Goal: Task Accomplishment & Management: Use online tool/utility

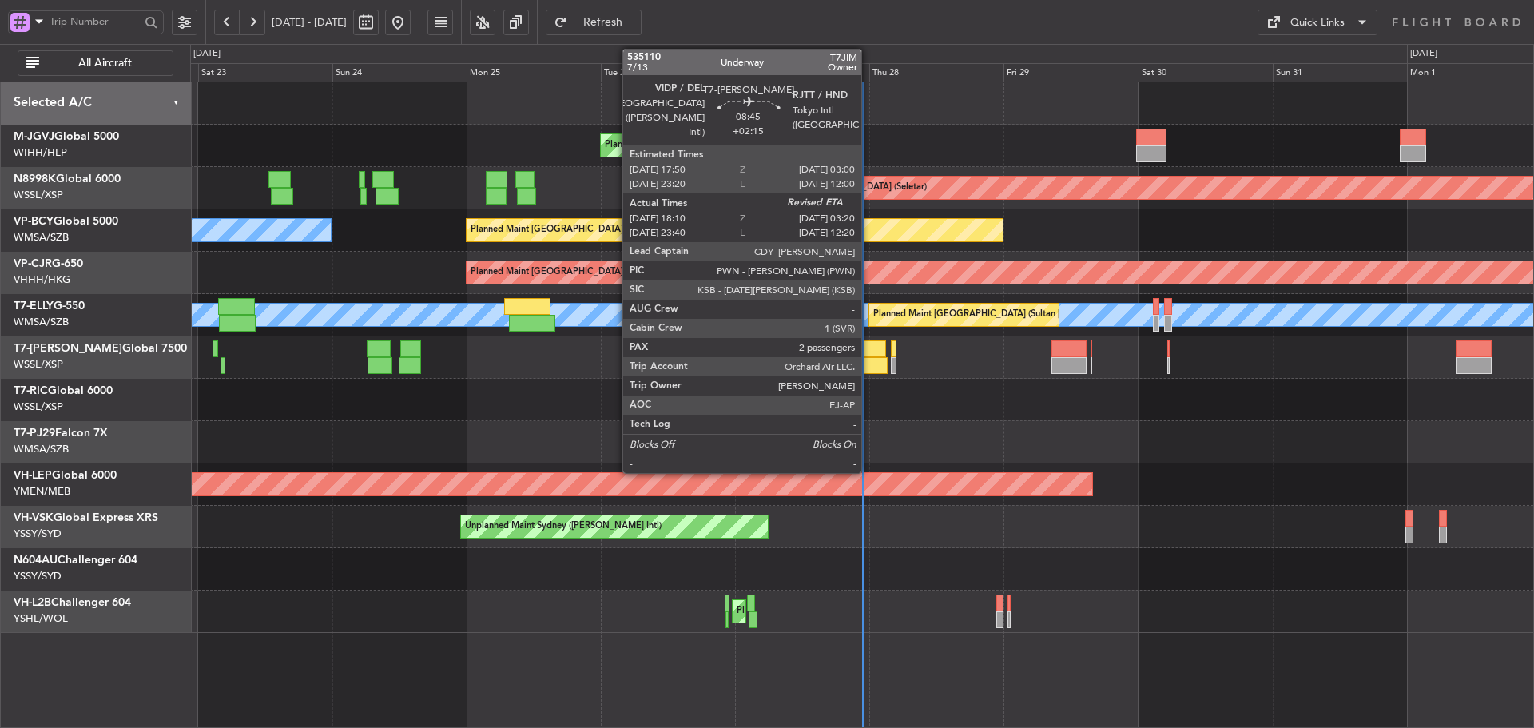
click at [868, 358] on div at bounding box center [861, 365] width 52 height 17
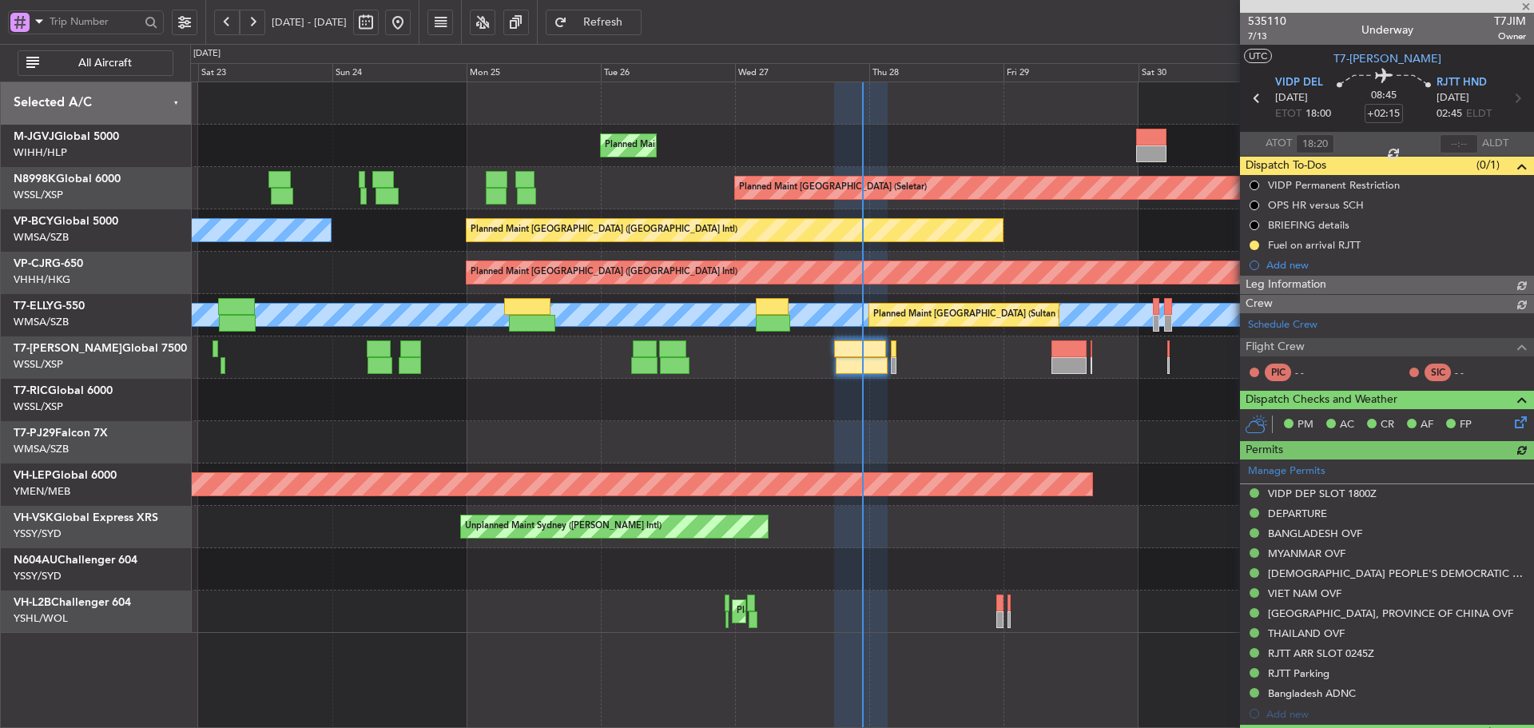
type input "[PERSON_NAME] (BTA)"
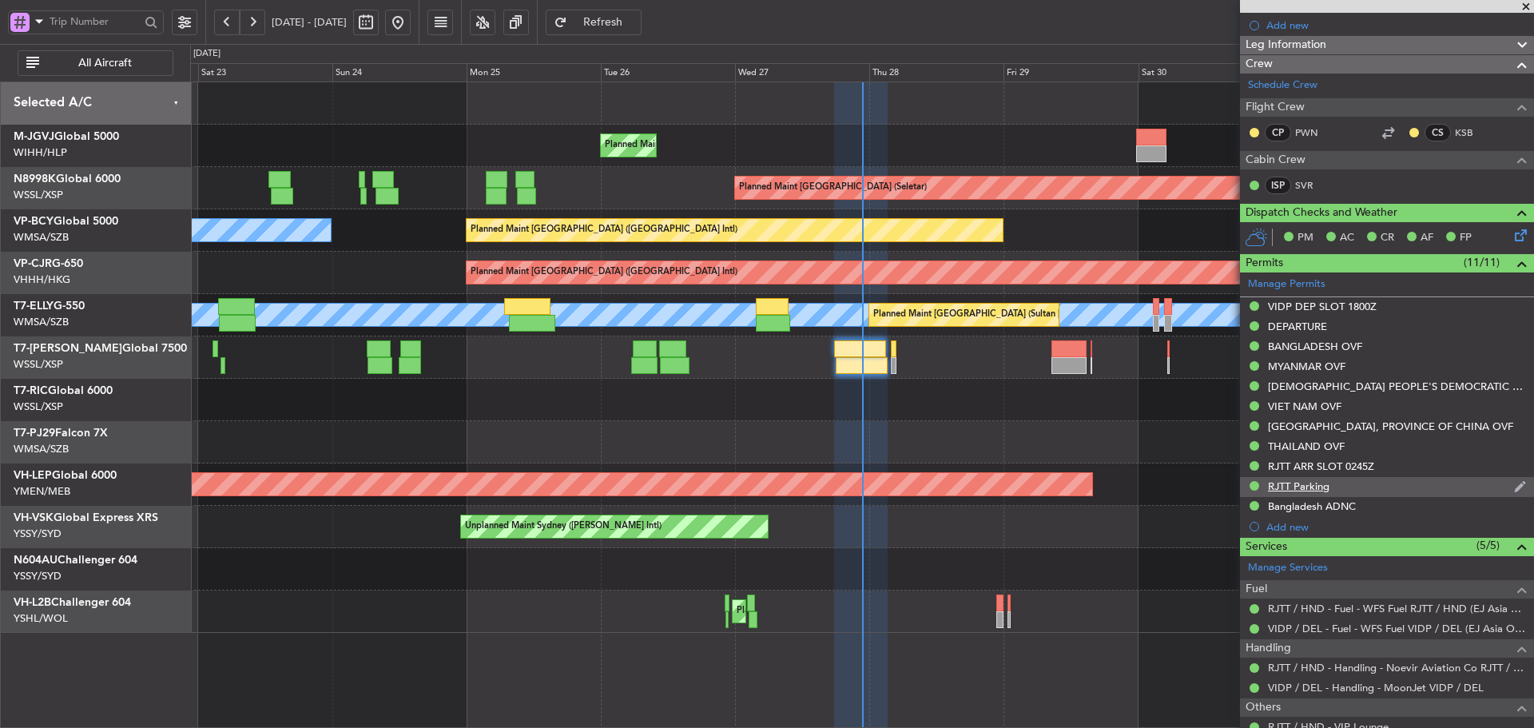
scroll to position [365, 0]
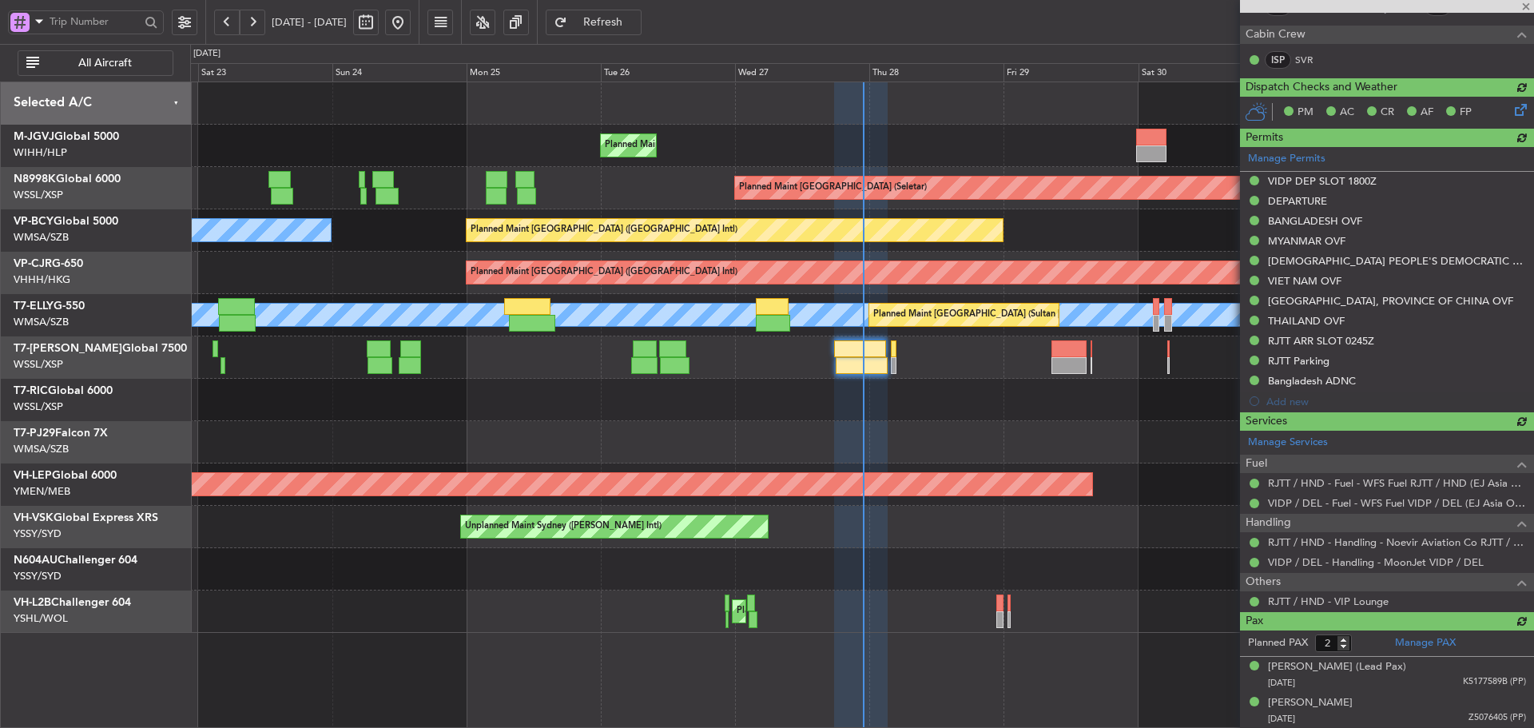
type input "[PERSON_NAME] (BTA)"
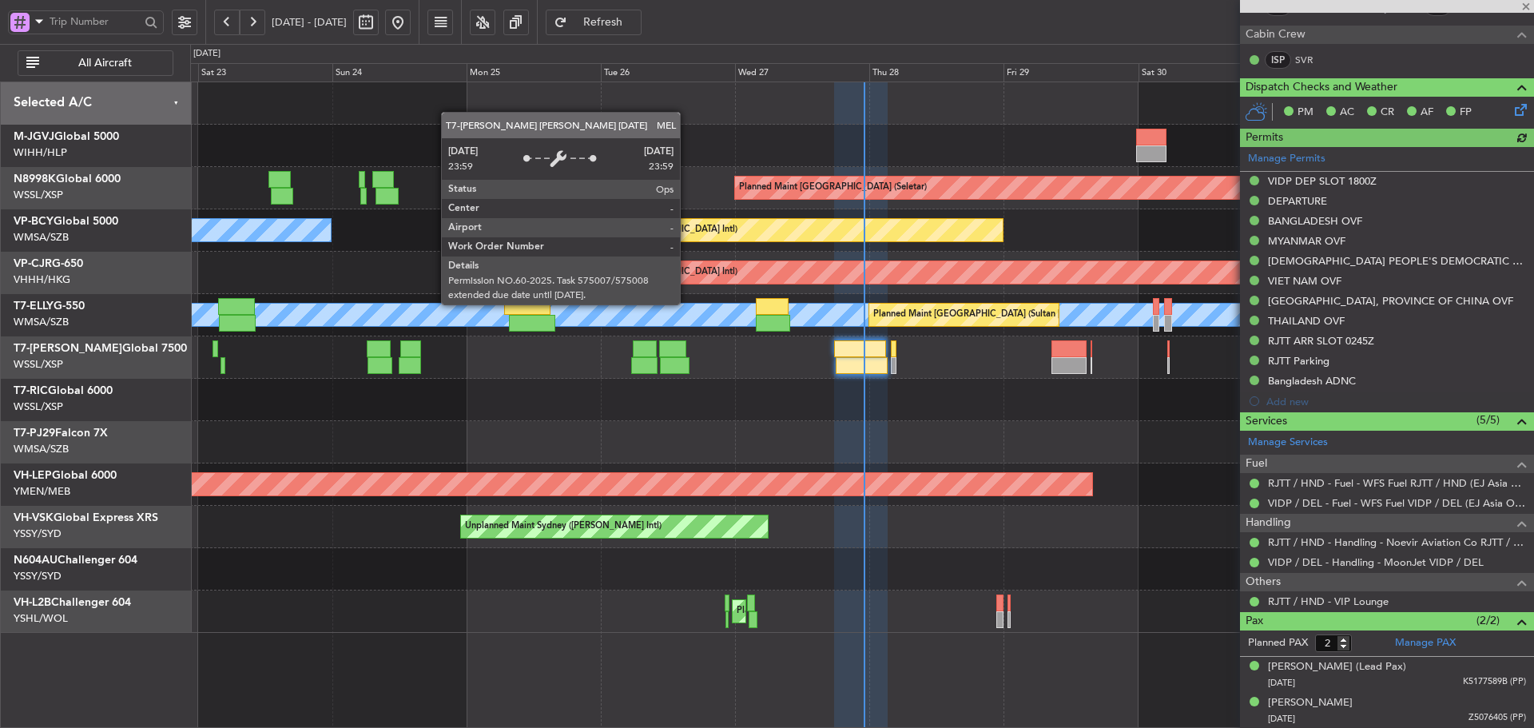
type input "[PERSON_NAME] (BTA)"
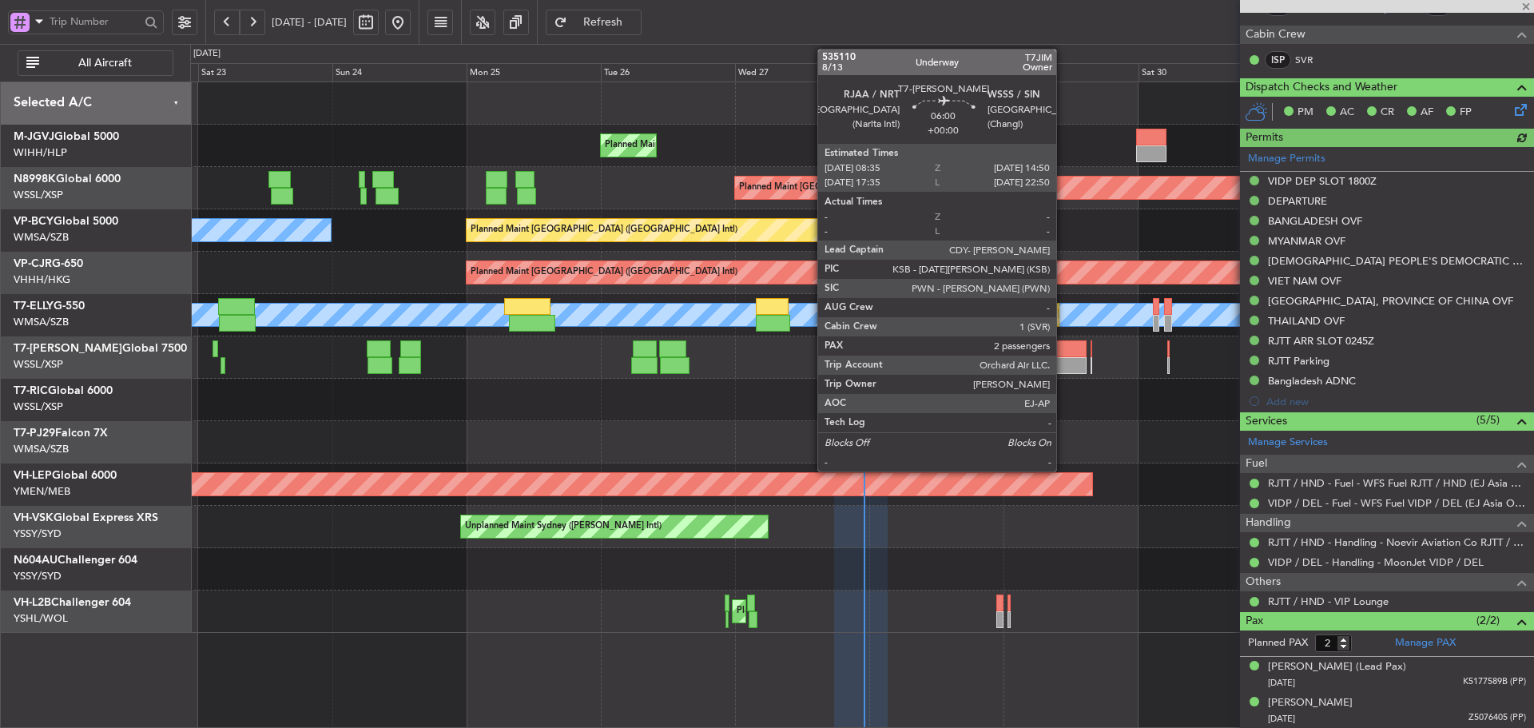
click at [1064, 356] on div at bounding box center [1068, 348] width 35 height 17
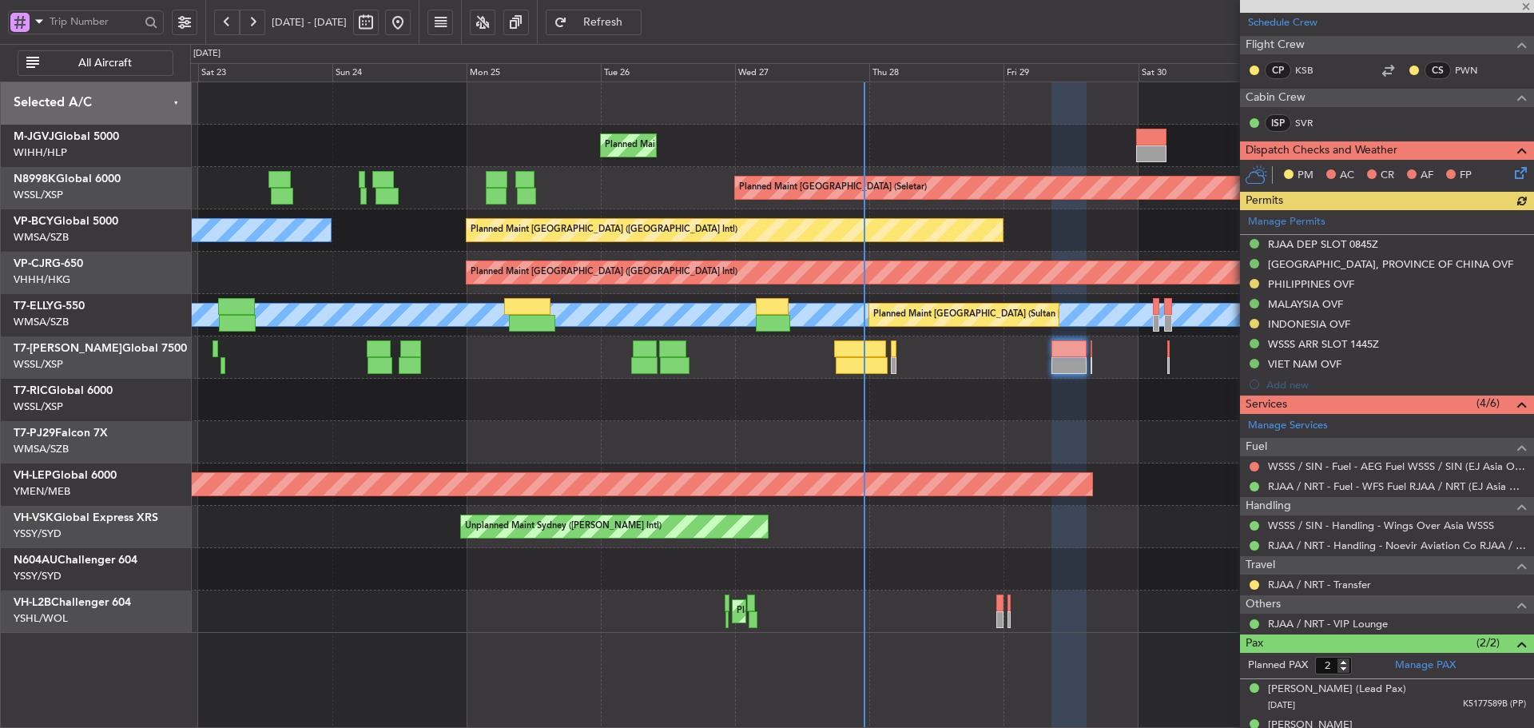
scroll to position [244, 0]
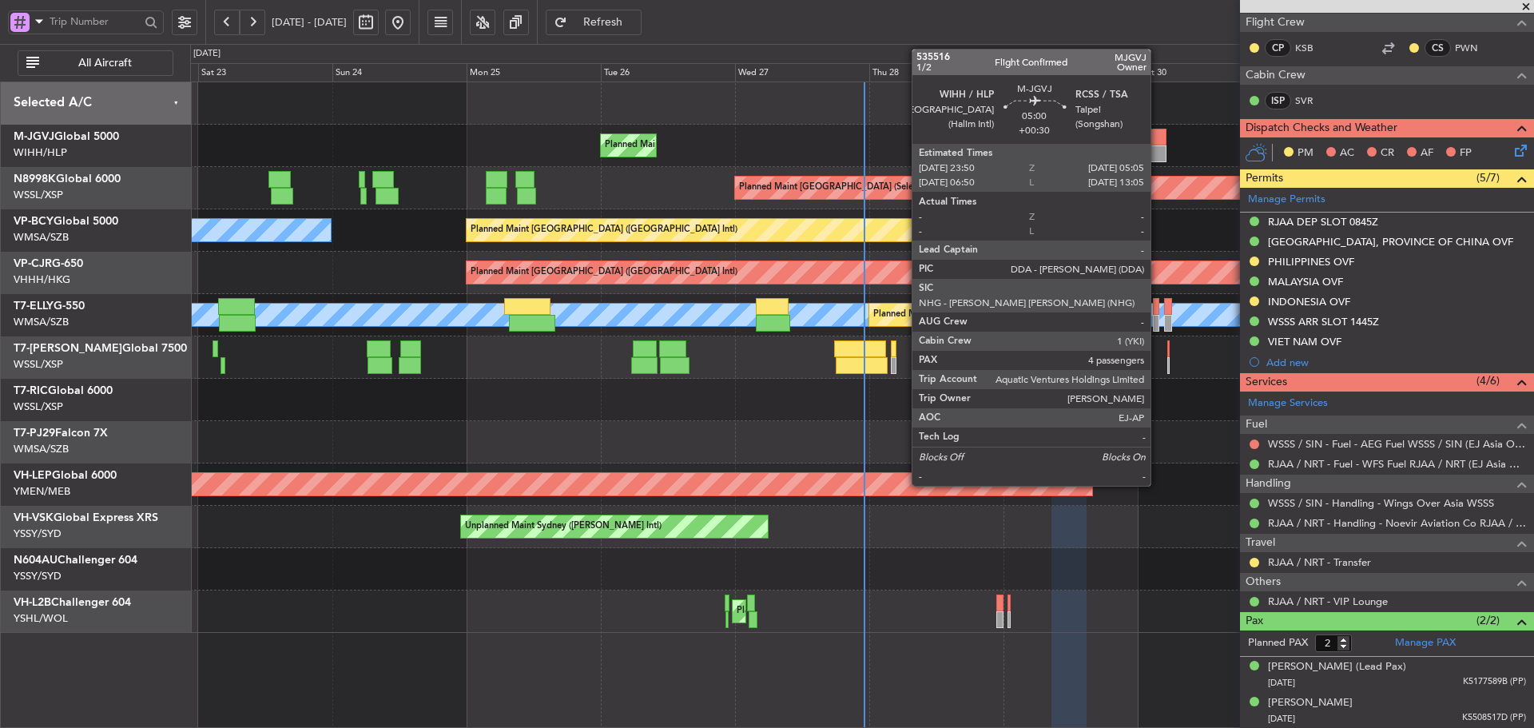
click at [1157, 156] on div at bounding box center [1151, 153] width 30 height 17
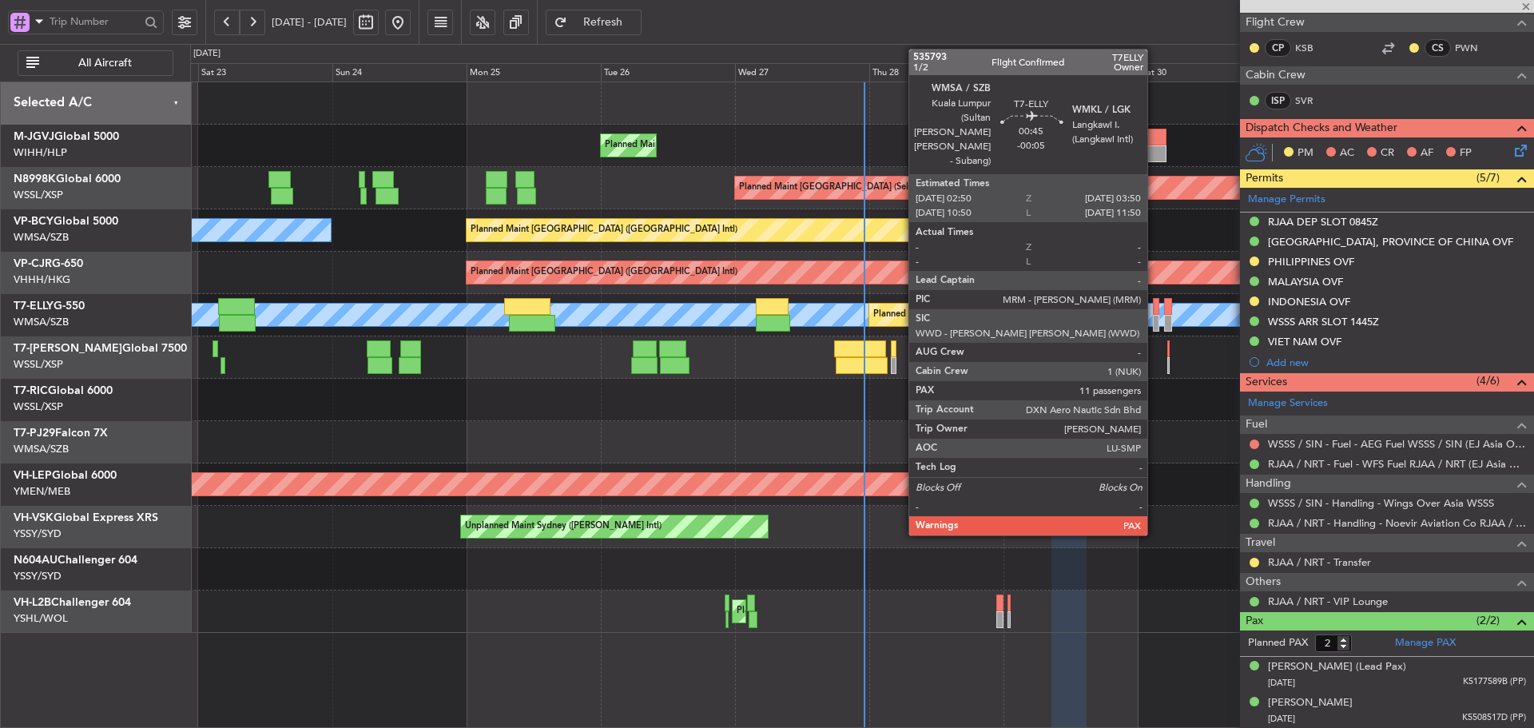
type input "+00:30"
type input "4"
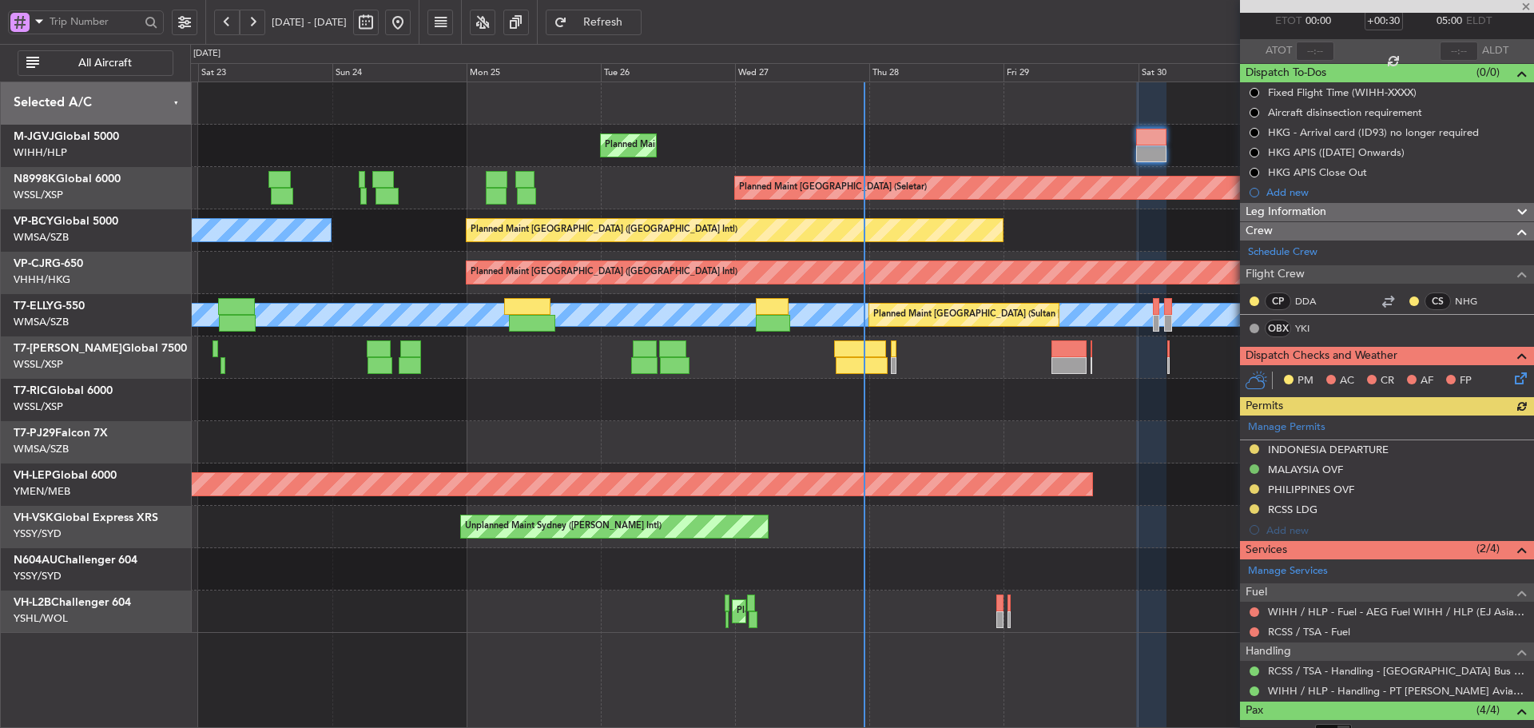
scroll to position [240, 0]
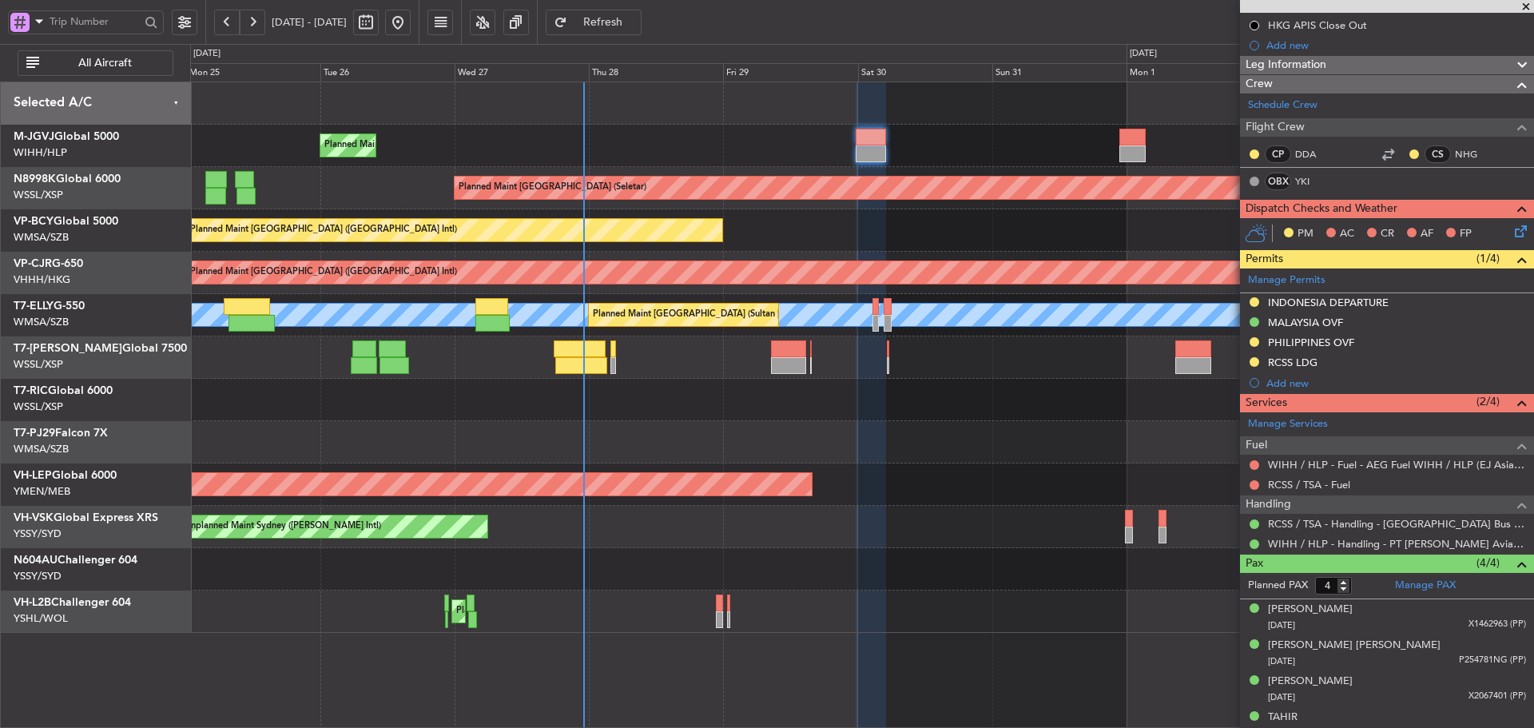
click at [696, 231] on div "Planned Maint [GEOGRAPHIC_DATA] ([GEOGRAPHIC_DATA] Intl) [PERSON_NAME] (Sultan …" at bounding box center [861, 230] width 1343 height 42
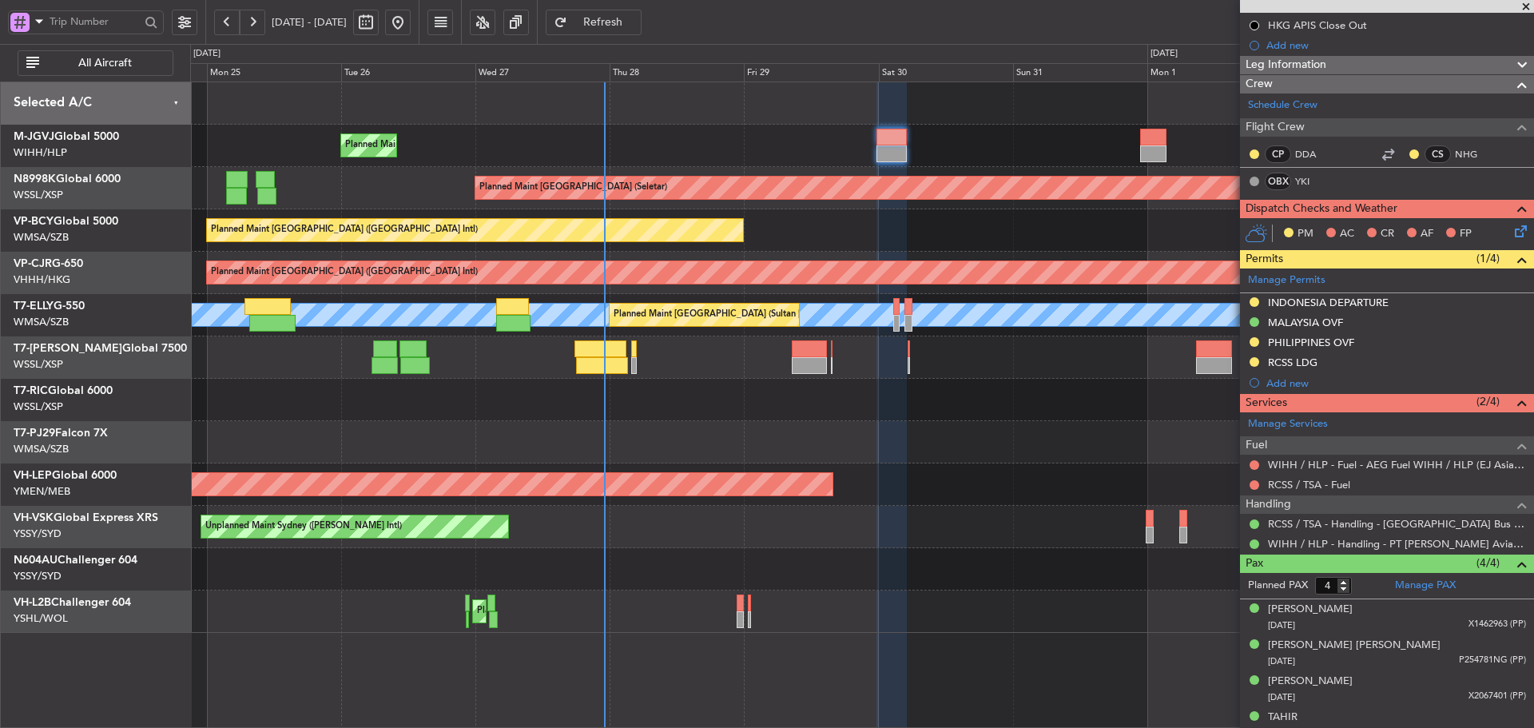
click at [946, 288] on div "Planned Maint [GEOGRAPHIC_DATA] ([GEOGRAPHIC_DATA] Intl)" at bounding box center [861, 273] width 1343 height 42
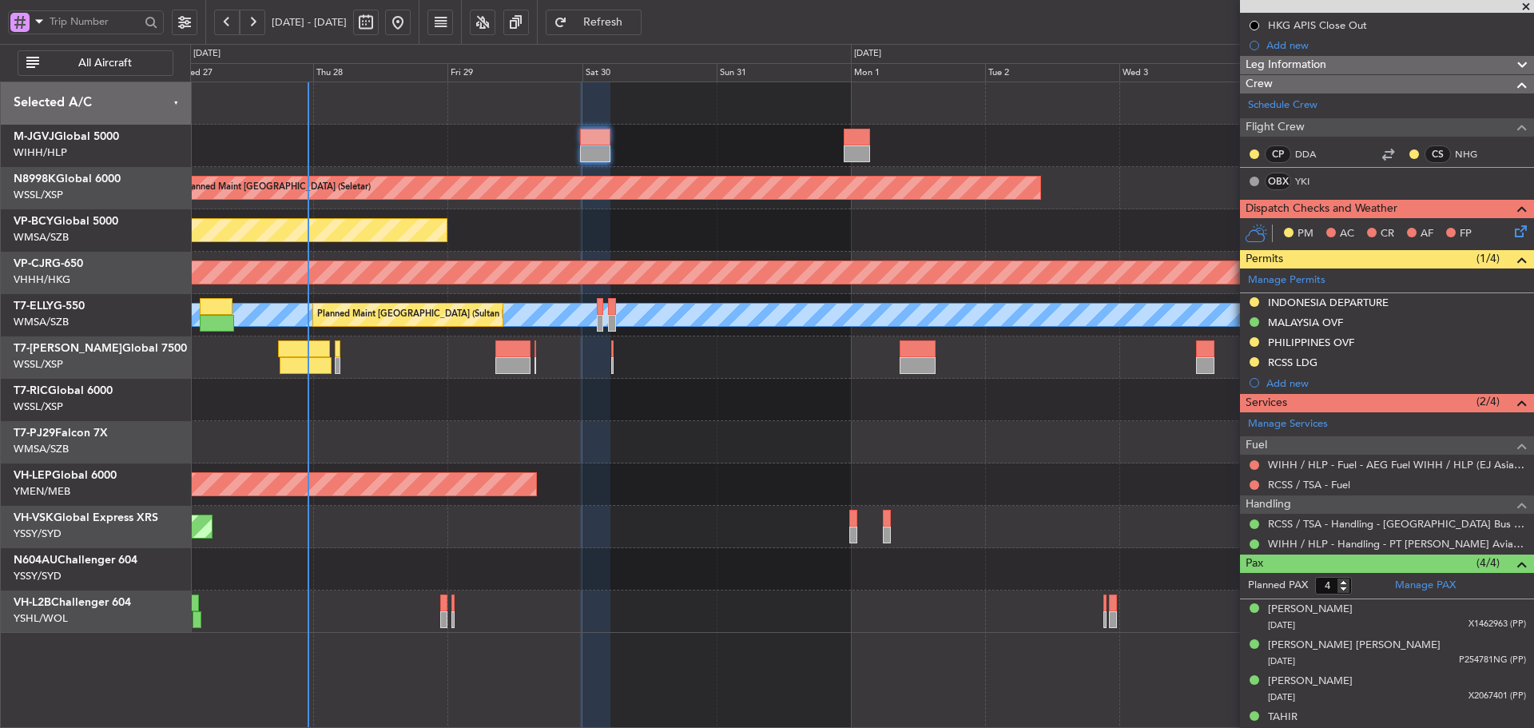
click at [590, 227] on div "Planned Maint [GEOGRAPHIC_DATA] ([GEOGRAPHIC_DATA] Intl)" at bounding box center [861, 230] width 1343 height 42
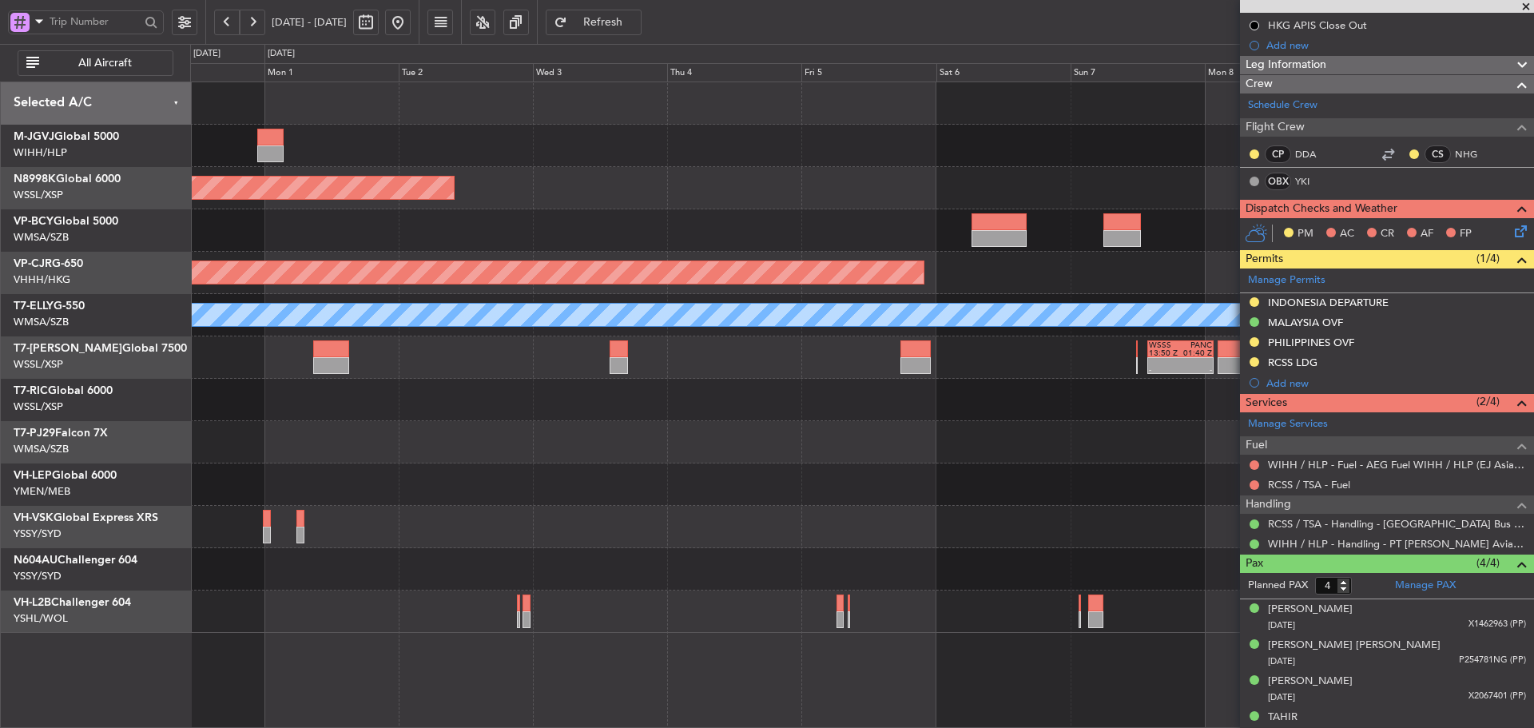
click at [485, 240] on div "Planned Maint [GEOGRAPHIC_DATA] ([GEOGRAPHIC_DATA] Intl)" at bounding box center [861, 230] width 1343 height 42
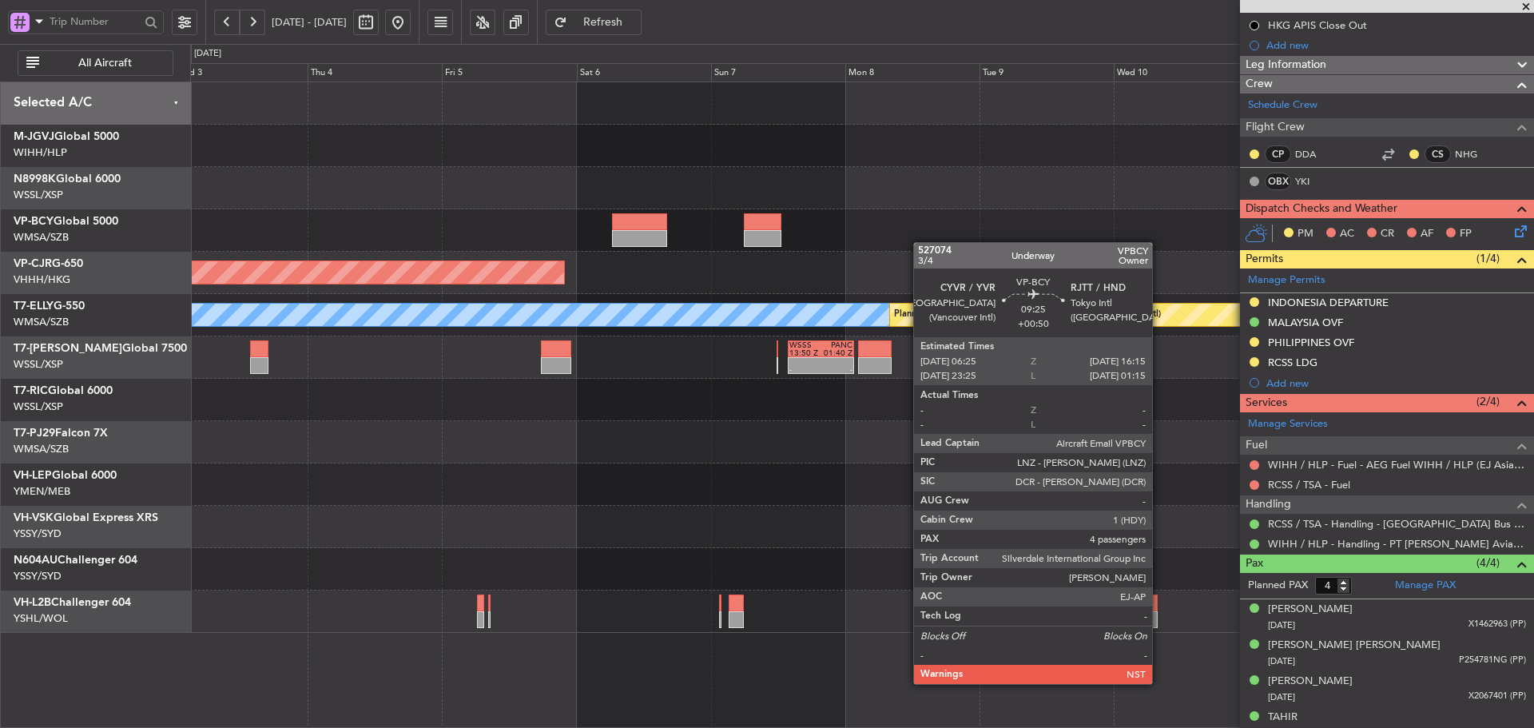
click at [659, 244] on div at bounding box center [861, 230] width 1343 height 42
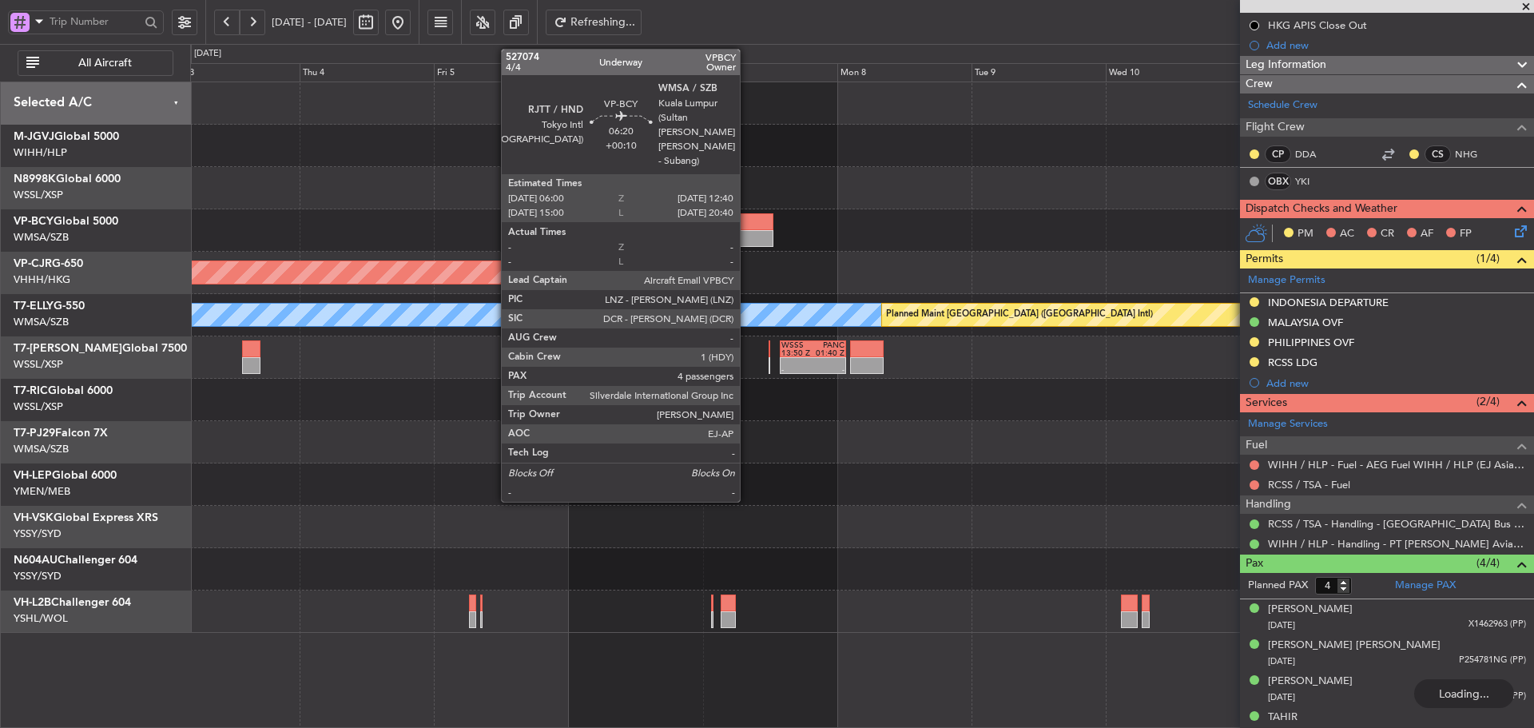
click at [747, 224] on div at bounding box center [755, 221] width 38 height 17
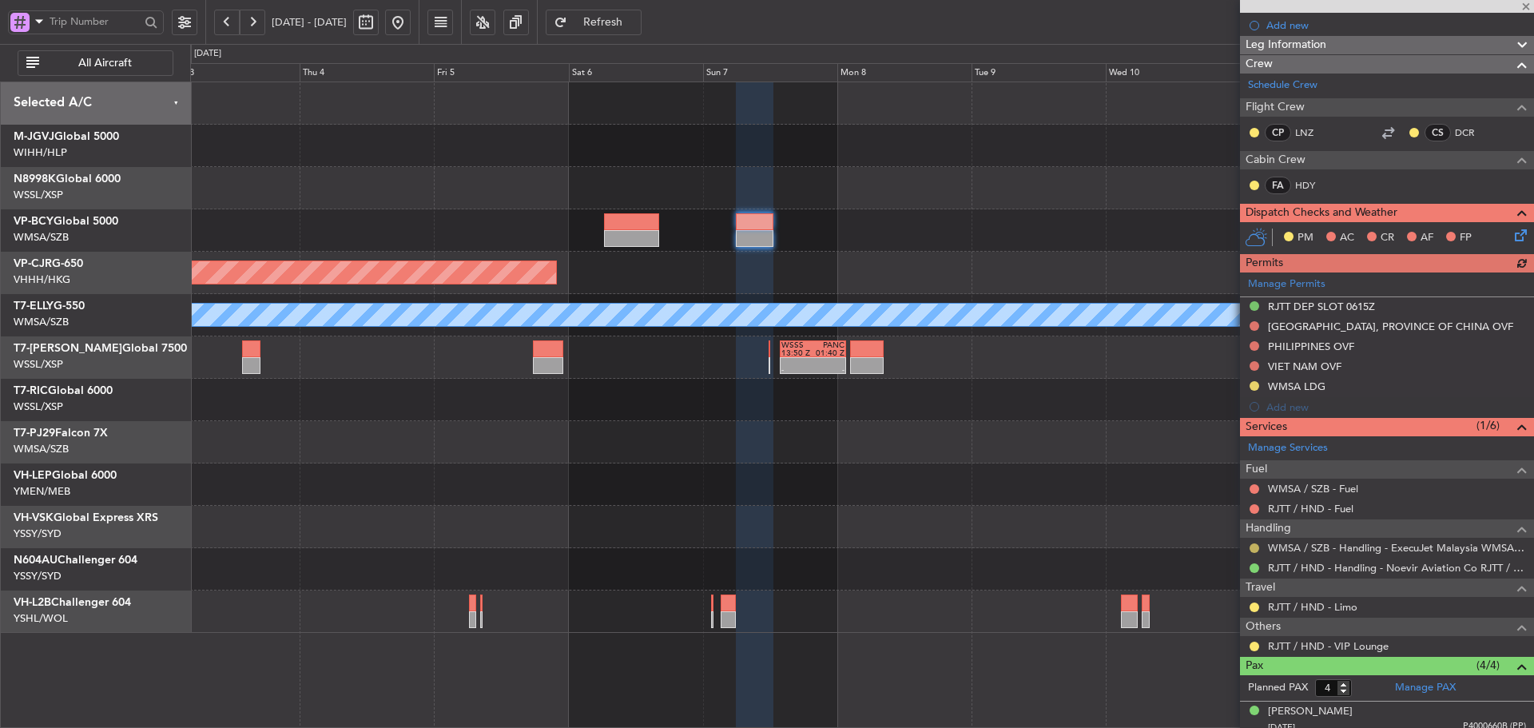
click at [1253, 547] on button at bounding box center [1254, 548] width 10 height 10
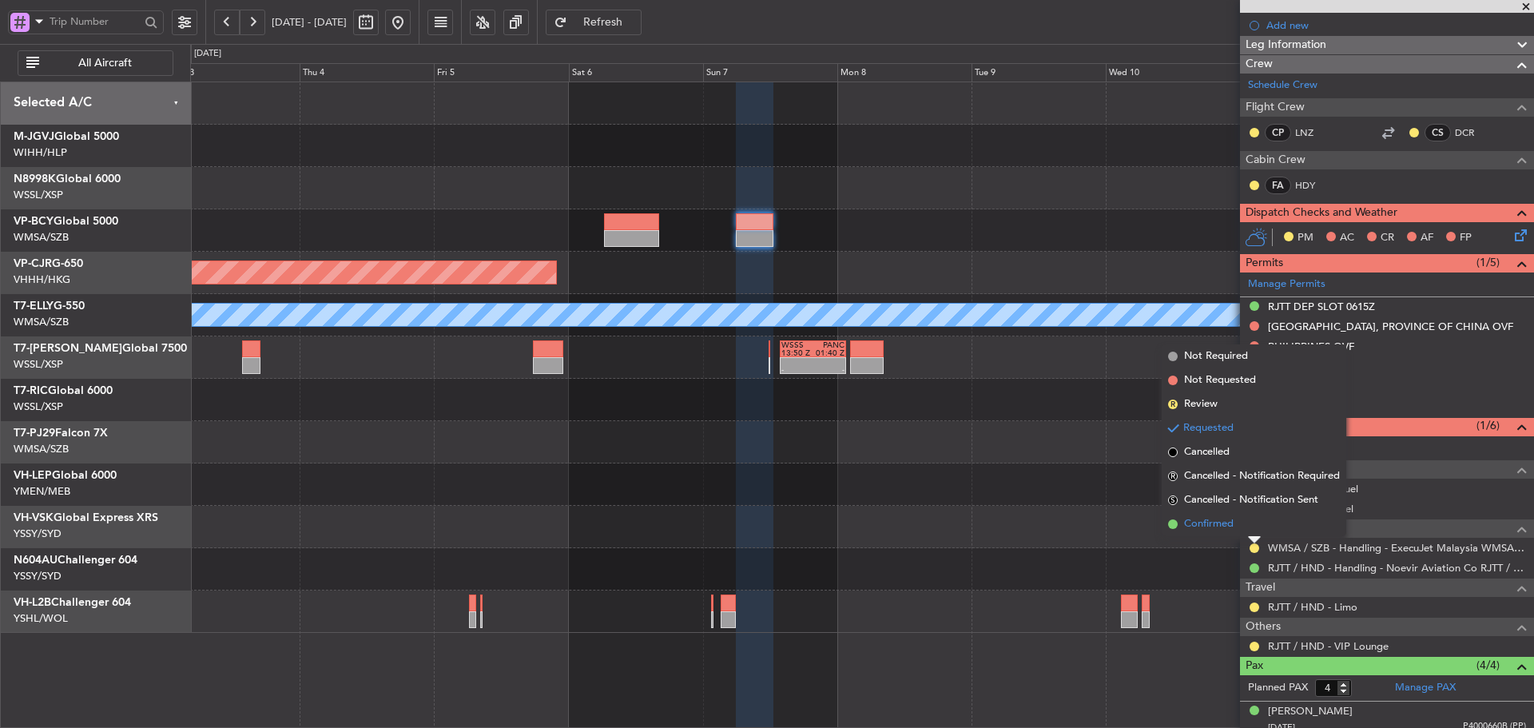
click at [1173, 527] on span at bounding box center [1173, 524] width 10 height 10
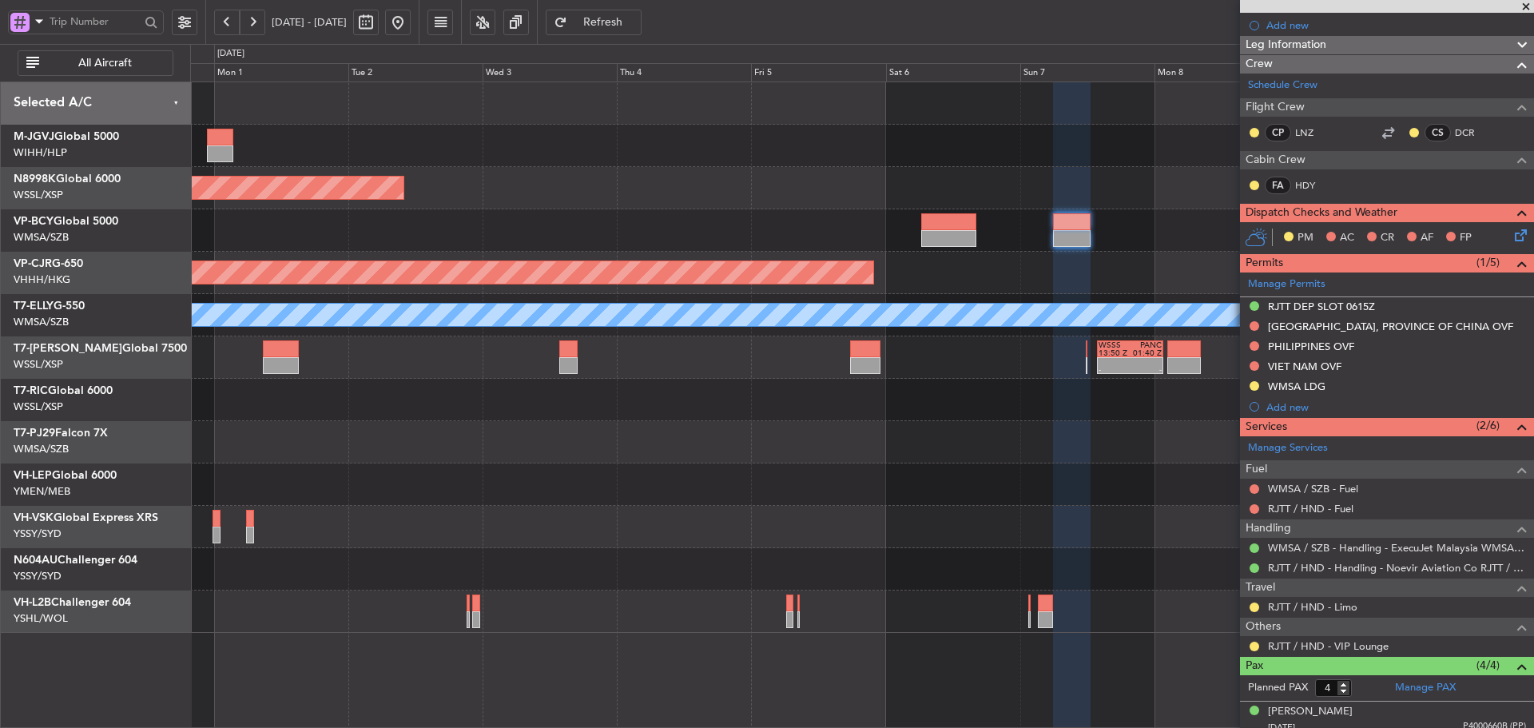
click at [1028, 482] on div "Unplanned Maint Wichita (Wichita Mid-continent)" at bounding box center [861, 484] width 1343 height 42
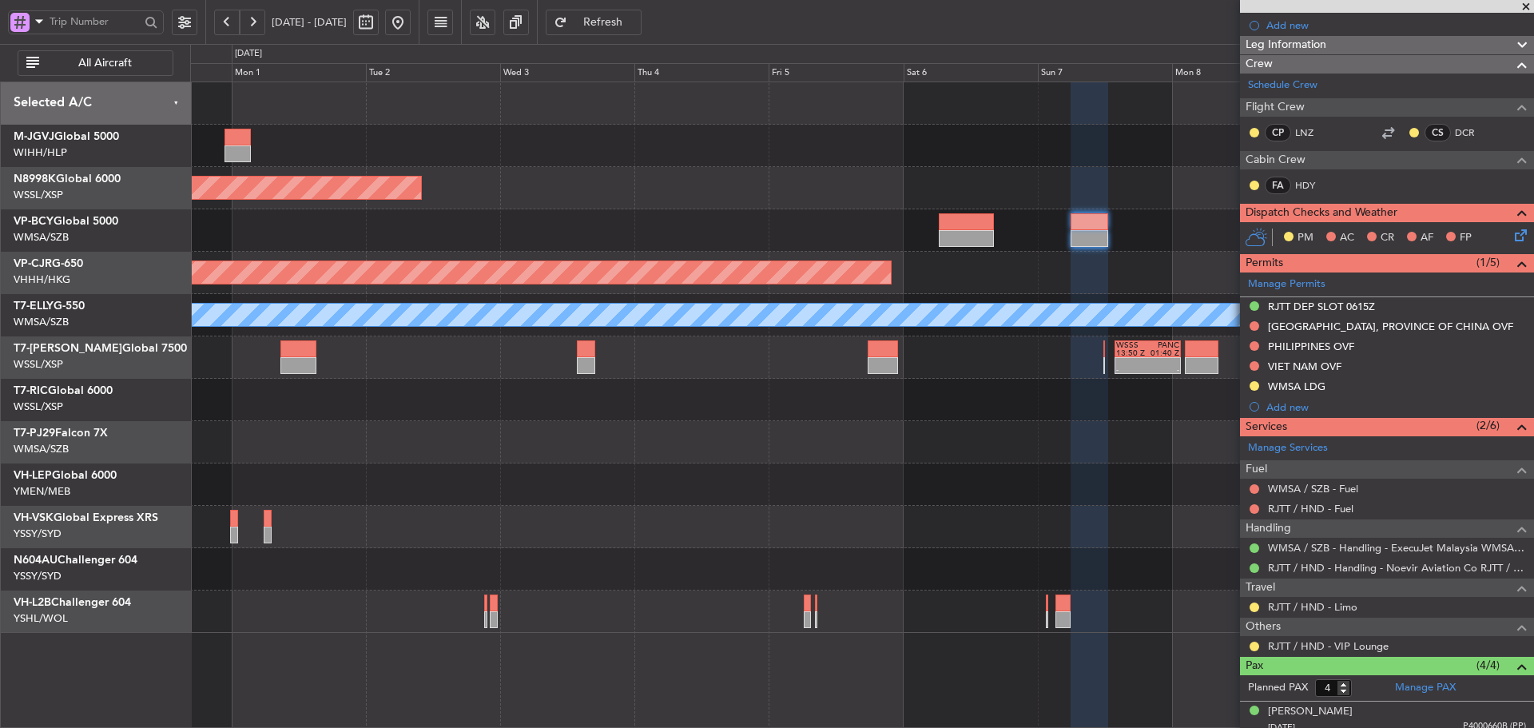
click at [1097, 493] on div "Unplanned Maint Wichita (Wichita Mid-continent)" at bounding box center [861, 484] width 1343 height 42
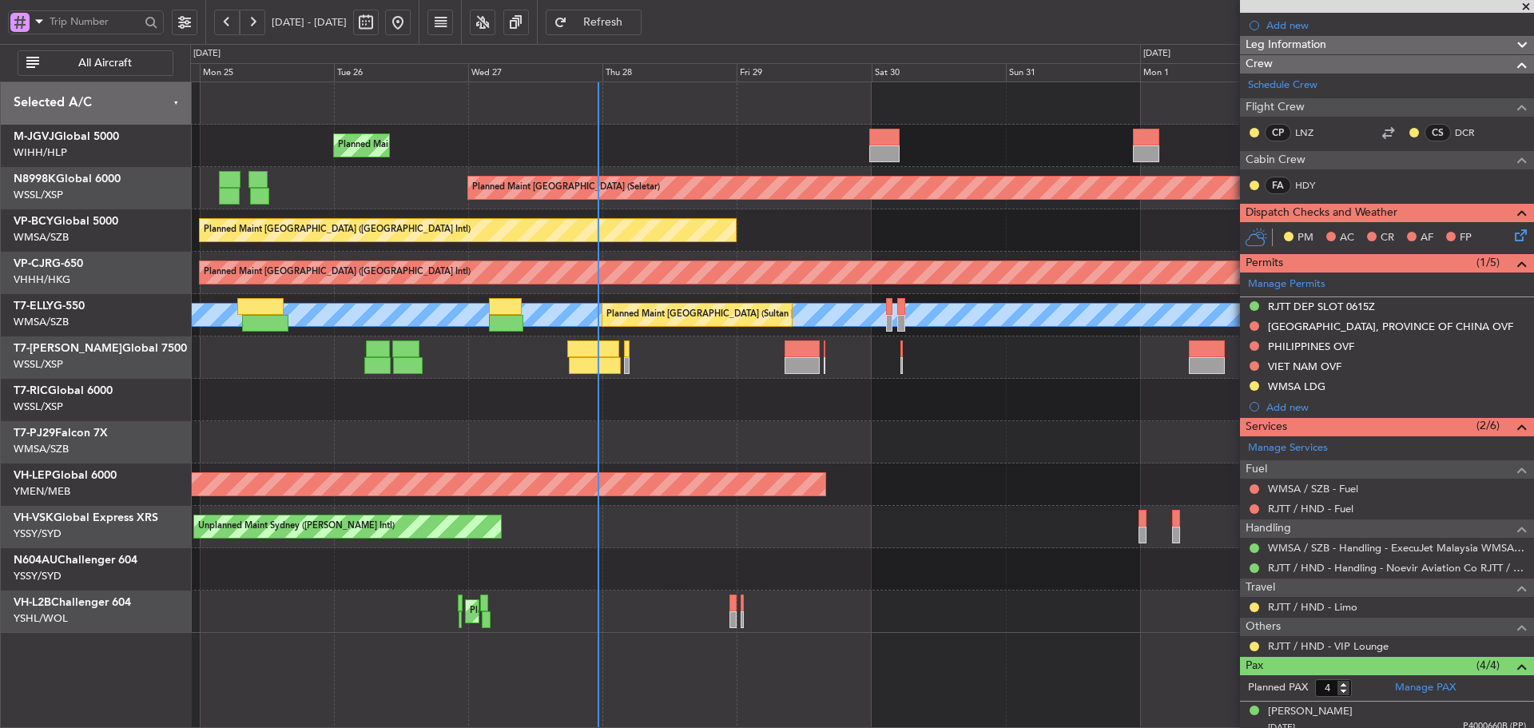
click at [1145, 475] on div "Unplanned Maint Wichita (Wichita Mid-continent)" at bounding box center [861, 484] width 1343 height 42
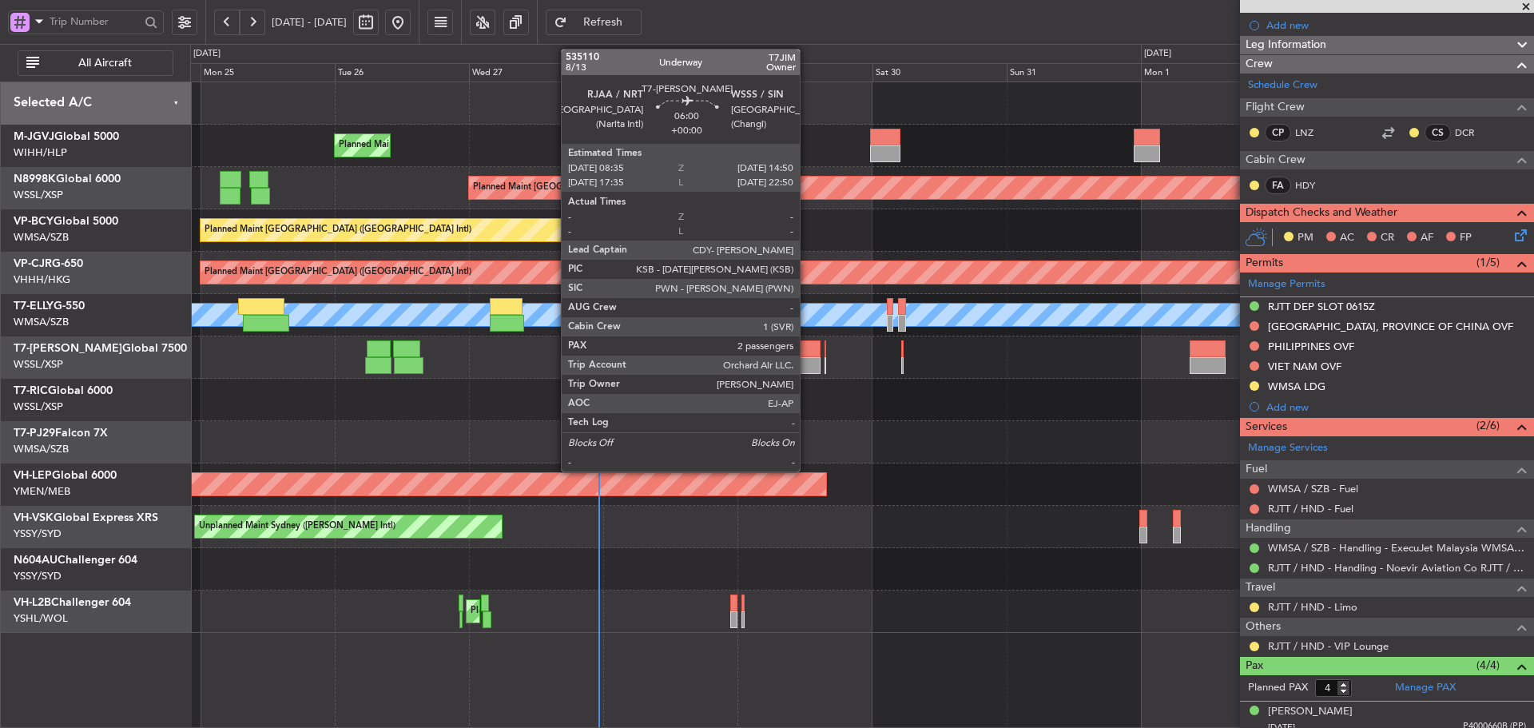
click at [807, 363] on div at bounding box center [802, 365] width 35 height 17
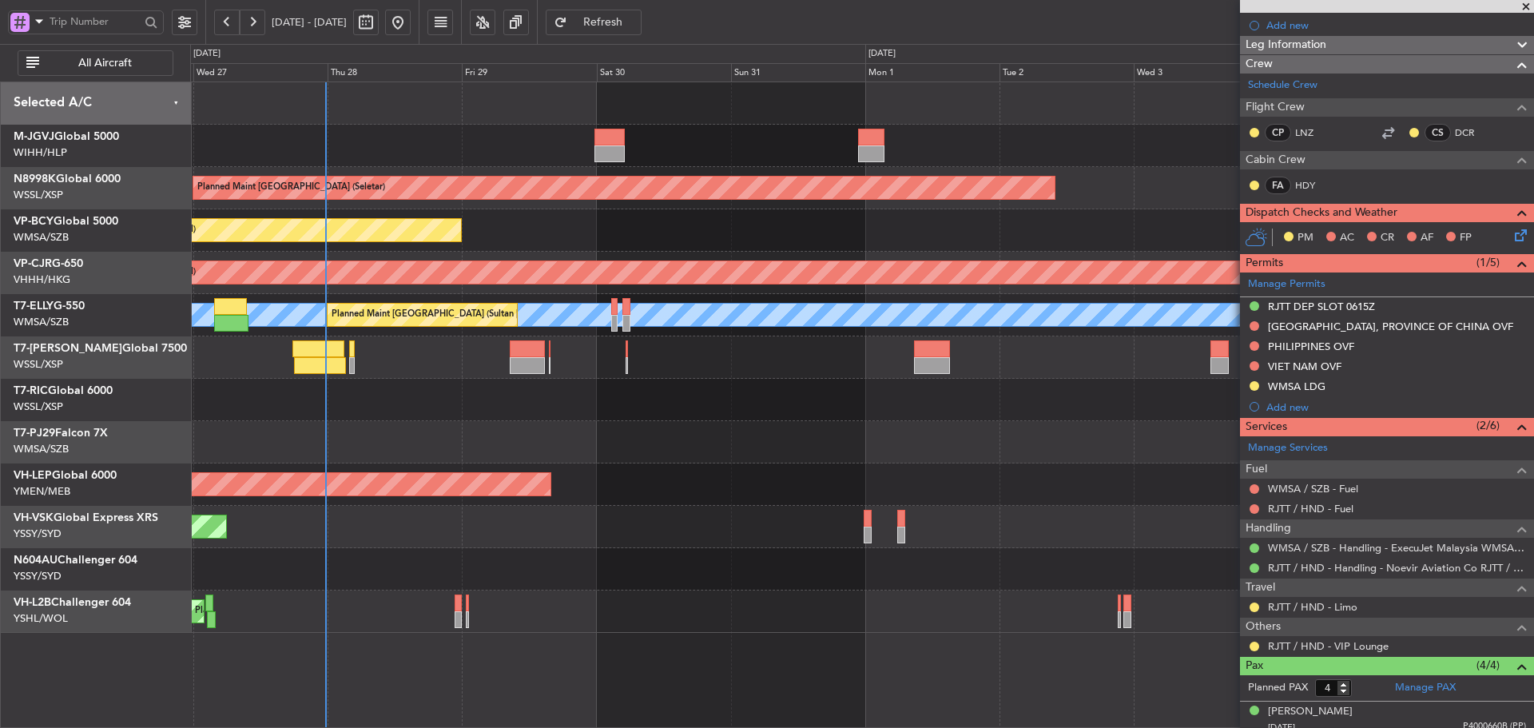
click at [818, 429] on div at bounding box center [861, 442] width 1343 height 42
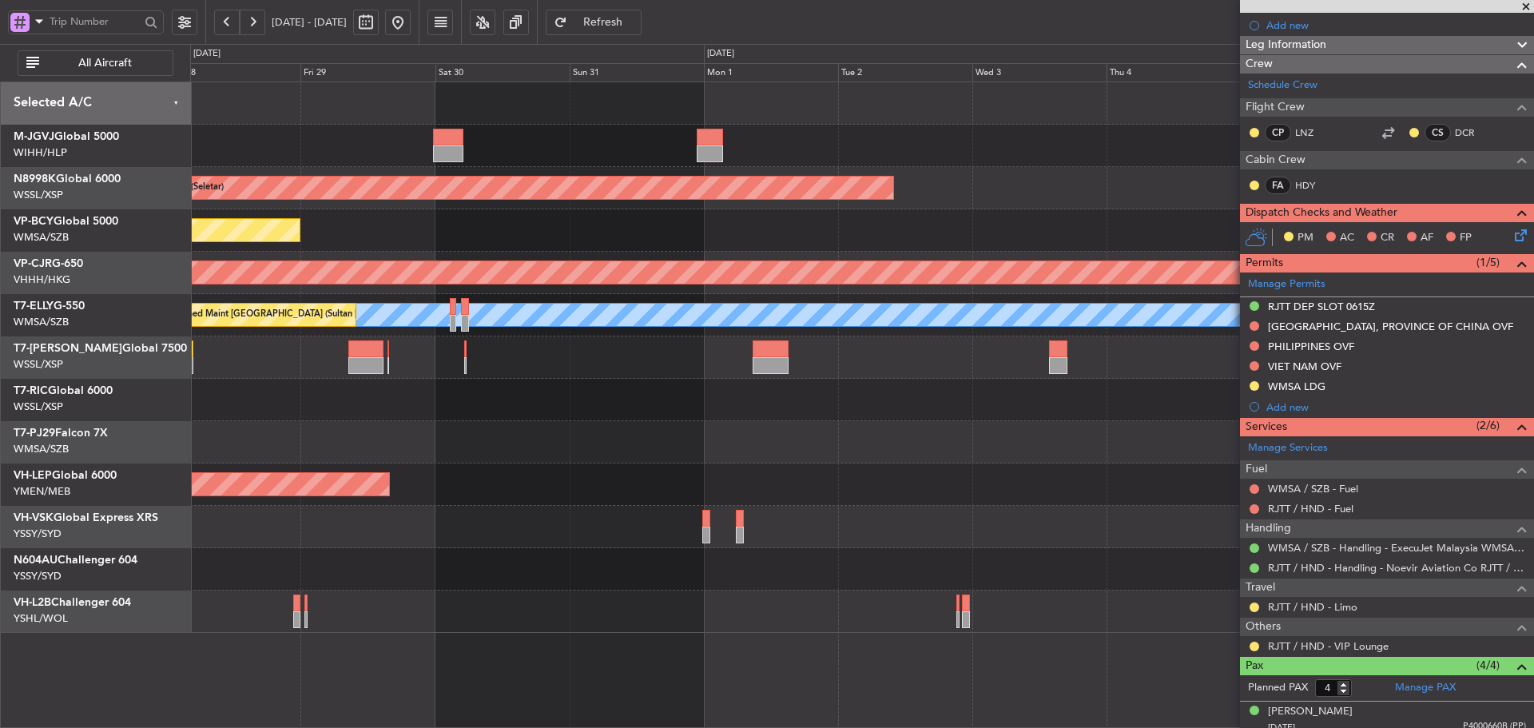
click at [785, 413] on div at bounding box center [861, 400] width 1343 height 42
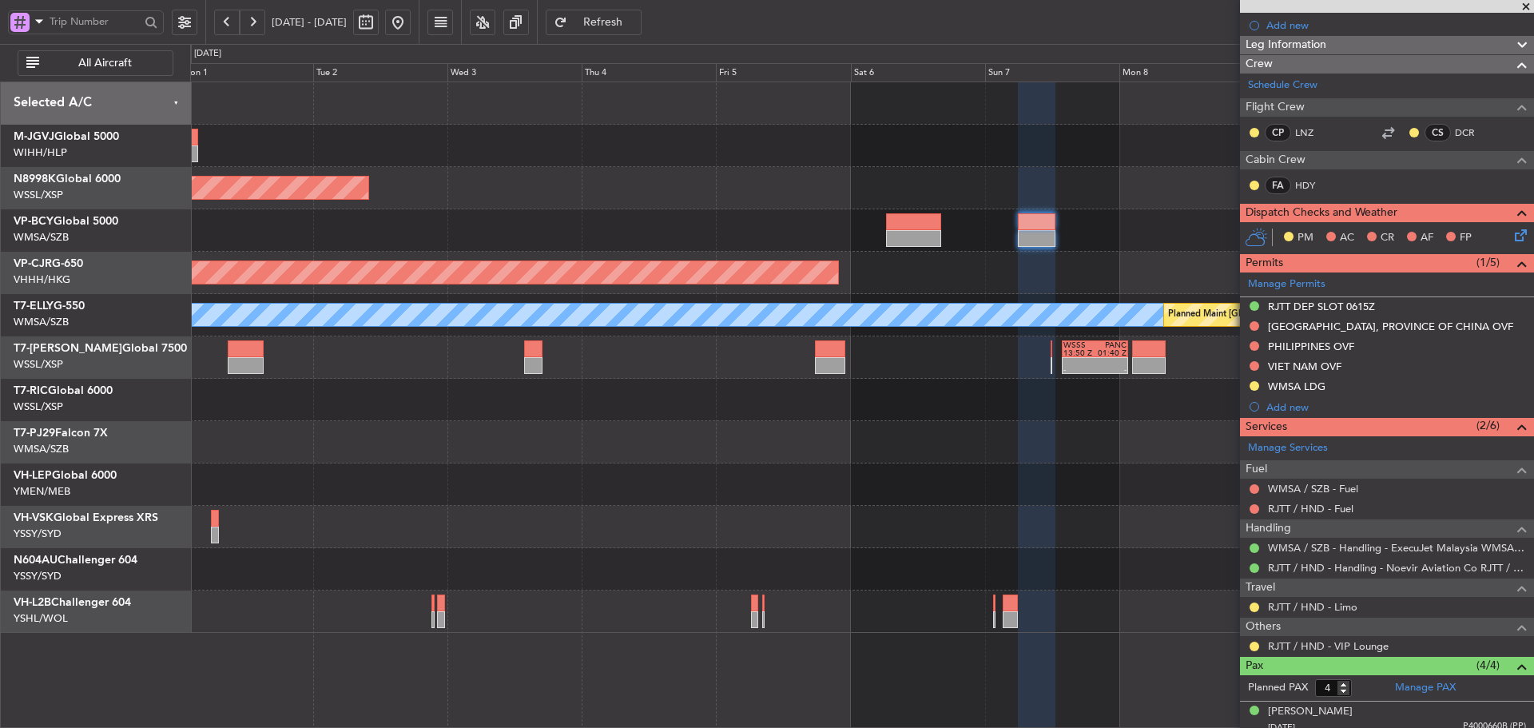
click at [590, 406] on div at bounding box center [861, 400] width 1343 height 42
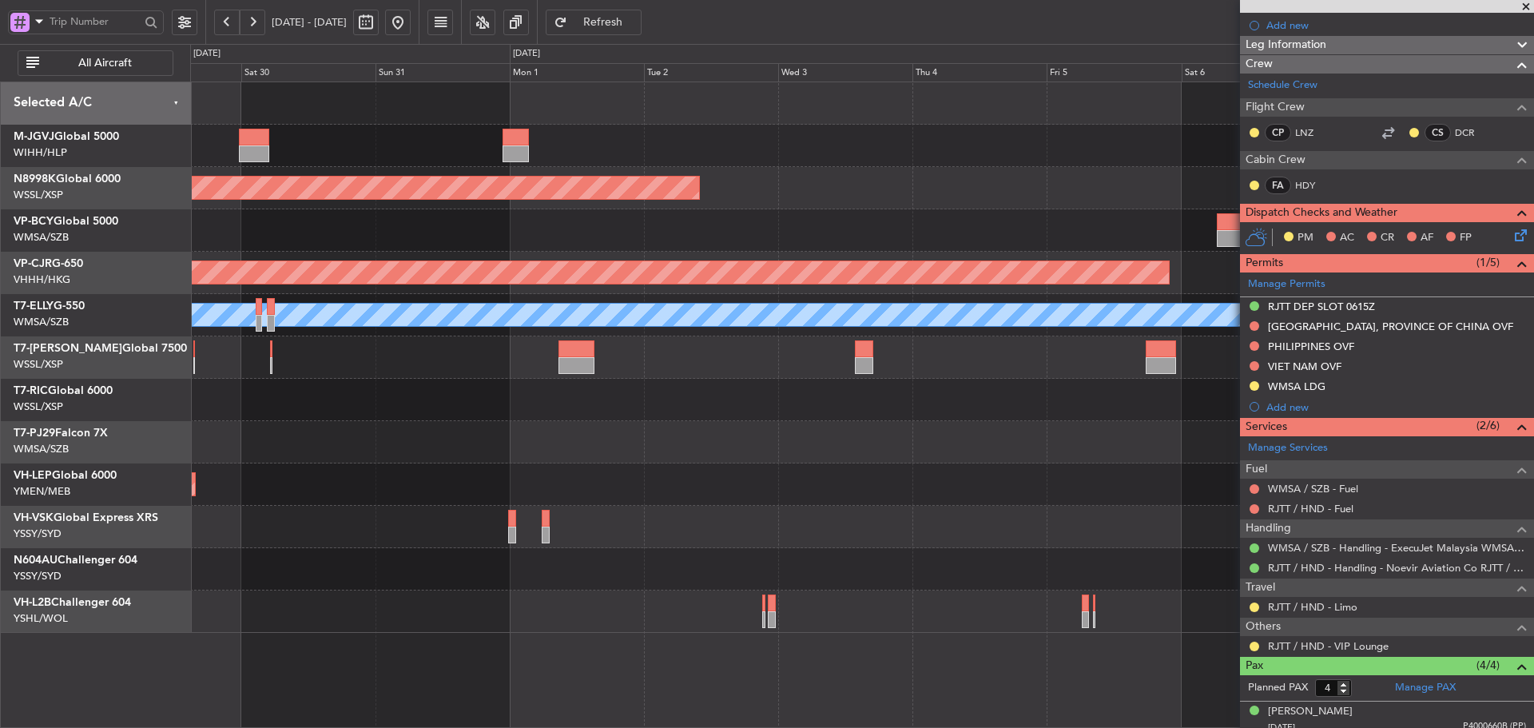
click at [1016, 474] on div "Planned Maint [GEOGRAPHIC_DATA] (Seletar) Planned Maint [GEOGRAPHIC_DATA] (Vanc…" at bounding box center [861, 357] width 1343 height 550
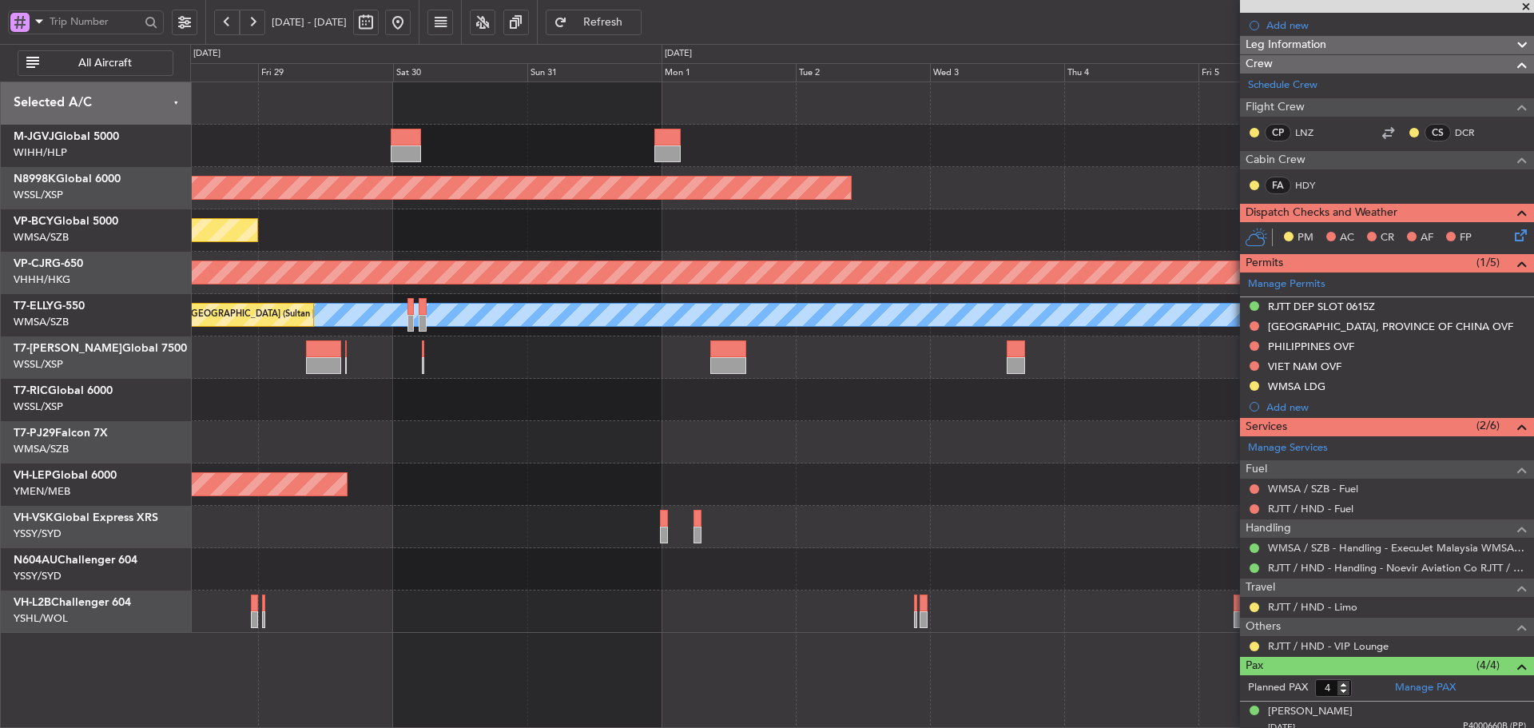
click at [1045, 518] on div "Planned Maint [GEOGRAPHIC_DATA] (Halim Intl) Planned Maint [GEOGRAPHIC_DATA] (S…" at bounding box center [861, 357] width 1343 height 550
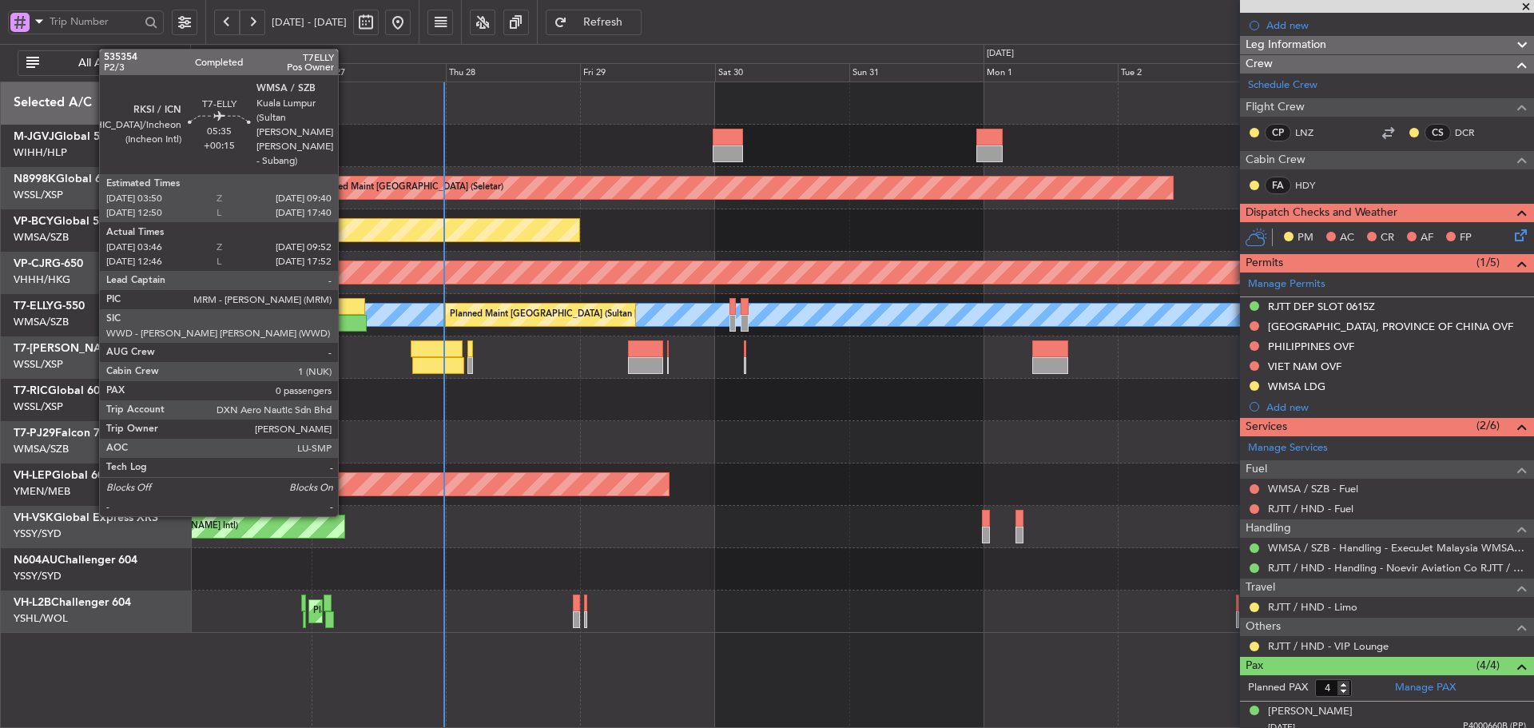
click at [345, 319] on div at bounding box center [349, 323] width 34 height 17
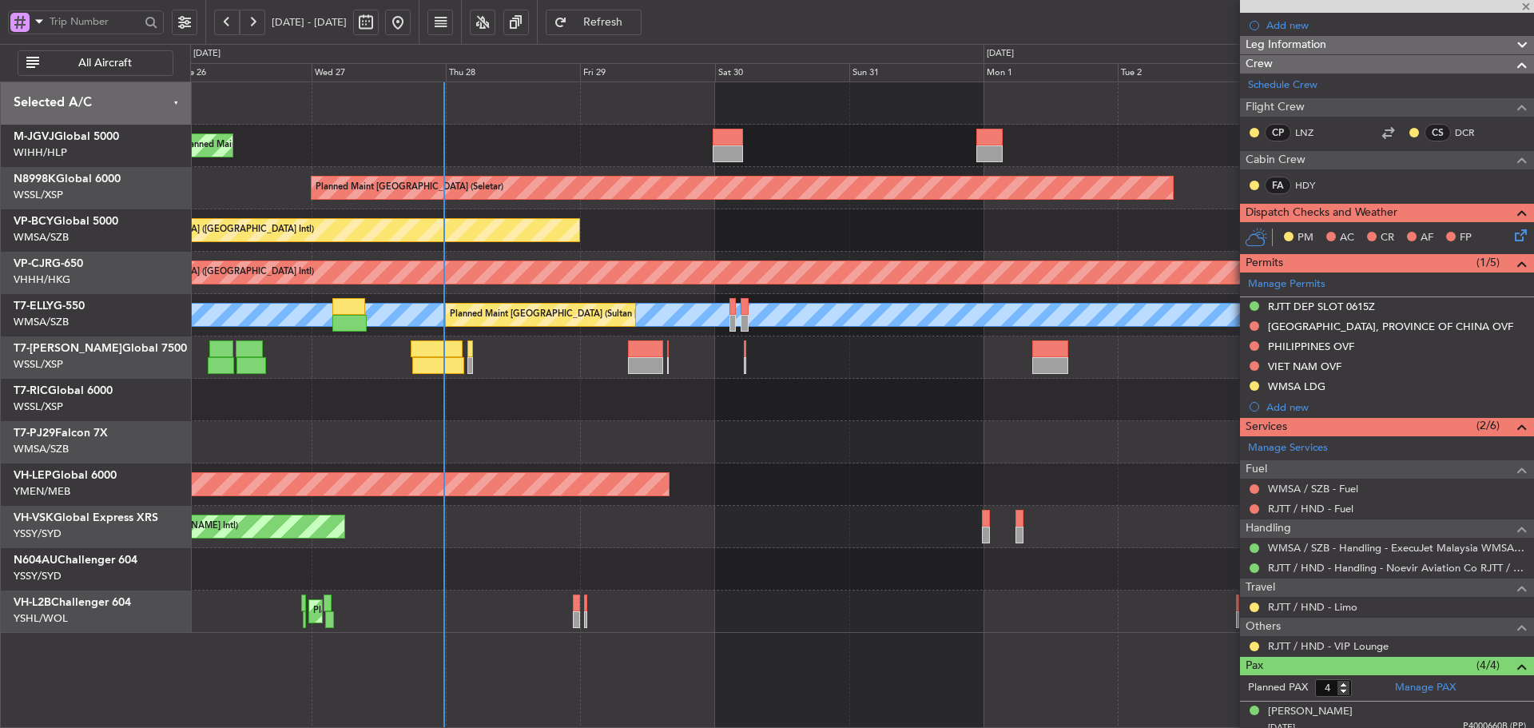
type input "+00:15"
type input "03:56"
type input "09:47"
type input "0"
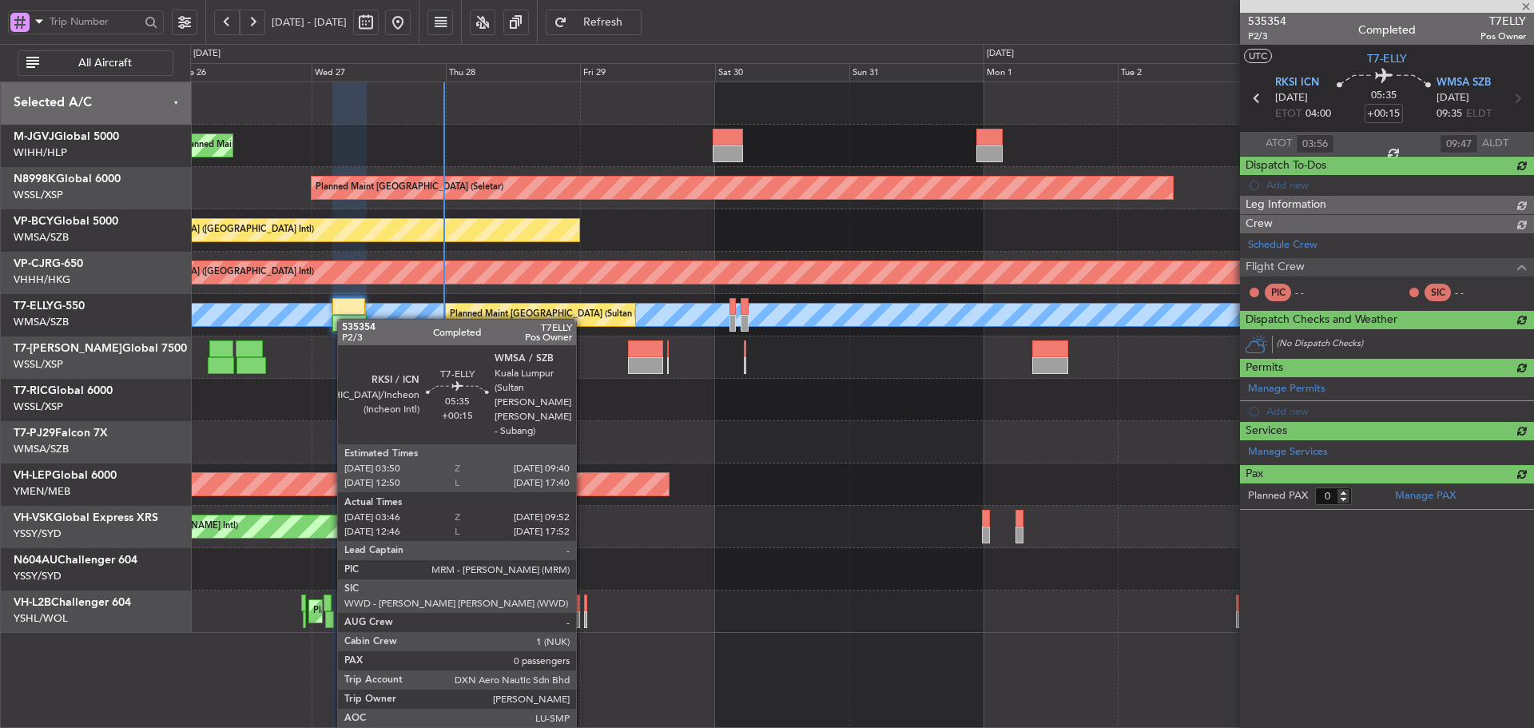
scroll to position [0, 0]
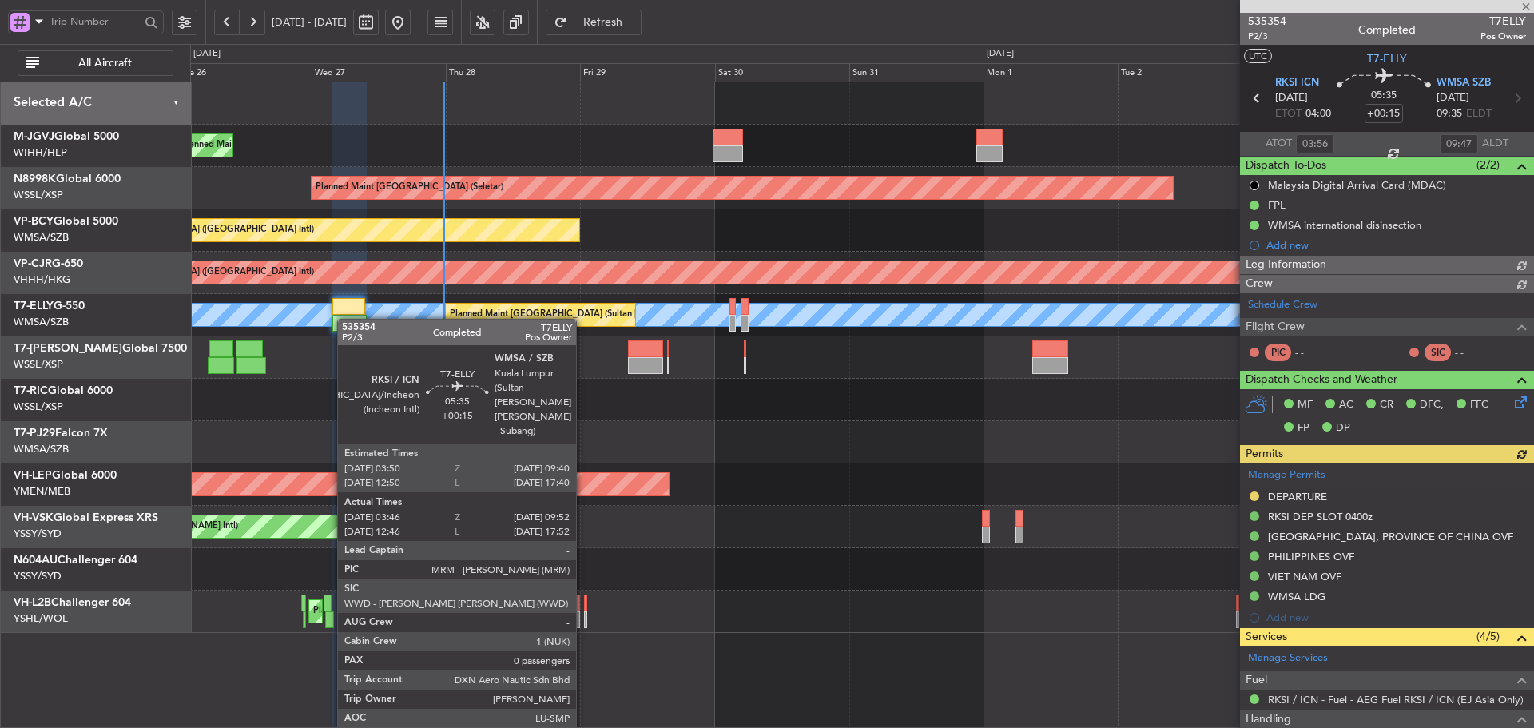
type input "[PERSON_NAME] (KYA)"
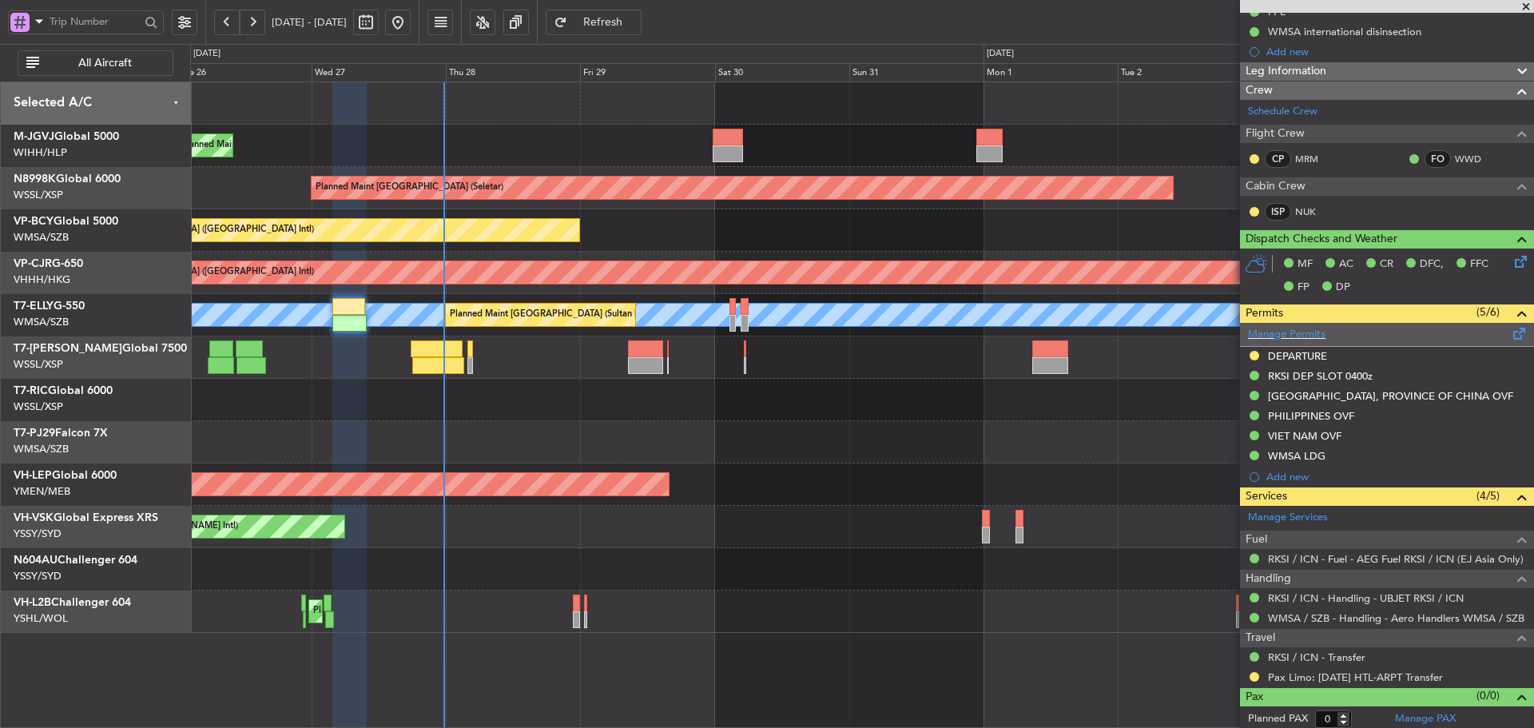
scroll to position [197, 0]
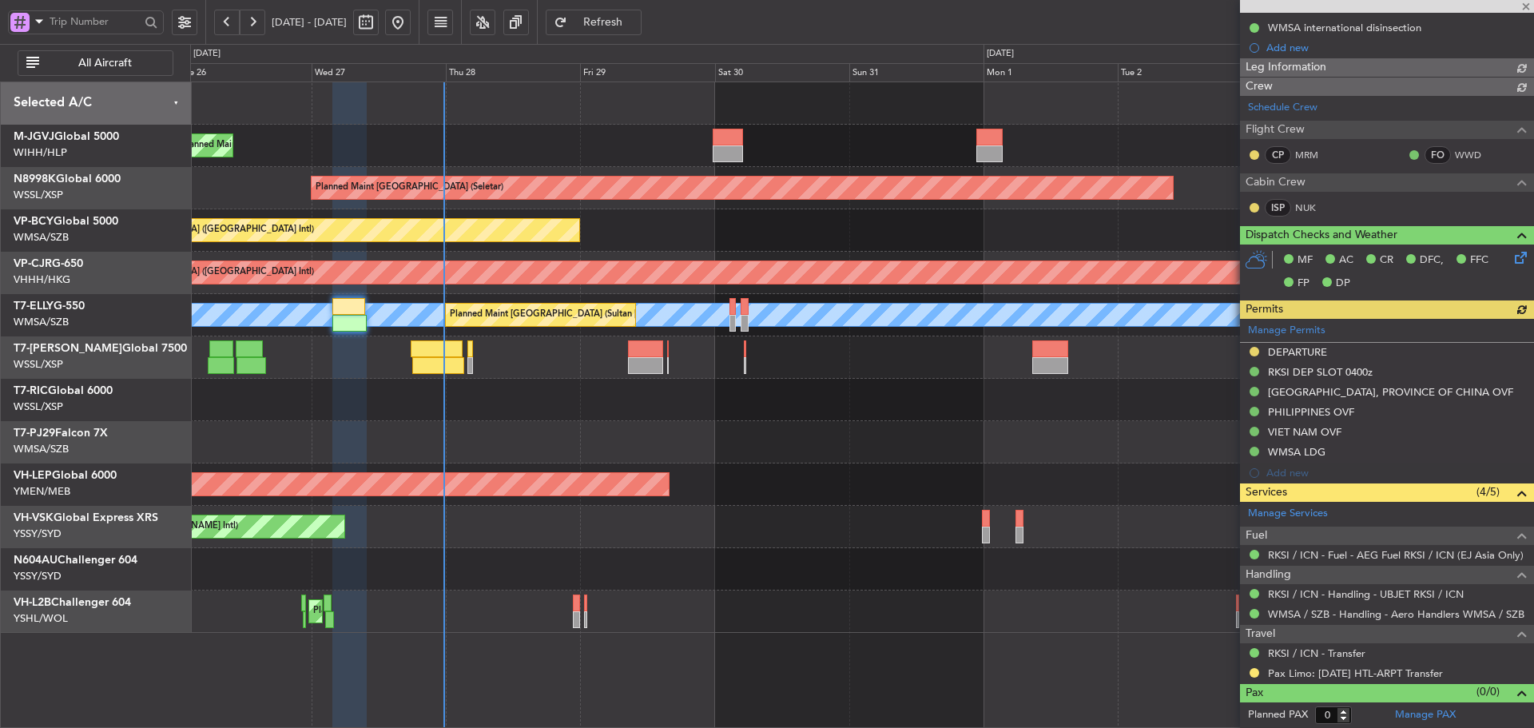
type input "[PERSON_NAME] (KYA)"
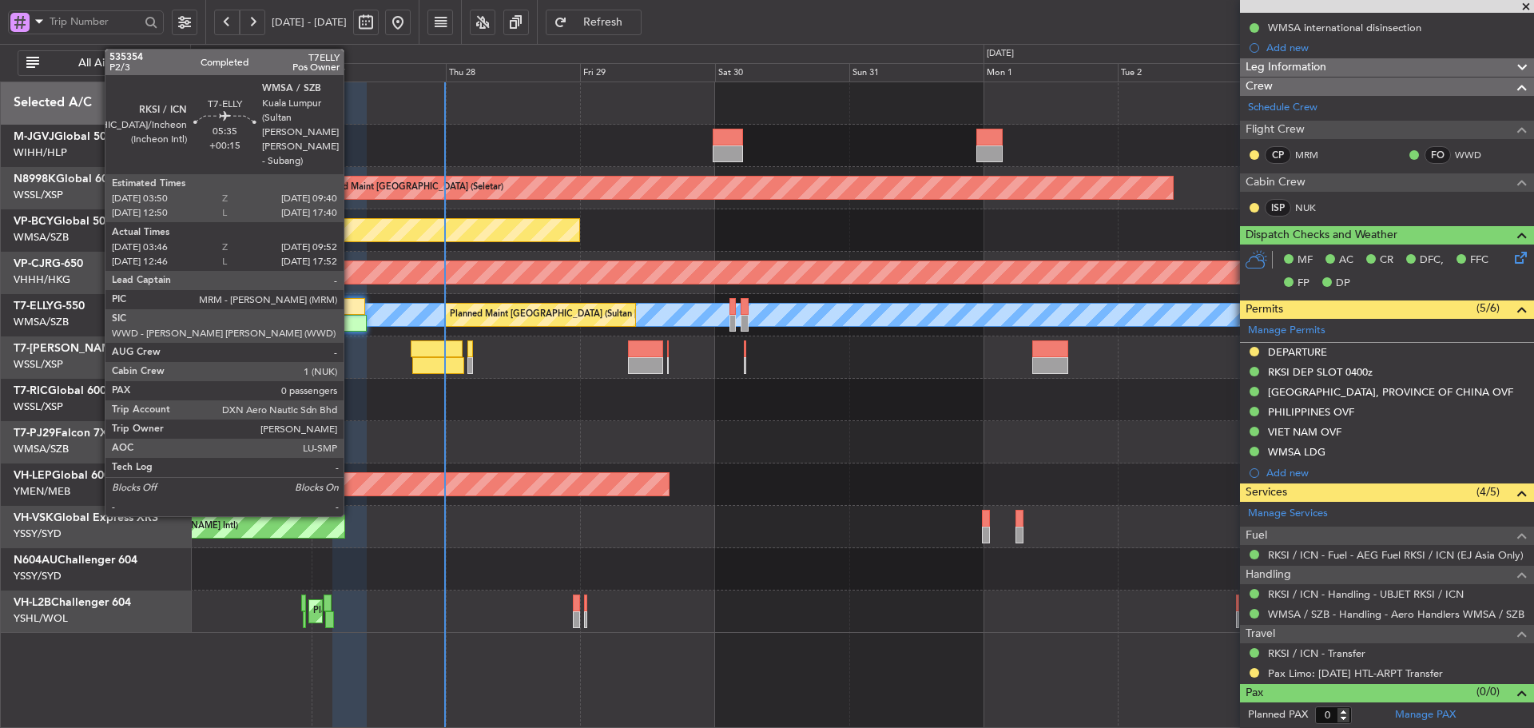
click at [351, 313] on div at bounding box center [348, 306] width 33 height 17
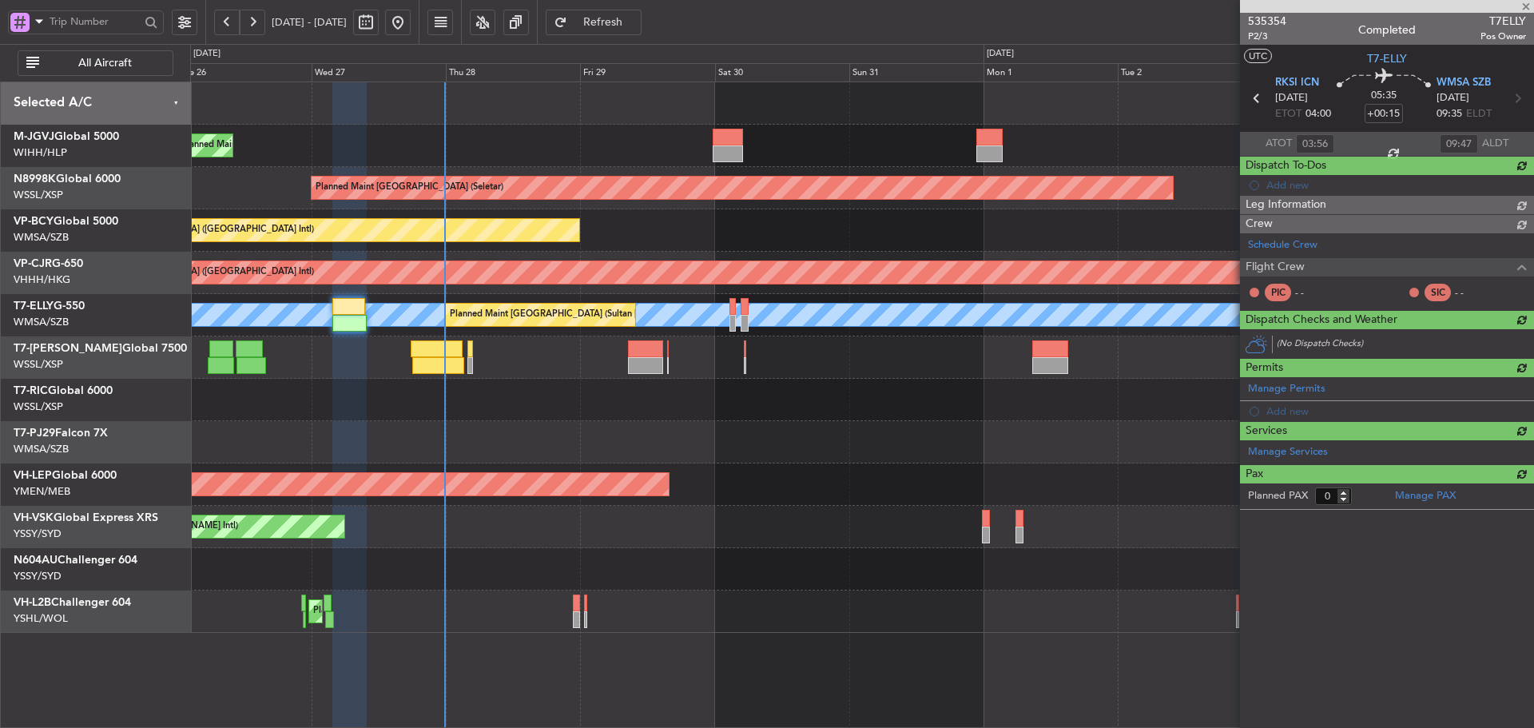
scroll to position [0, 0]
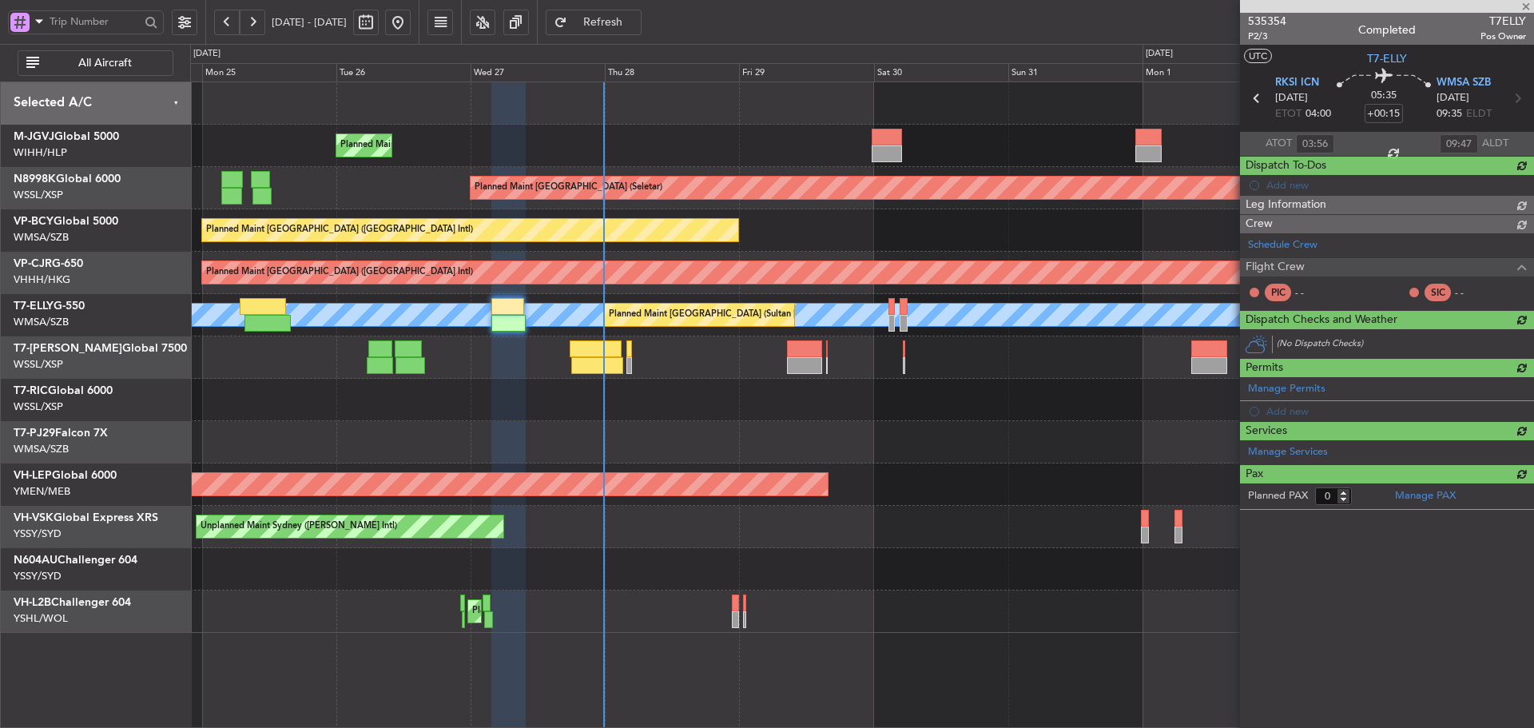
click at [744, 430] on div "Planned Maint [GEOGRAPHIC_DATA] (Halim Intl) Planned Maint [GEOGRAPHIC_DATA] (S…" at bounding box center [861, 357] width 1343 height 550
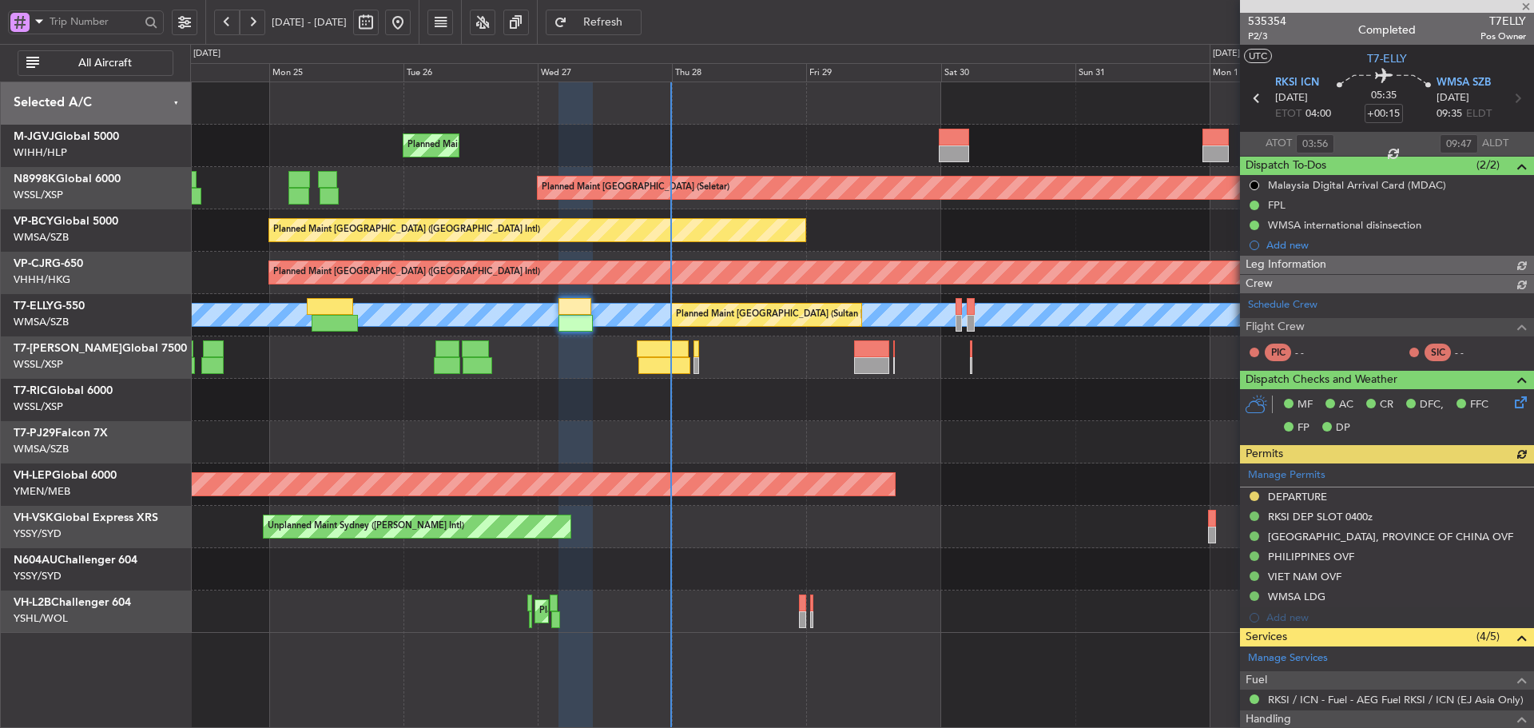
type input "[PERSON_NAME] (KYA)"
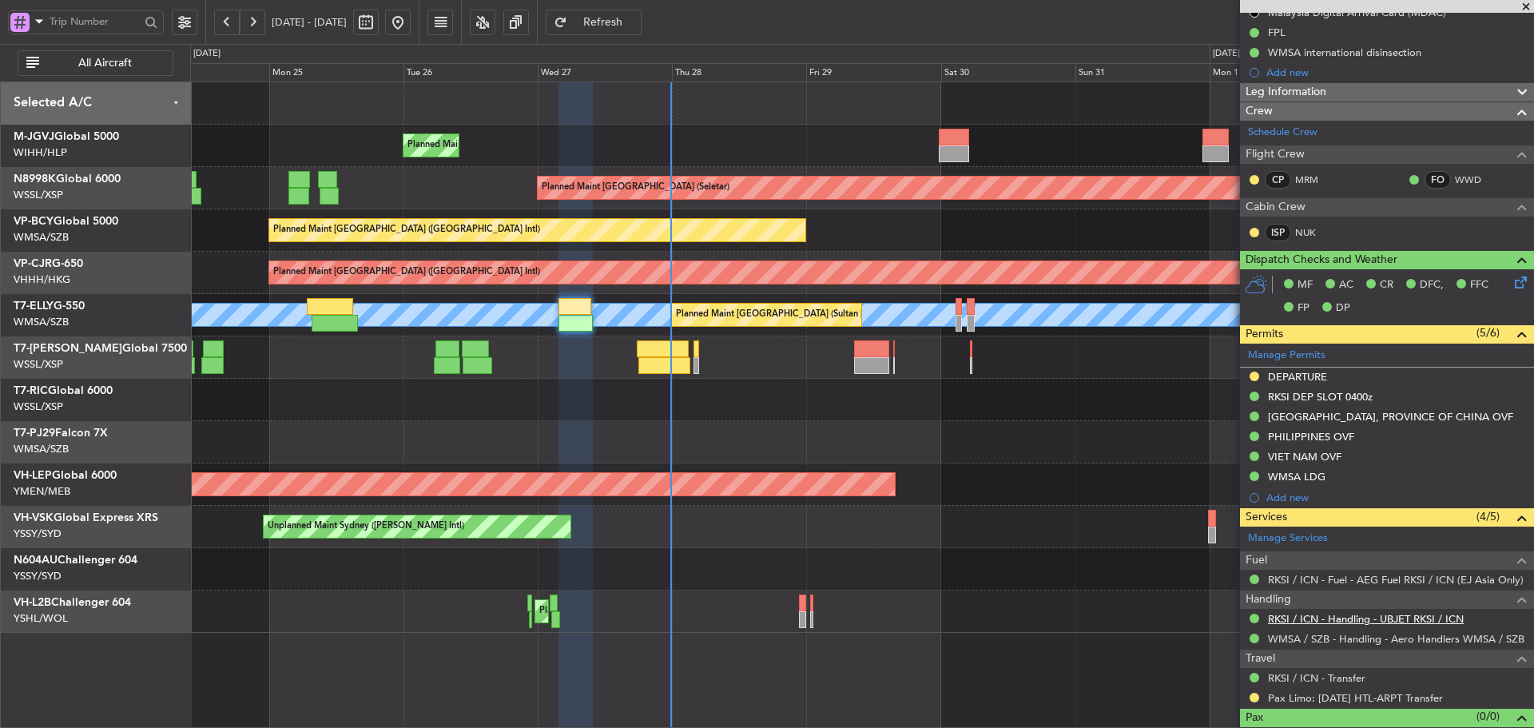
scroll to position [197, 0]
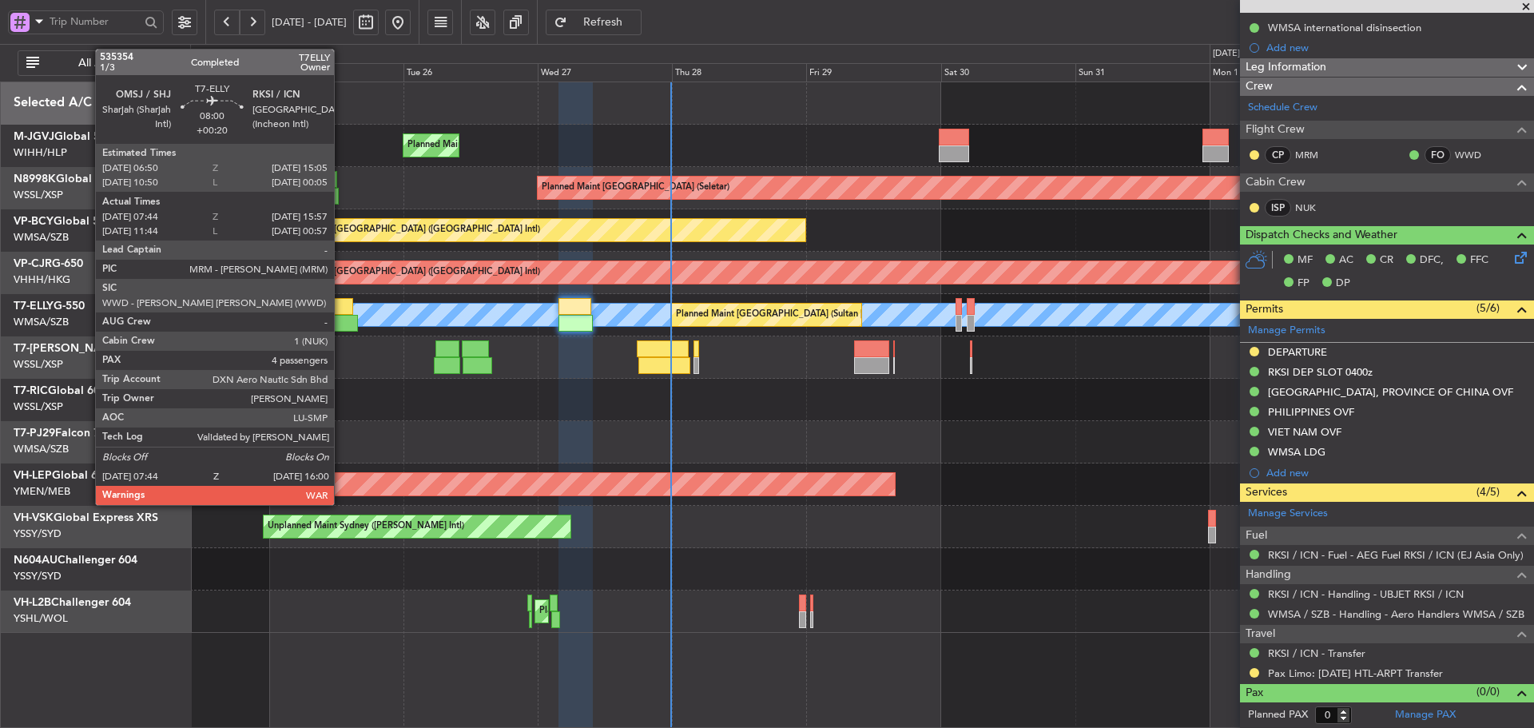
click at [339, 312] on div at bounding box center [330, 306] width 46 height 17
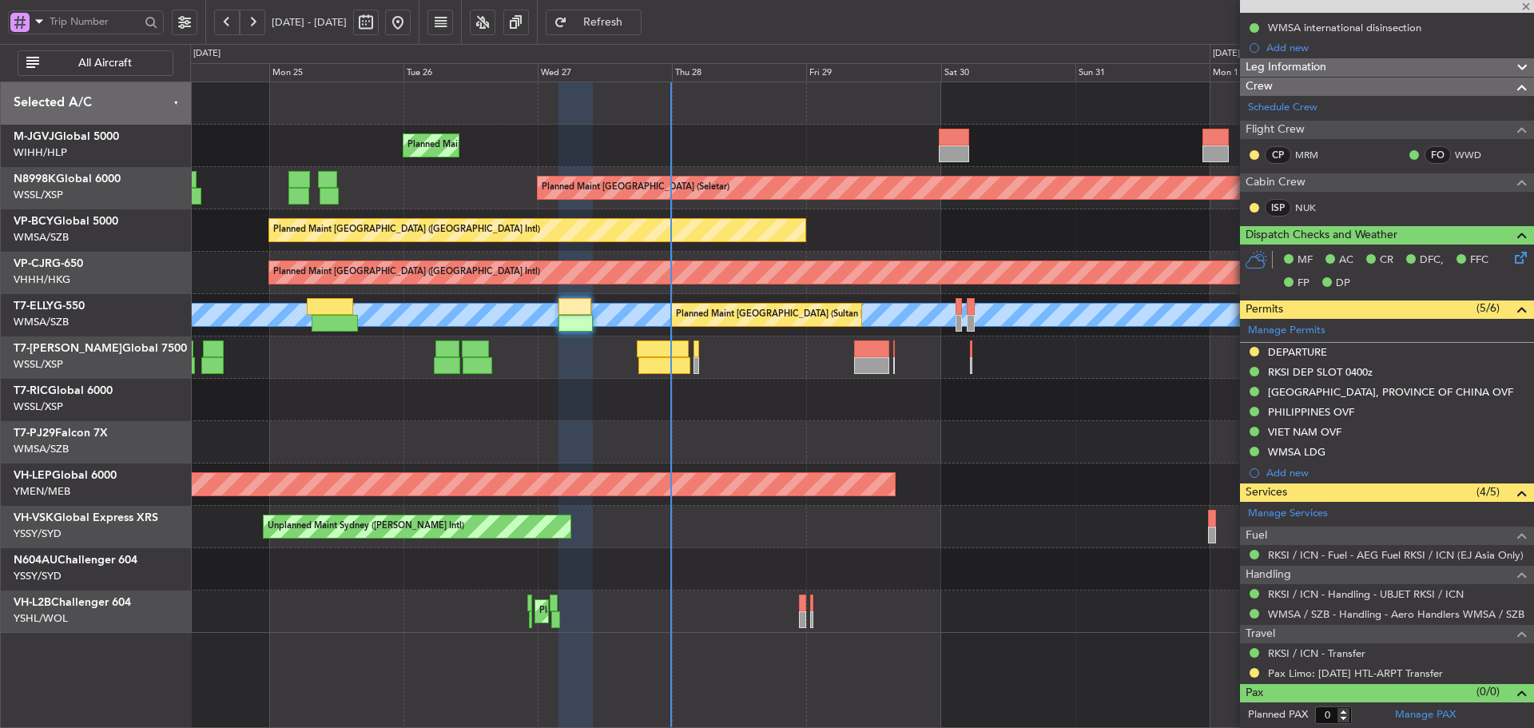
type input "+00:20"
type input "07:54"
type input "15:52"
type input "4"
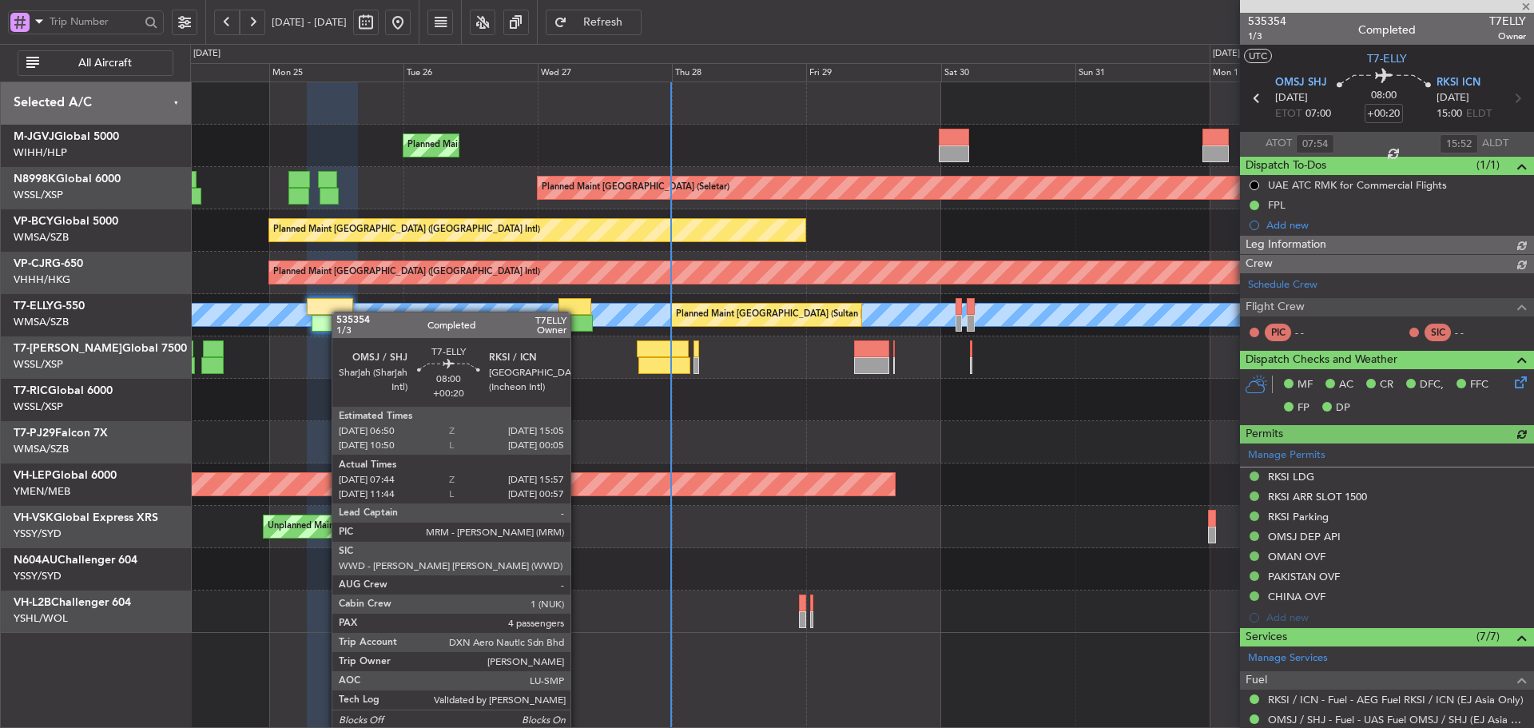
type input "[PERSON_NAME] (KYA)"
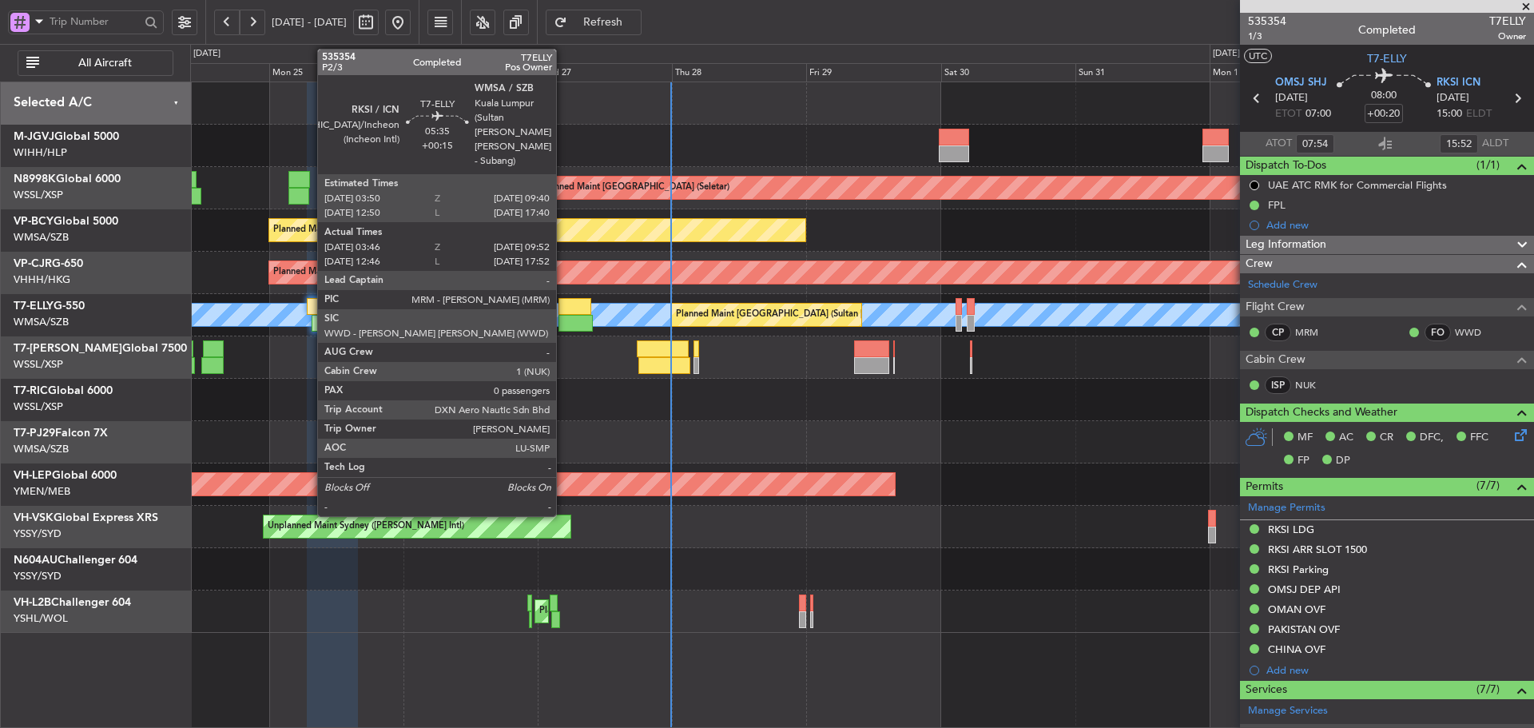
click at [563, 313] on div at bounding box center [574, 306] width 33 height 17
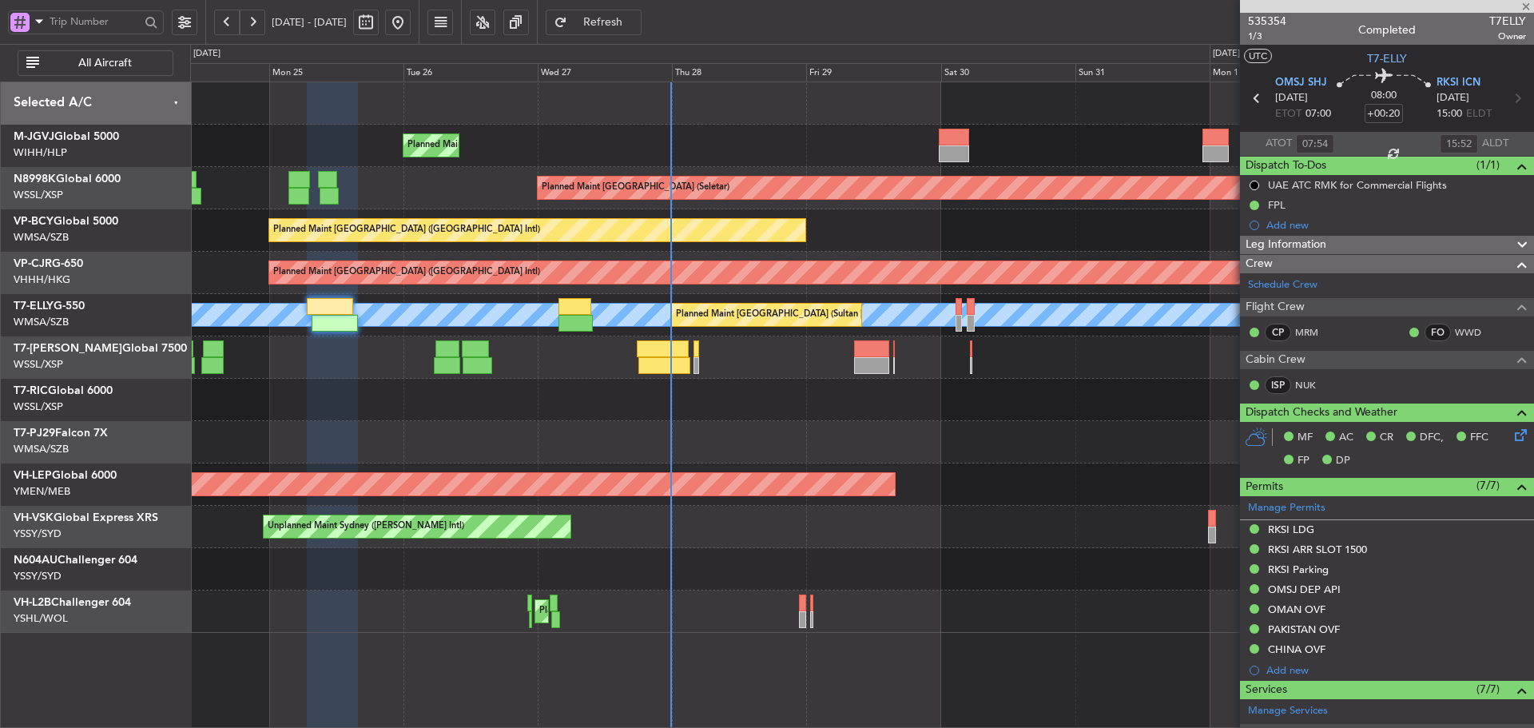
type input "+00:15"
type input "03:56"
type input "09:47"
type input "0"
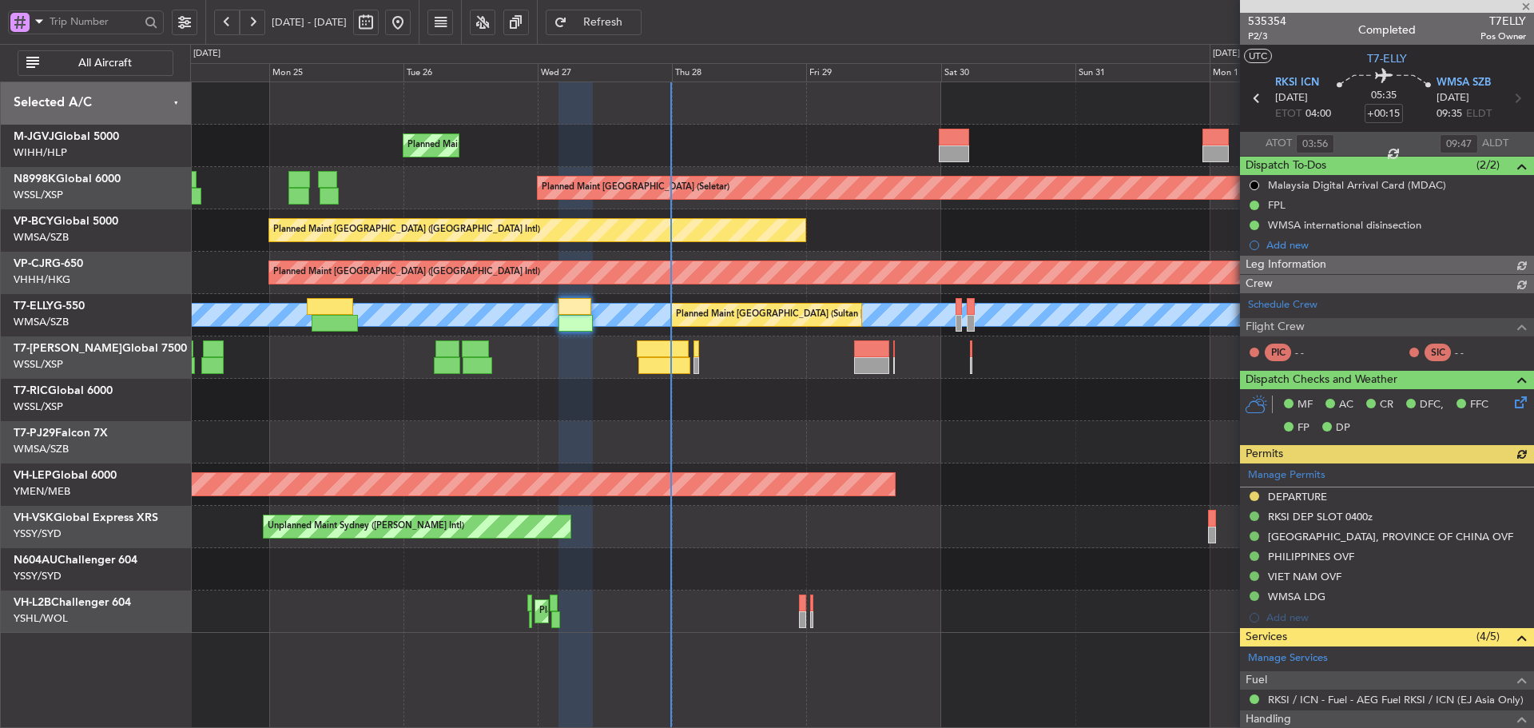
type input "[PERSON_NAME] (KYA)"
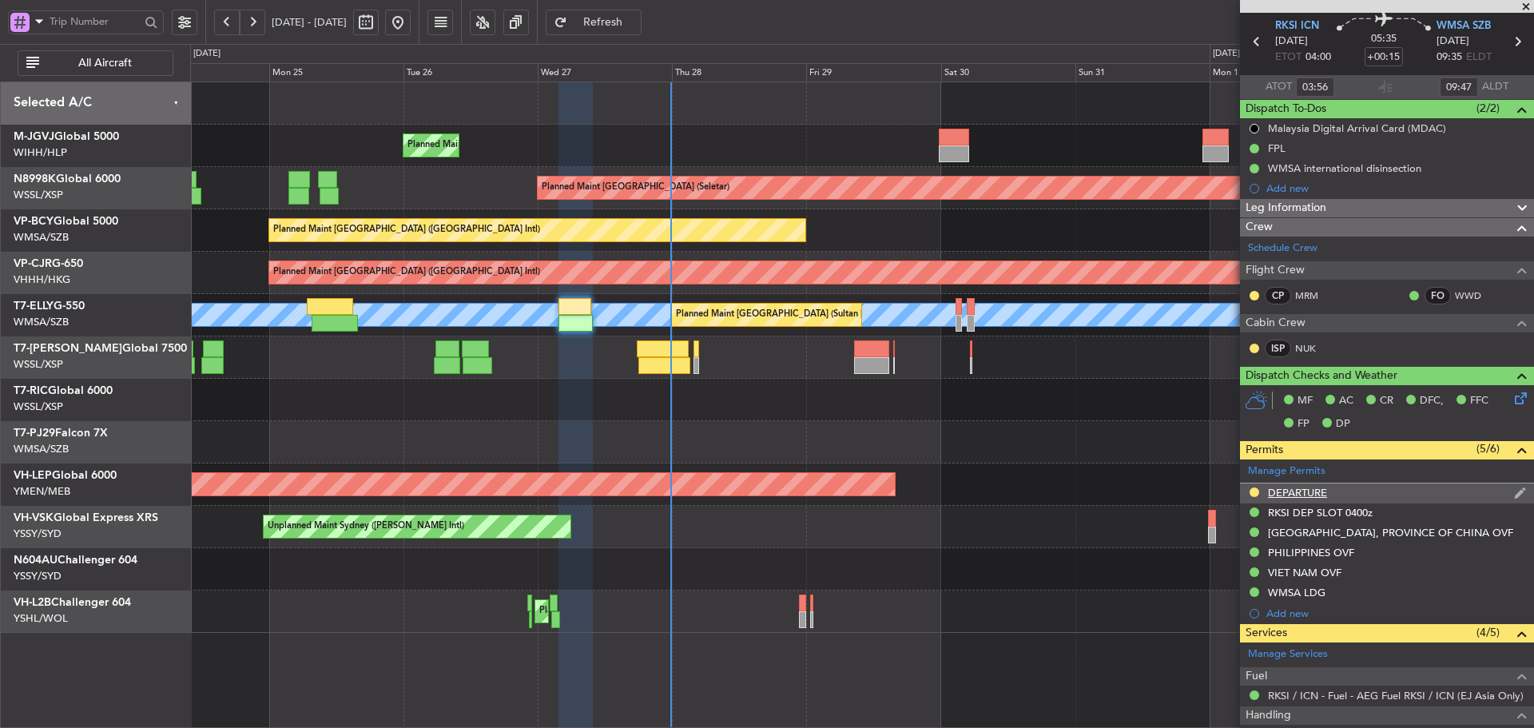
scroll to position [80, 0]
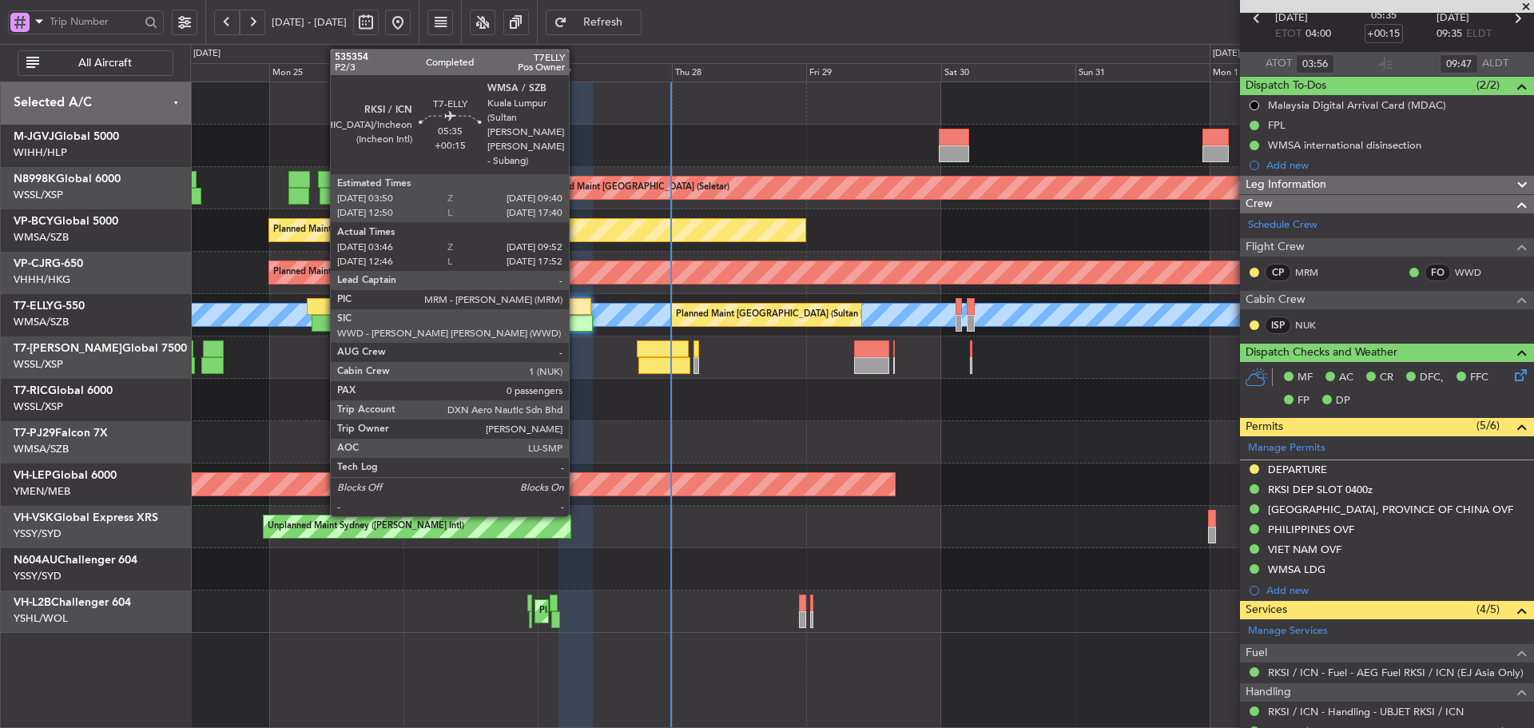
click at [576, 311] on div at bounding box center [574, 306] width 33 height 17
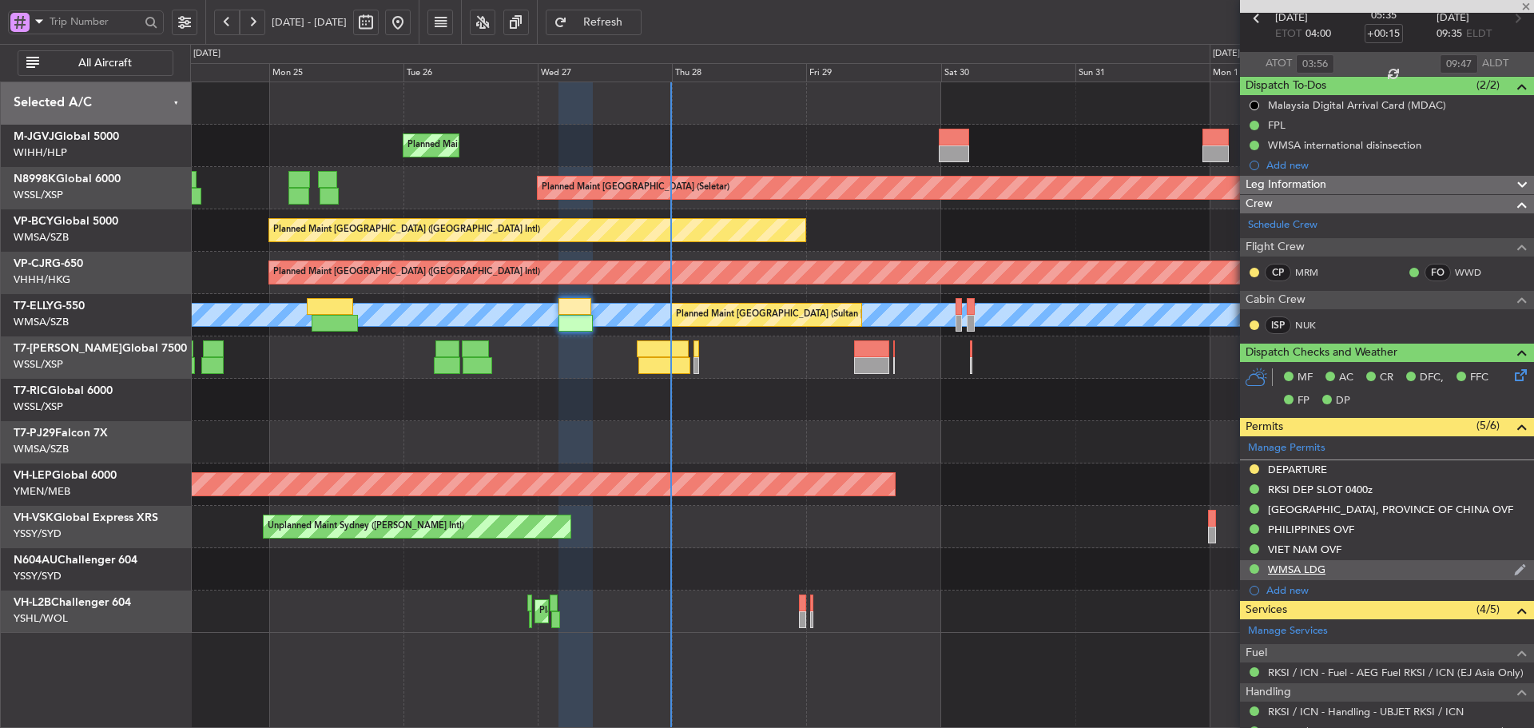
scroll to position [0, 0]
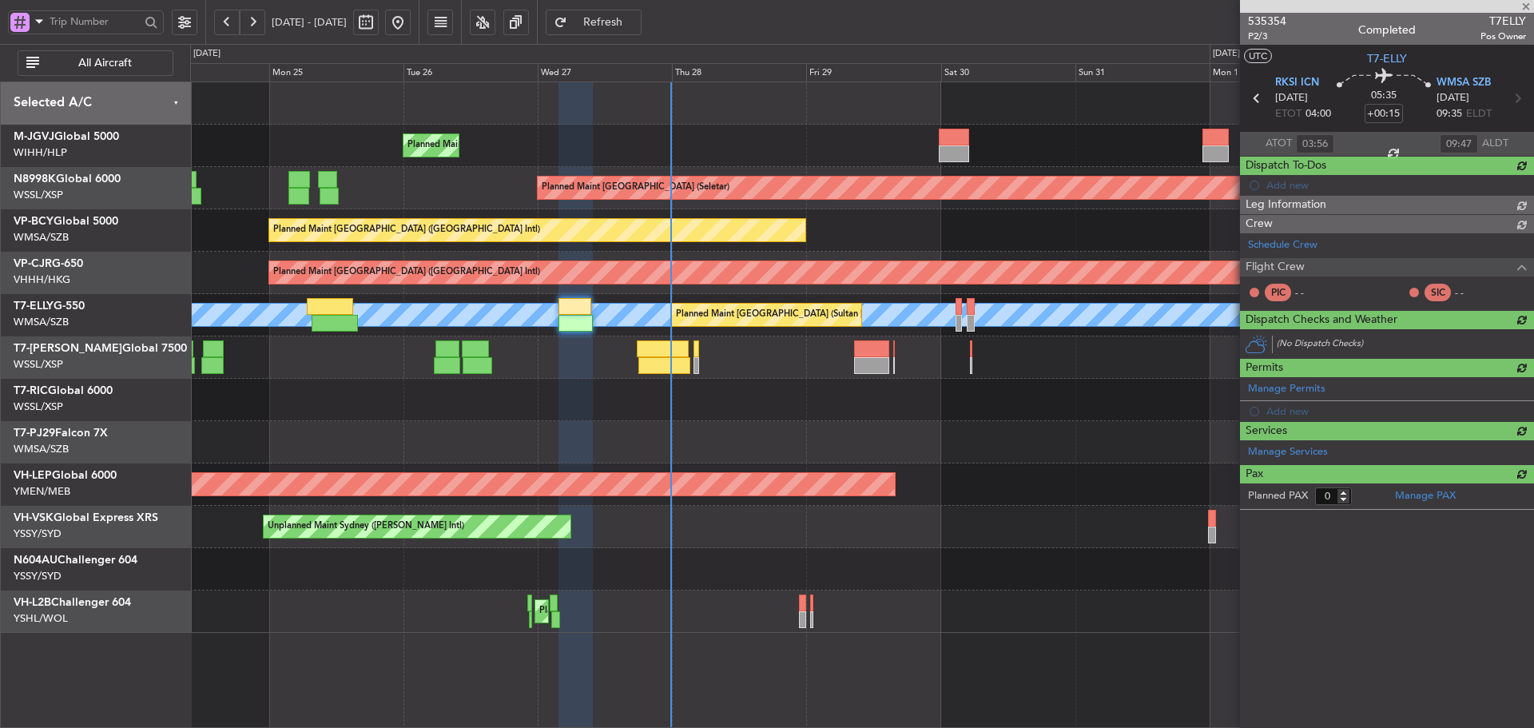
type input "[PERSON_NAME] (KYA)"
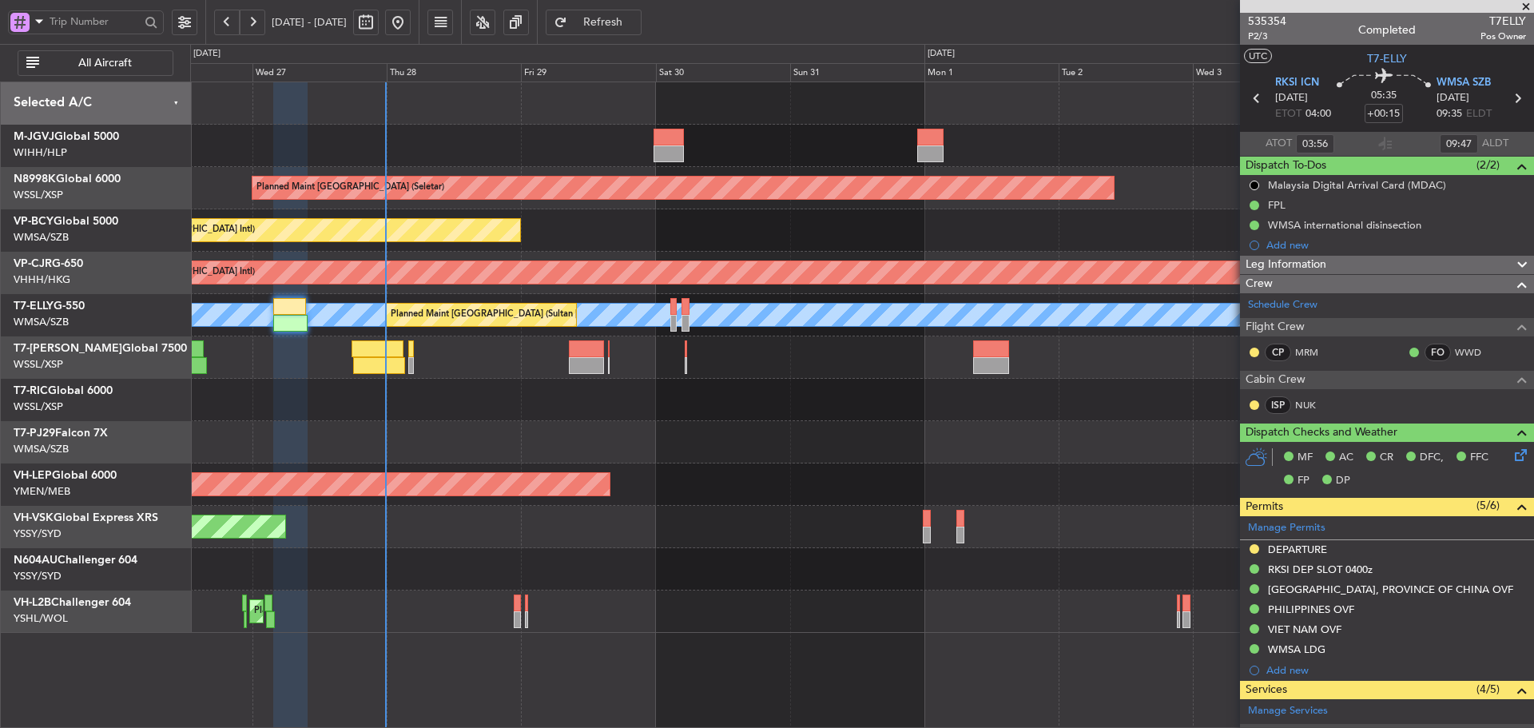
click at [816, 395] on div at bounding box center [861, 400] width 1343 height 42
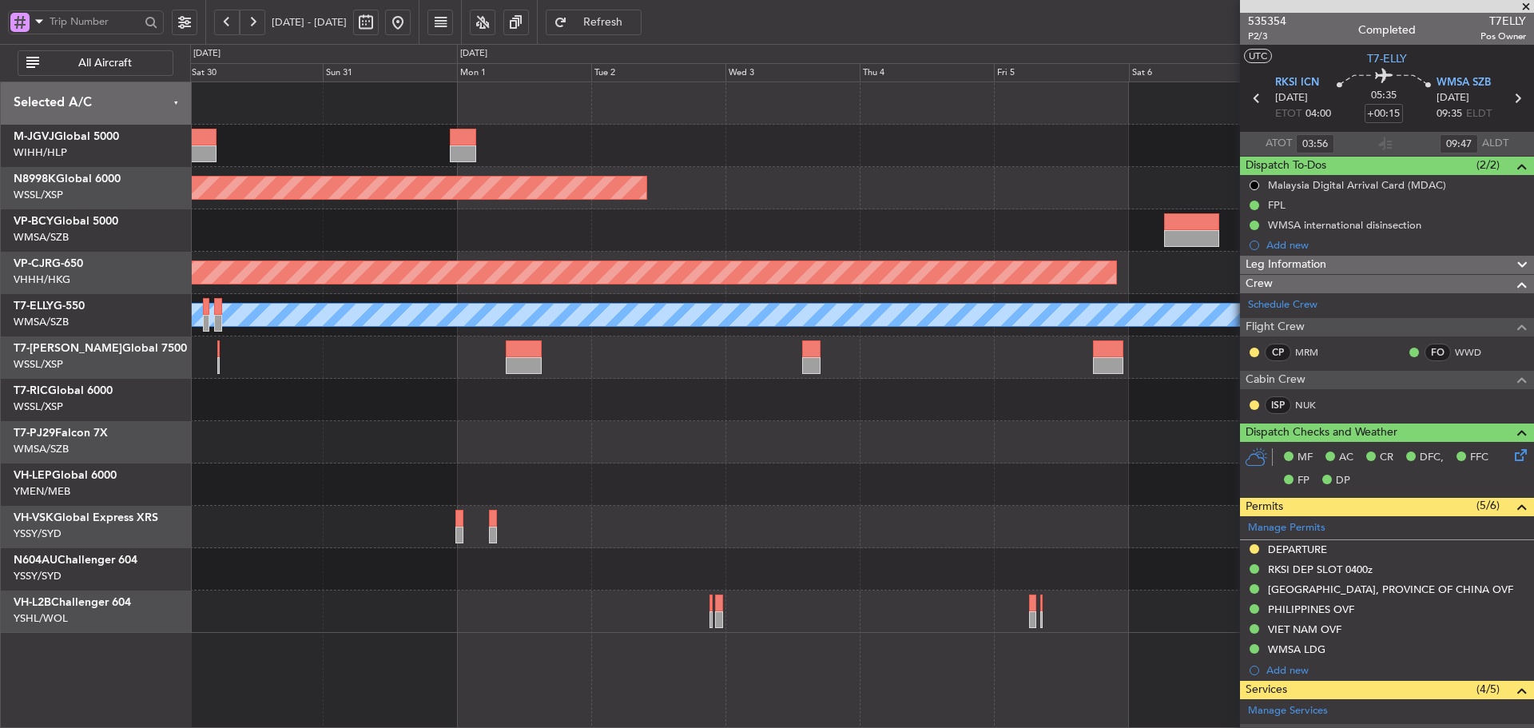
click at [651, 399] on div "Planned Maint [GEOGRAPHIC_DATA] (Seletar) Planned Maint [GEOGRAPHIC_DATA] (Vanc…" at bounding box center [861, 357] width 1343 height 550
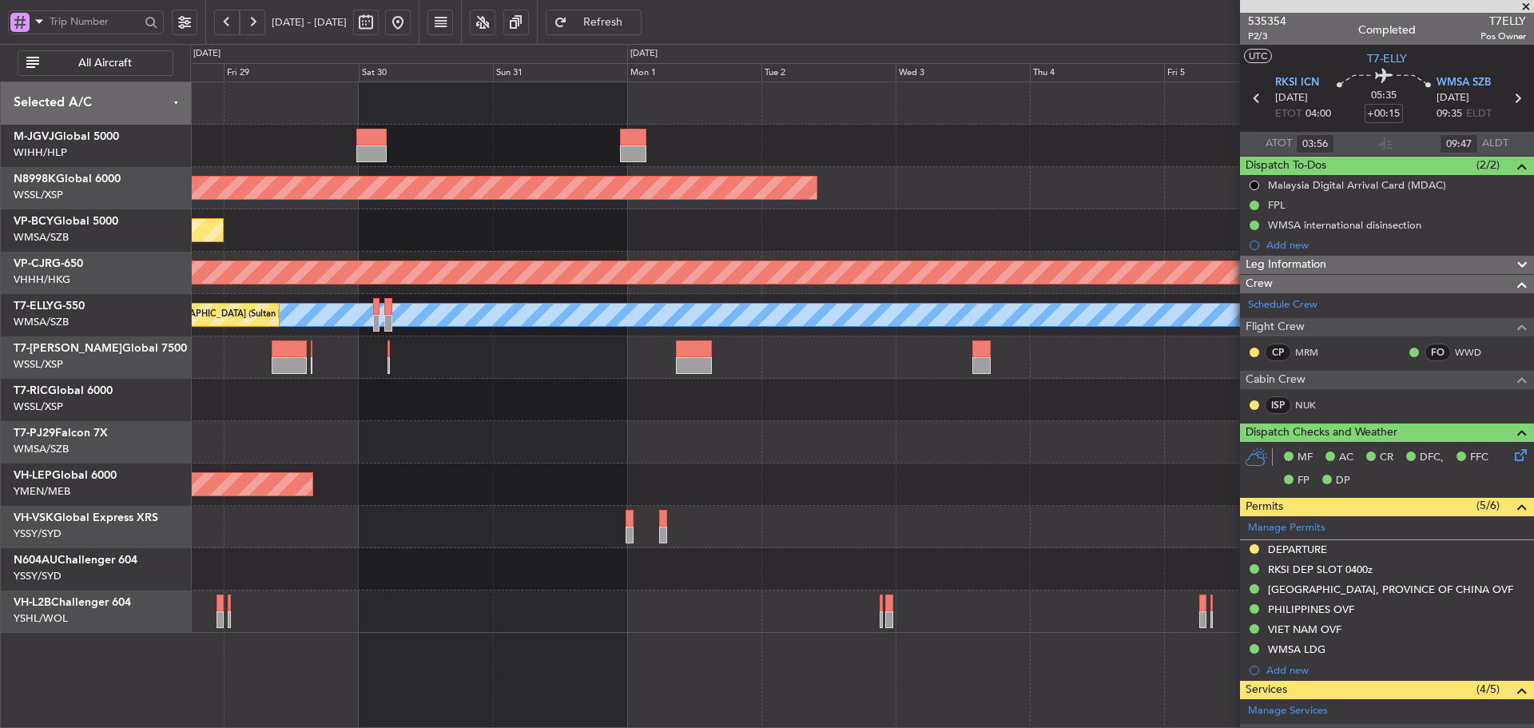
click at [978, 449] on div "Planned Maint [GEOGRAPHIC_DATA] (Halim Intl) Planned Maint [GEOGRAPHIC_DATA] (S…" at bounding box center [861, 357] width 1343 height 550
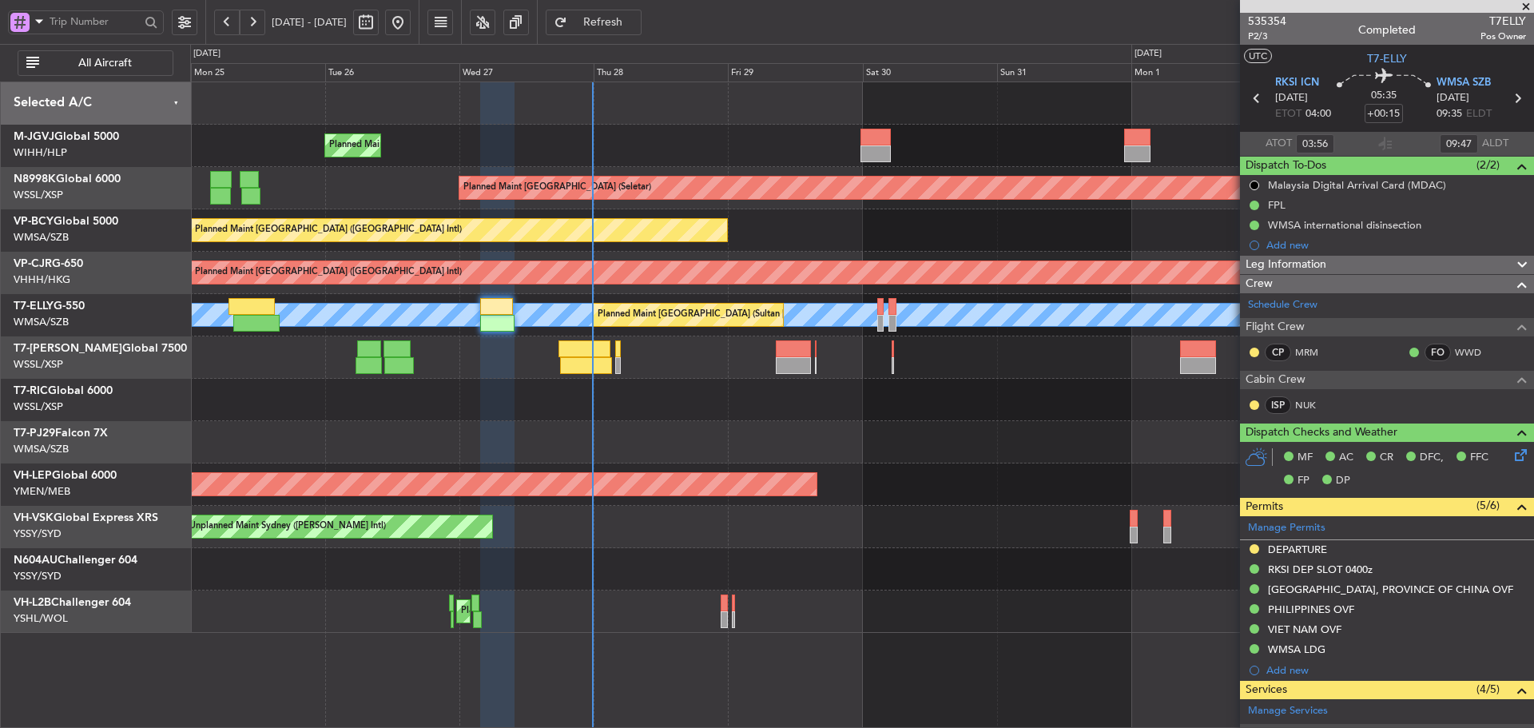
click at [871, 442] on div at bounding box center [861, 442] width 1343 height 42
type input "[PERSON_NAME] (KYA)"
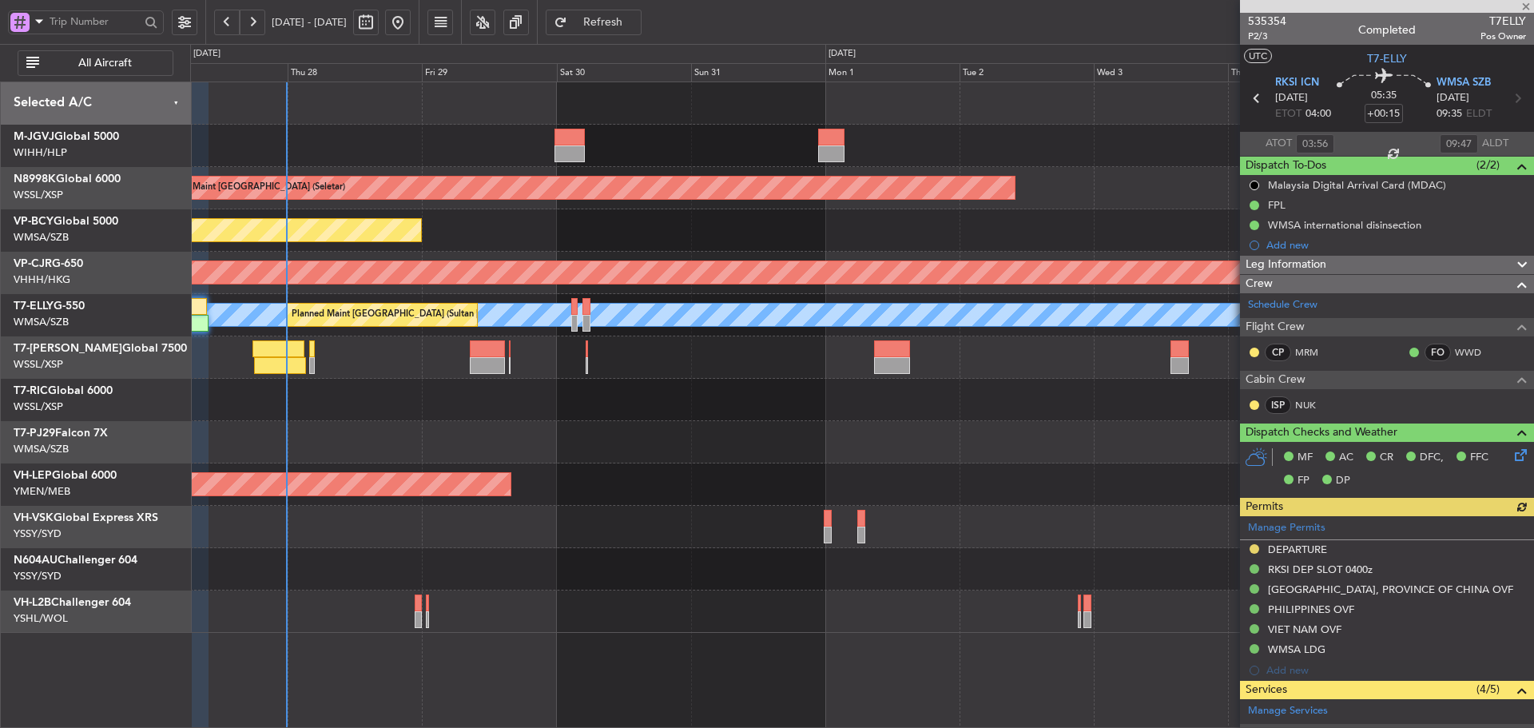
click at [677, 510] on div "Planned Maint [GEOGRAPHIC_DATA] (Halim Intl) Planned Maint [GEOGRAPHIC_DATA] (S…" at bounding box center [861, 357] width 1343 height 550
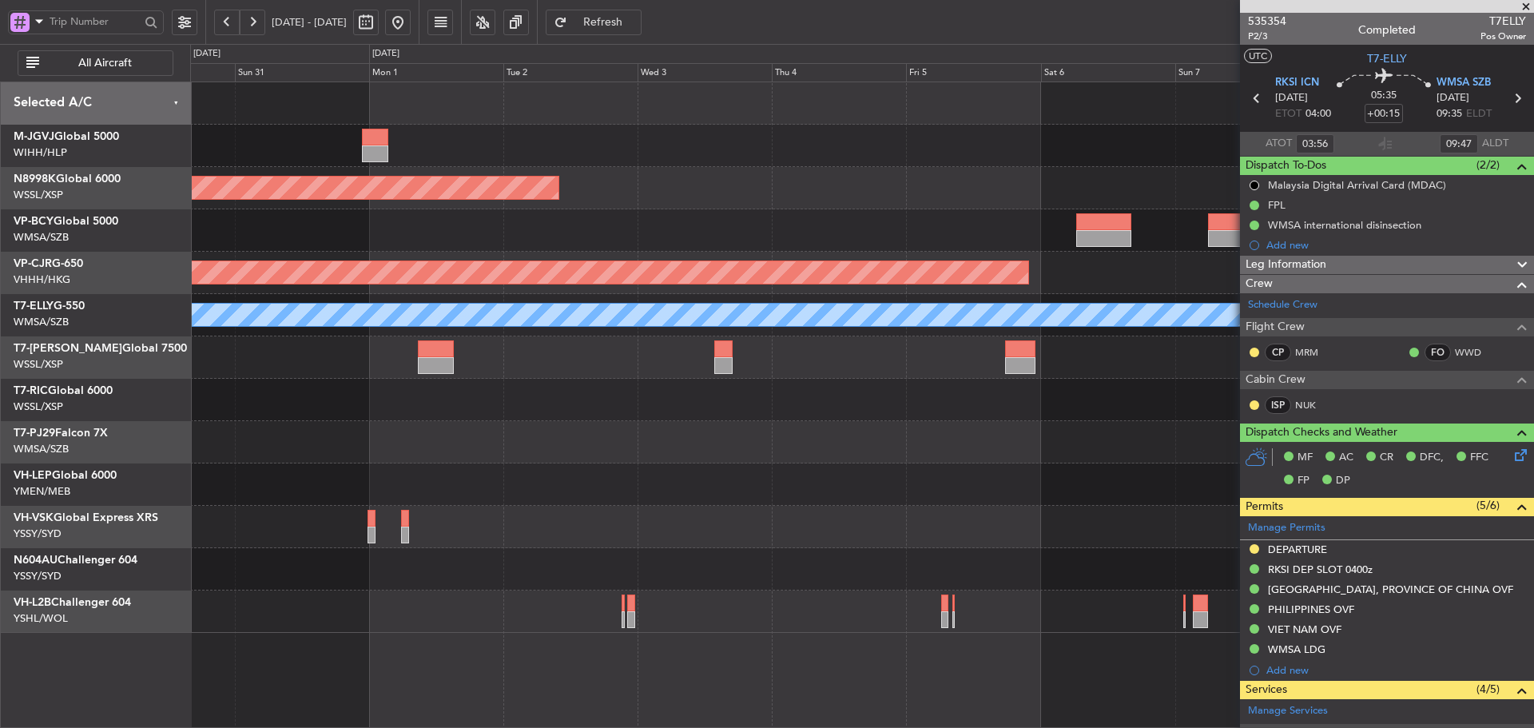
click at [605, 525] on div "Planned Maint [GEOGRAPHIC_DATA] (Seletar) Planned Maint [GEOGRAPHIC_DATA] (Vanc…" at bounding box center [861, 357] width 1343 height 550
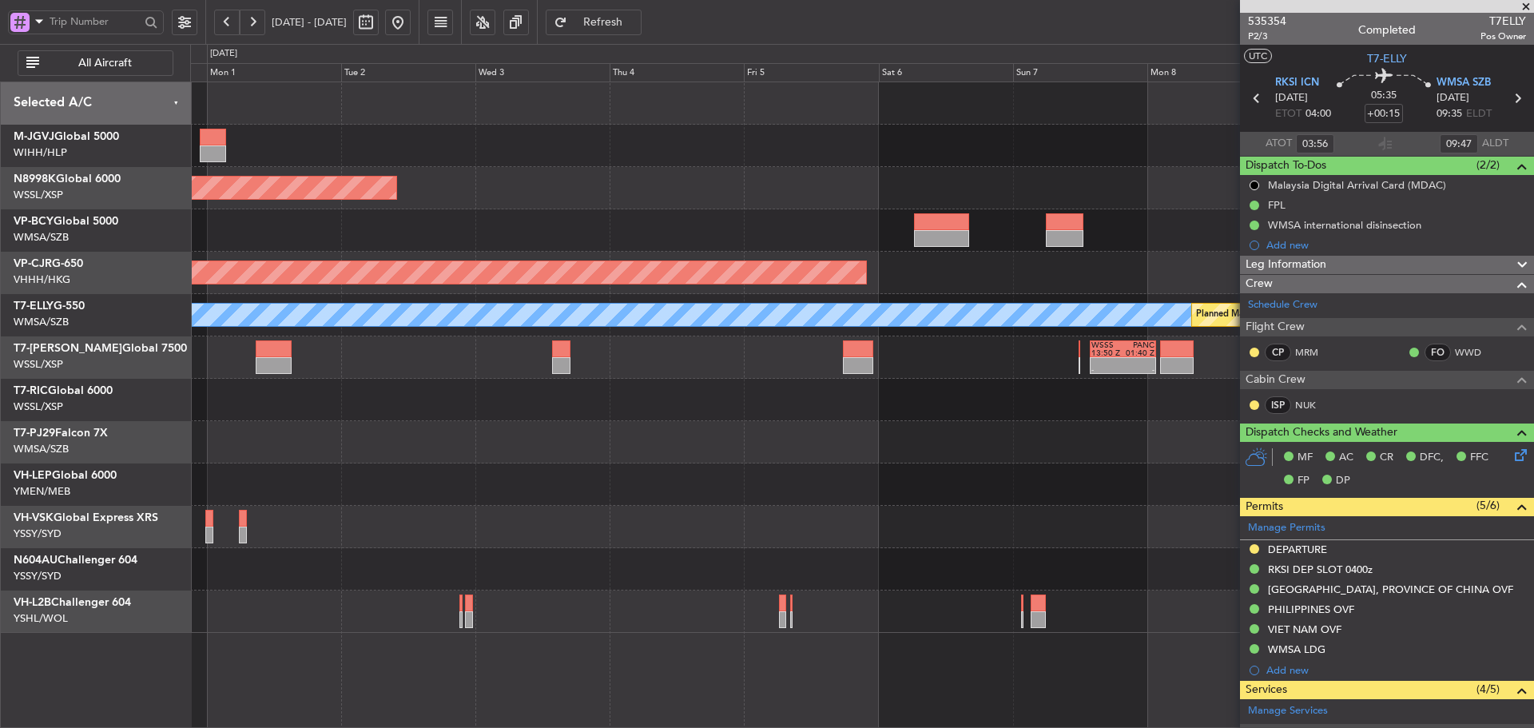
click at [641, 516] on div at bounding box center [861, 527] width 1343 height 42
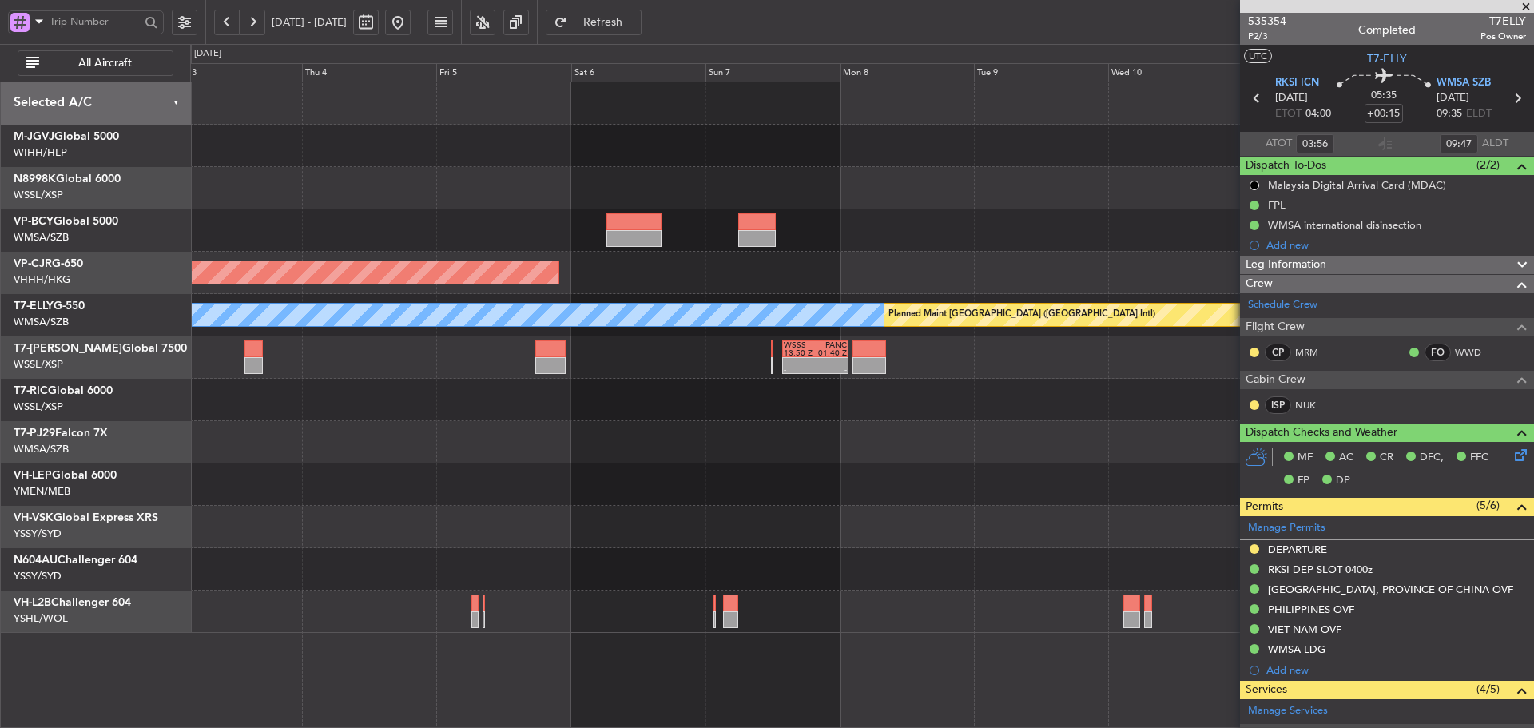
click at [459, 527] on div at bounding box center [861, 527] width 1343 height 42
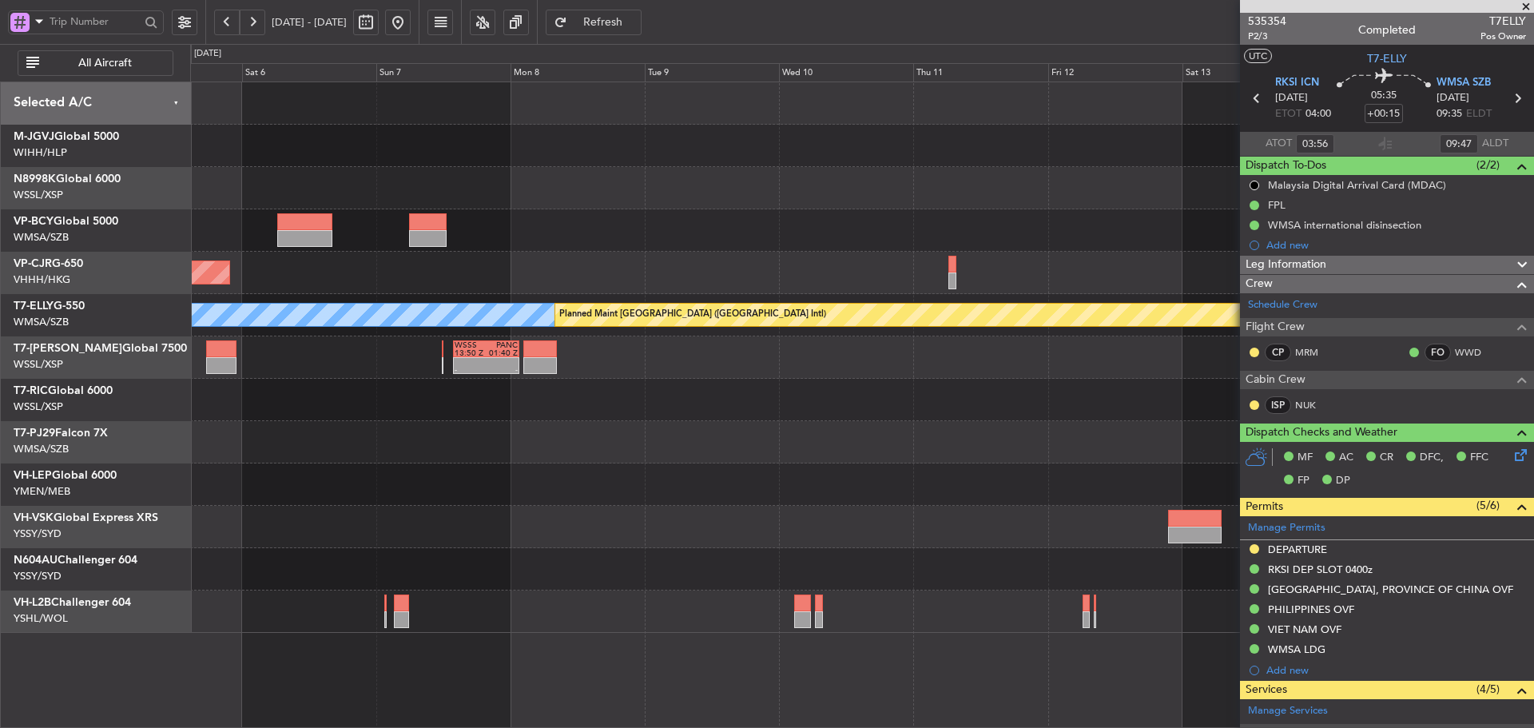
click at [499, 503] on div at bounding box center [861, 484] width 1343 height 42
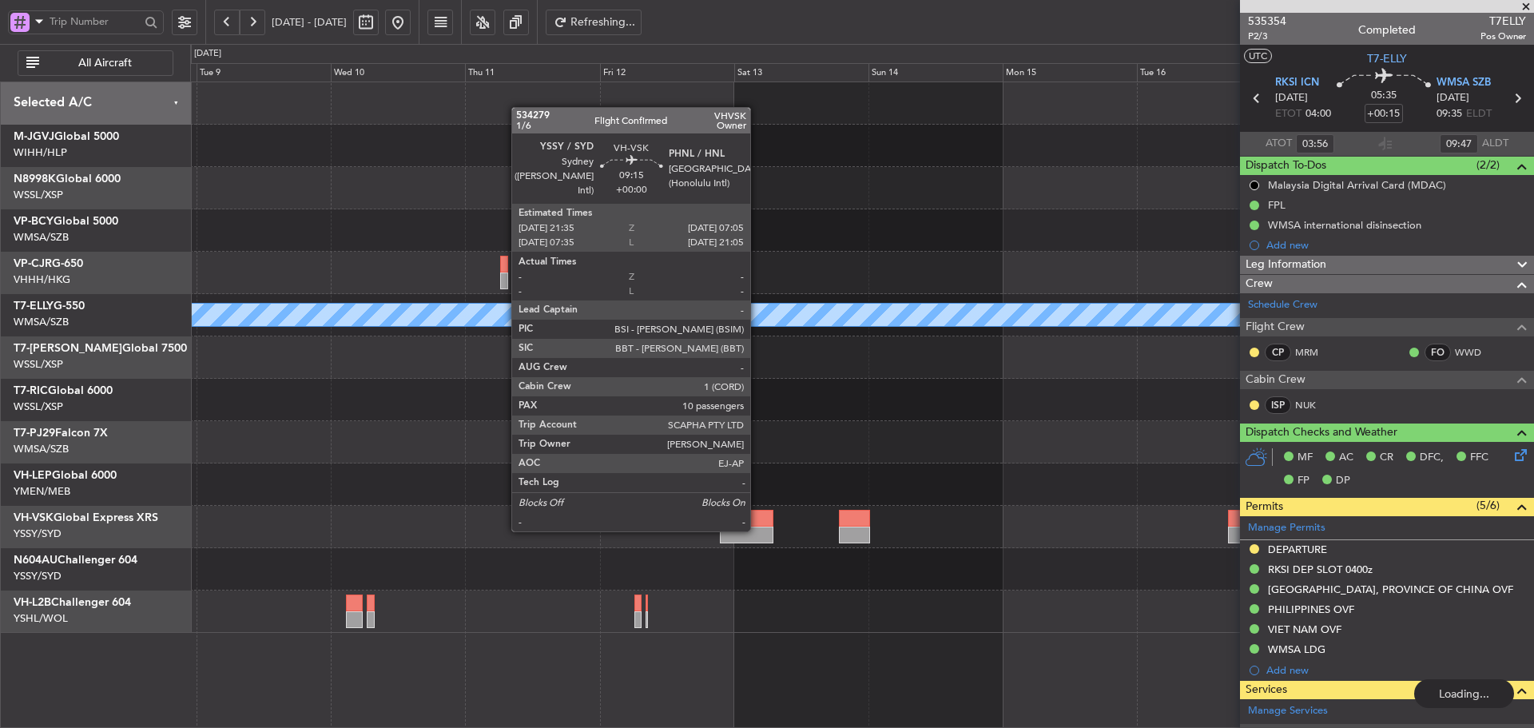
click at [757, 530] on div at bounding box center [747, 534] width 54 height 17
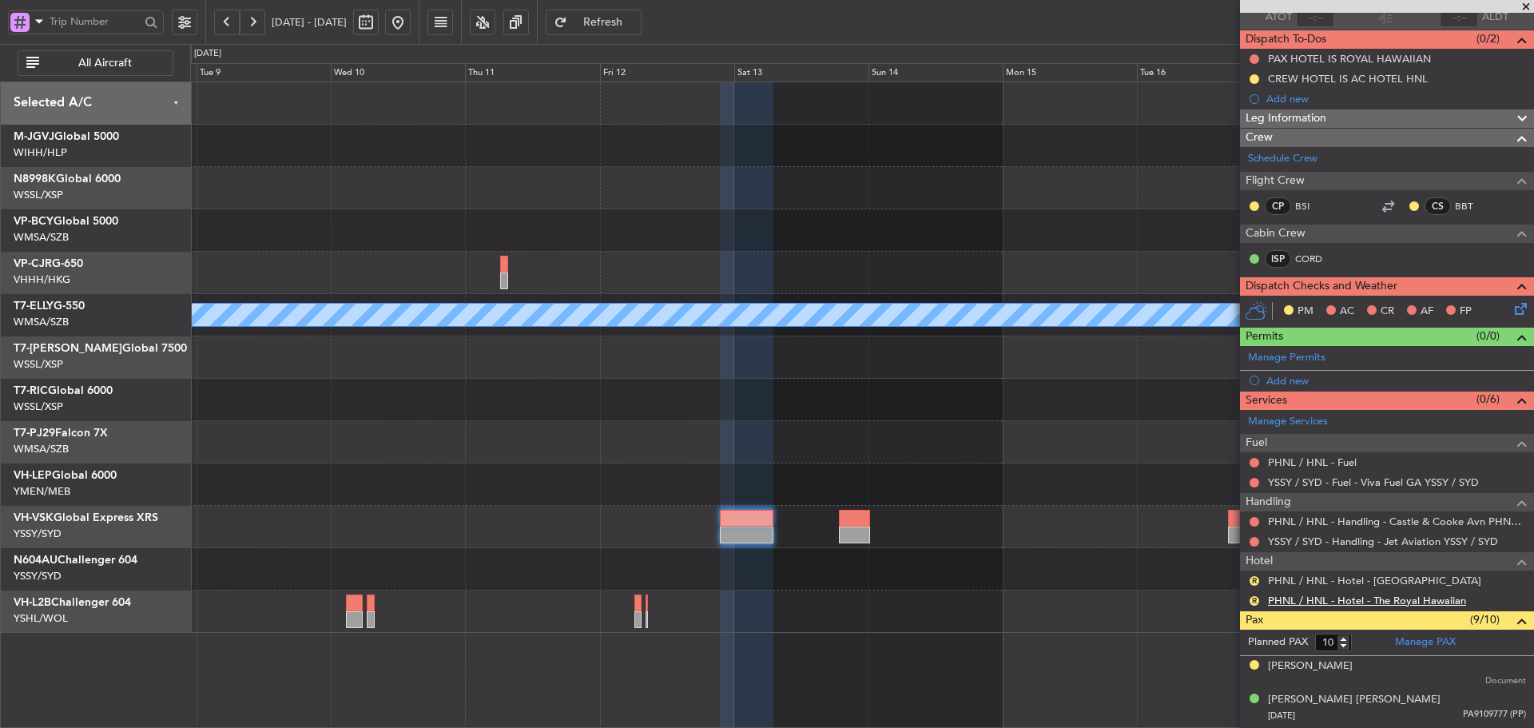
scroll to position [160, 0]
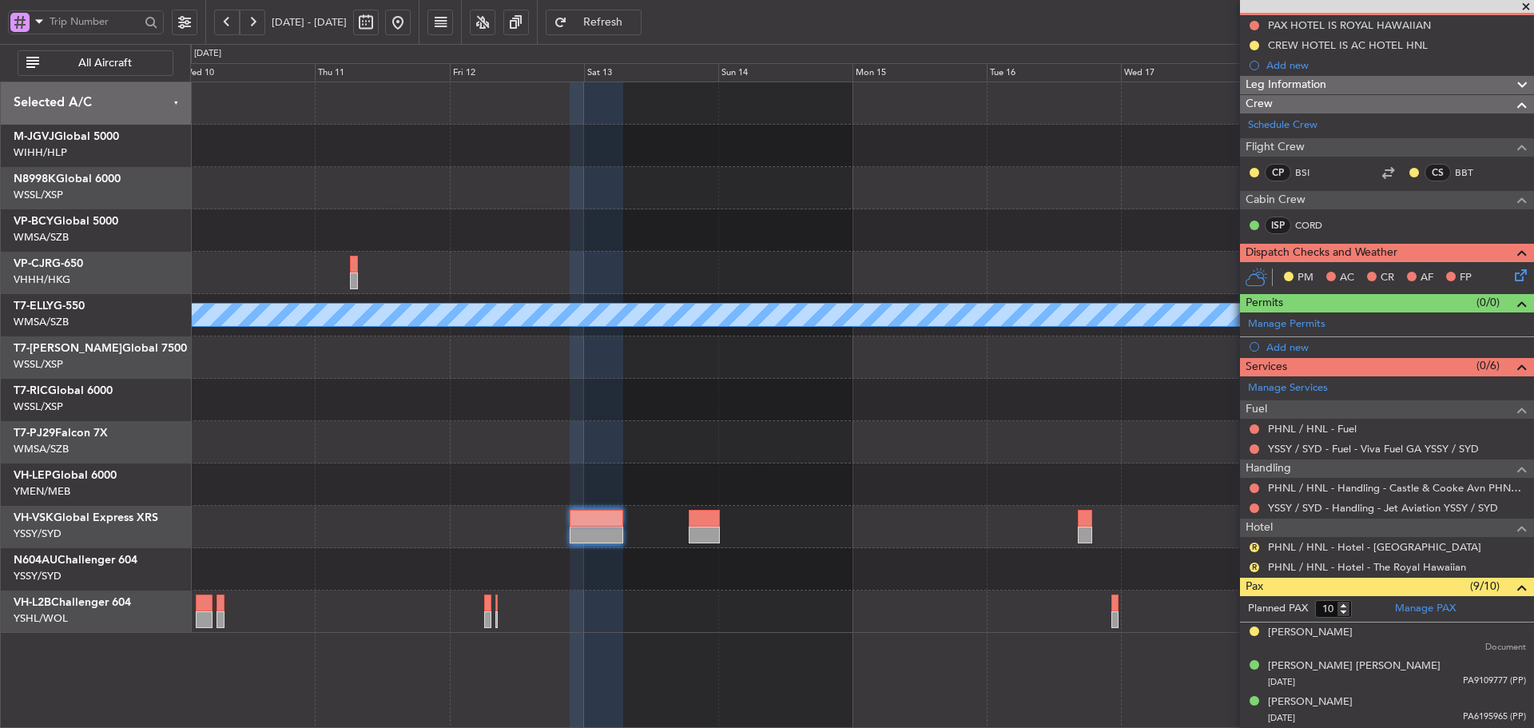
click at [899, 413] on div "Planned Maint [GEOGRAPHIC_DATA] ([GEOGRAPHIC_DATA] Intl) [PERSON_NAME] - - WSSS…" at bounding box center [861, 357] width 1343 height 550
click at [1526, 7] on span at bounding box center [1526, 7] width 16 height 14
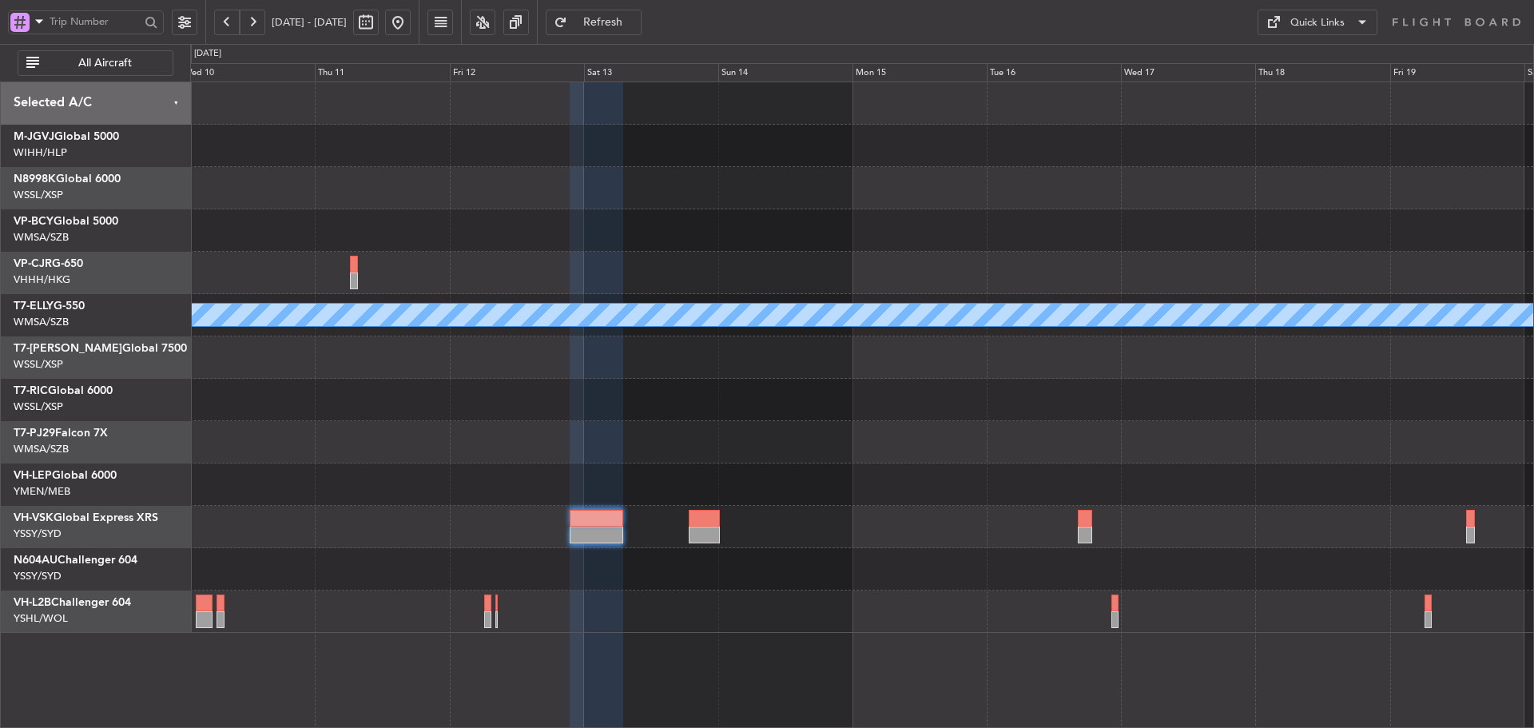
type input "0"
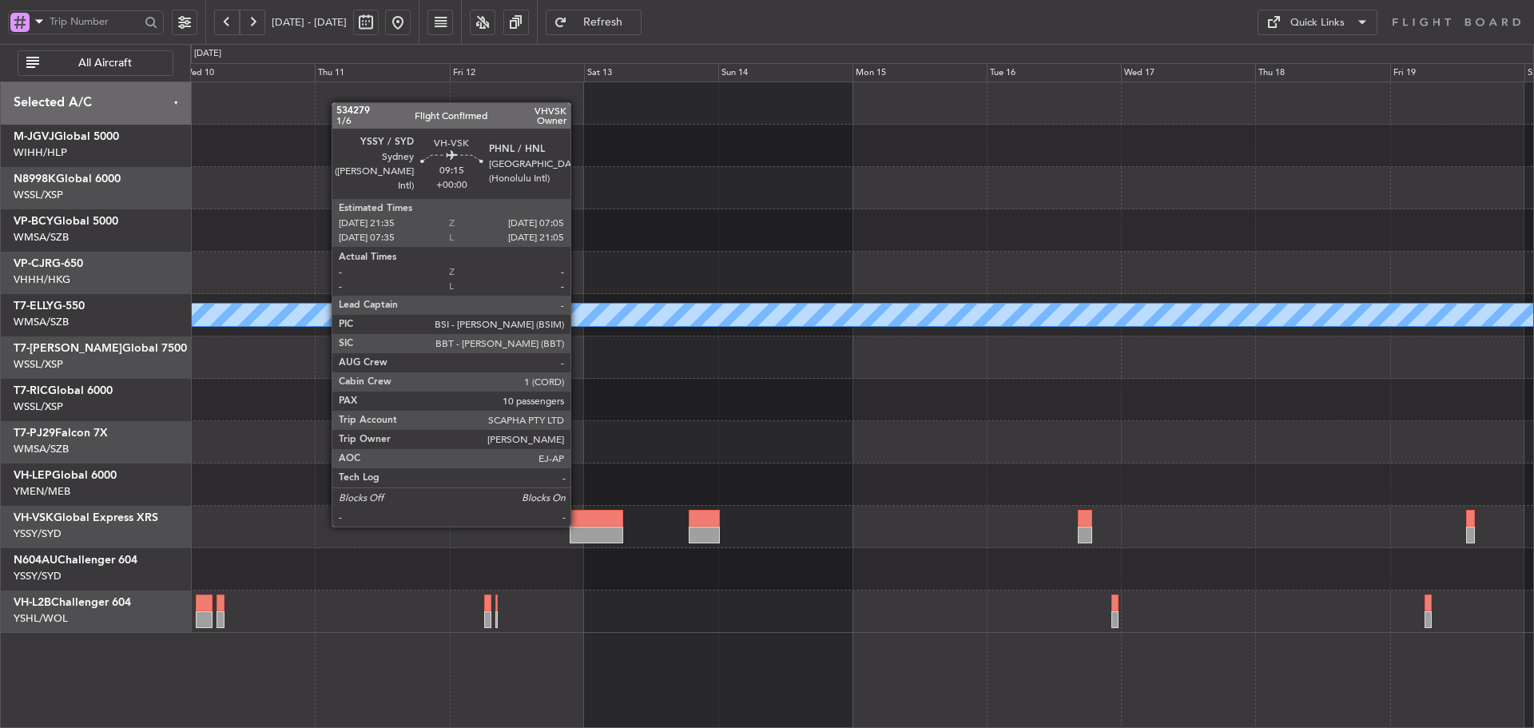
click at [577, 525] on div at bounding box center [596, 518] width 54 height 17
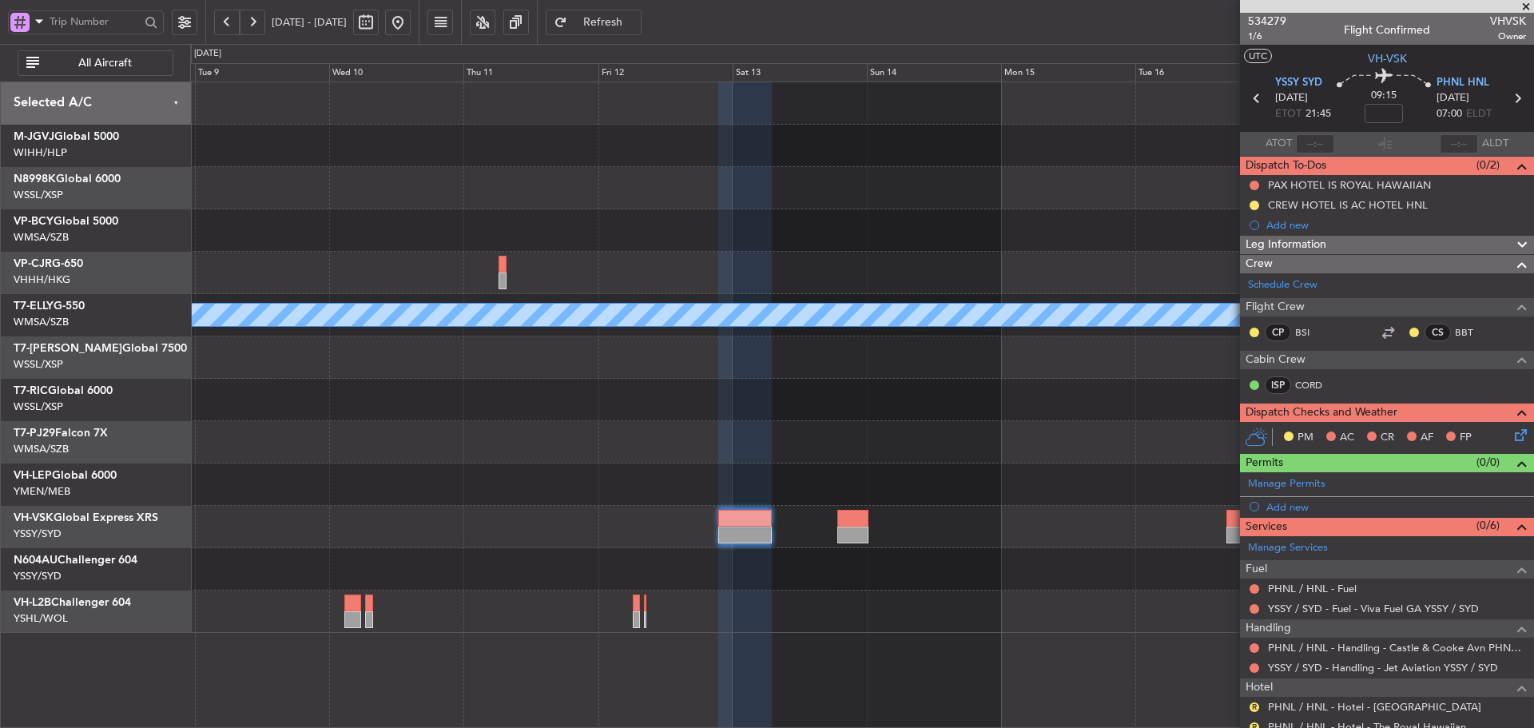
click at [609, 446] on div at bounding box center [861, 442] width 1343 height 42
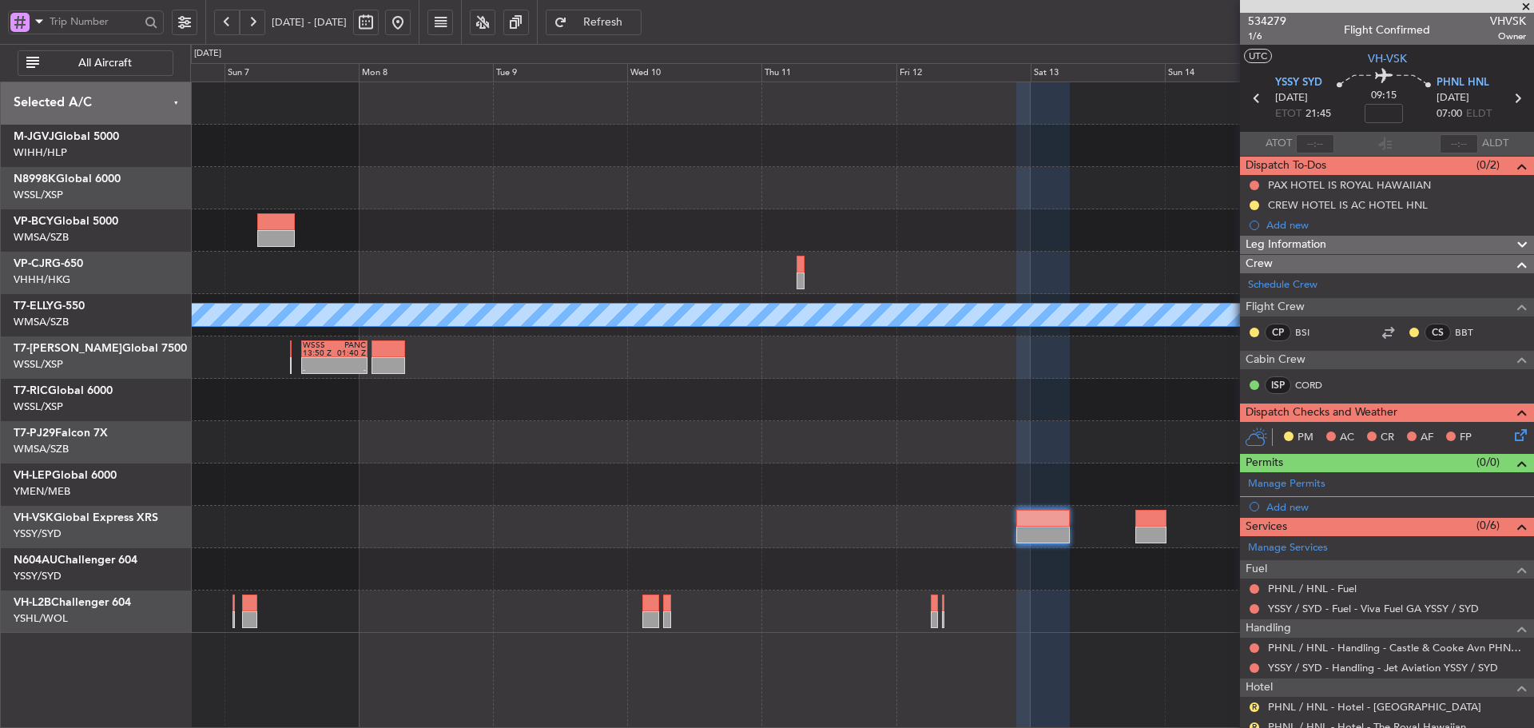
click at [914, 433] on div at bounding box center [861, 442] width 1343 height 42
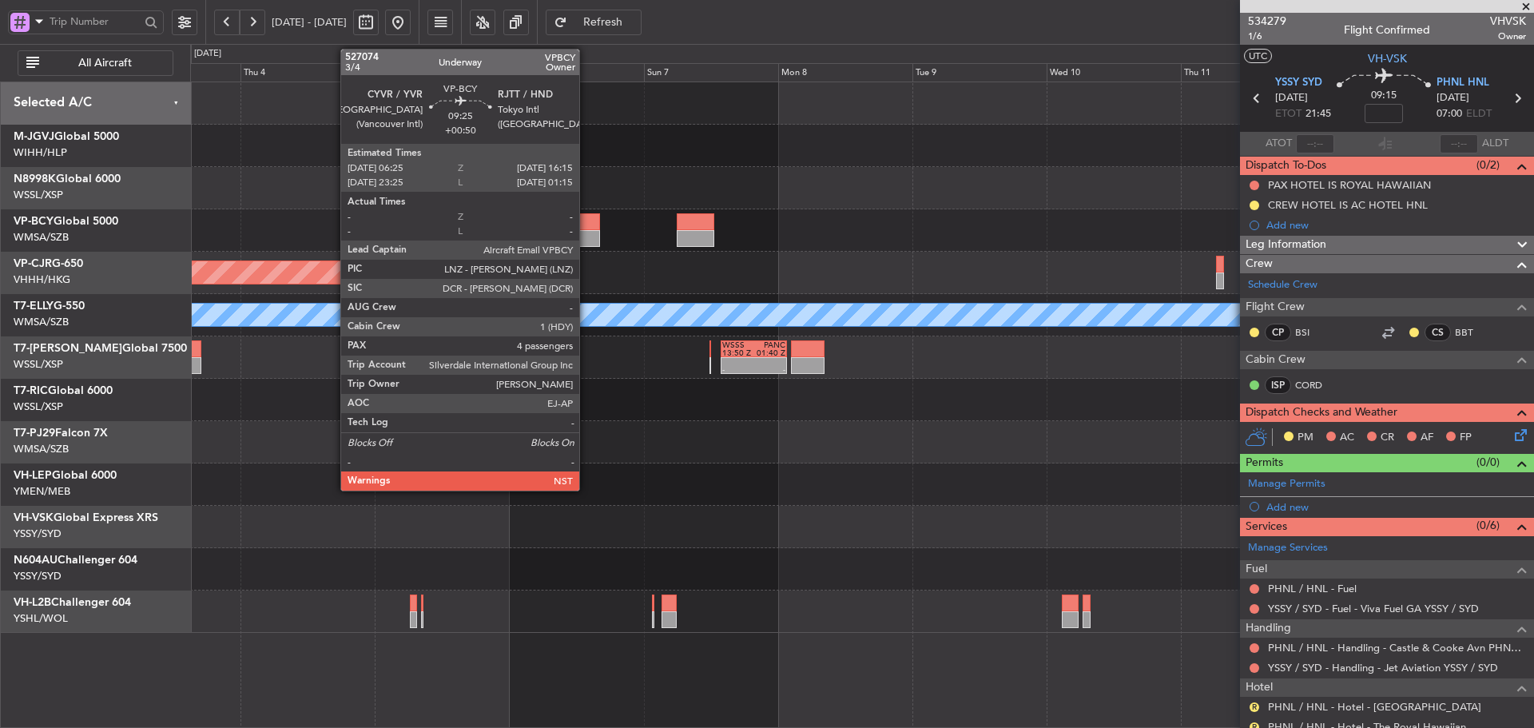
click at [586, 232] on div at bounding box center [572, 238] width 55 height 17
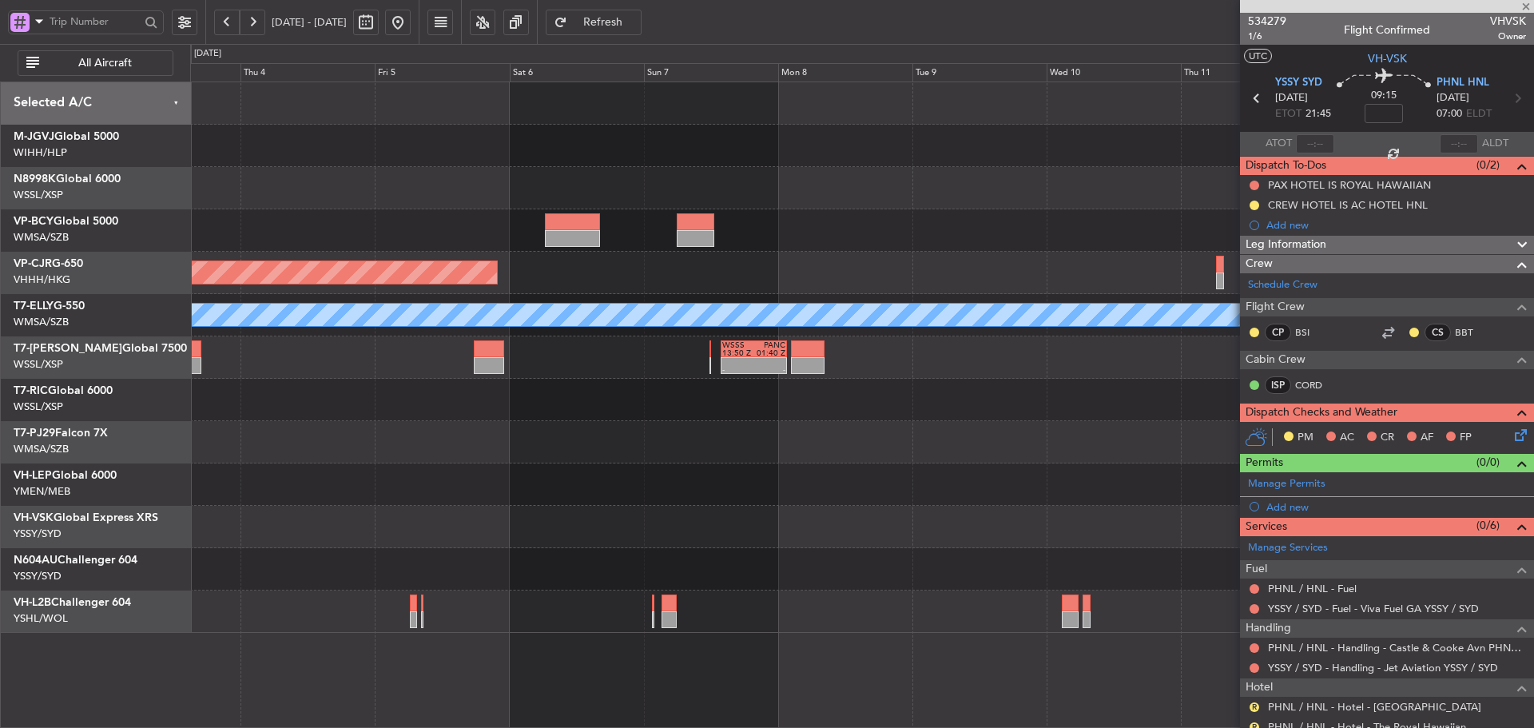
type input "+00:50"
type input "4"
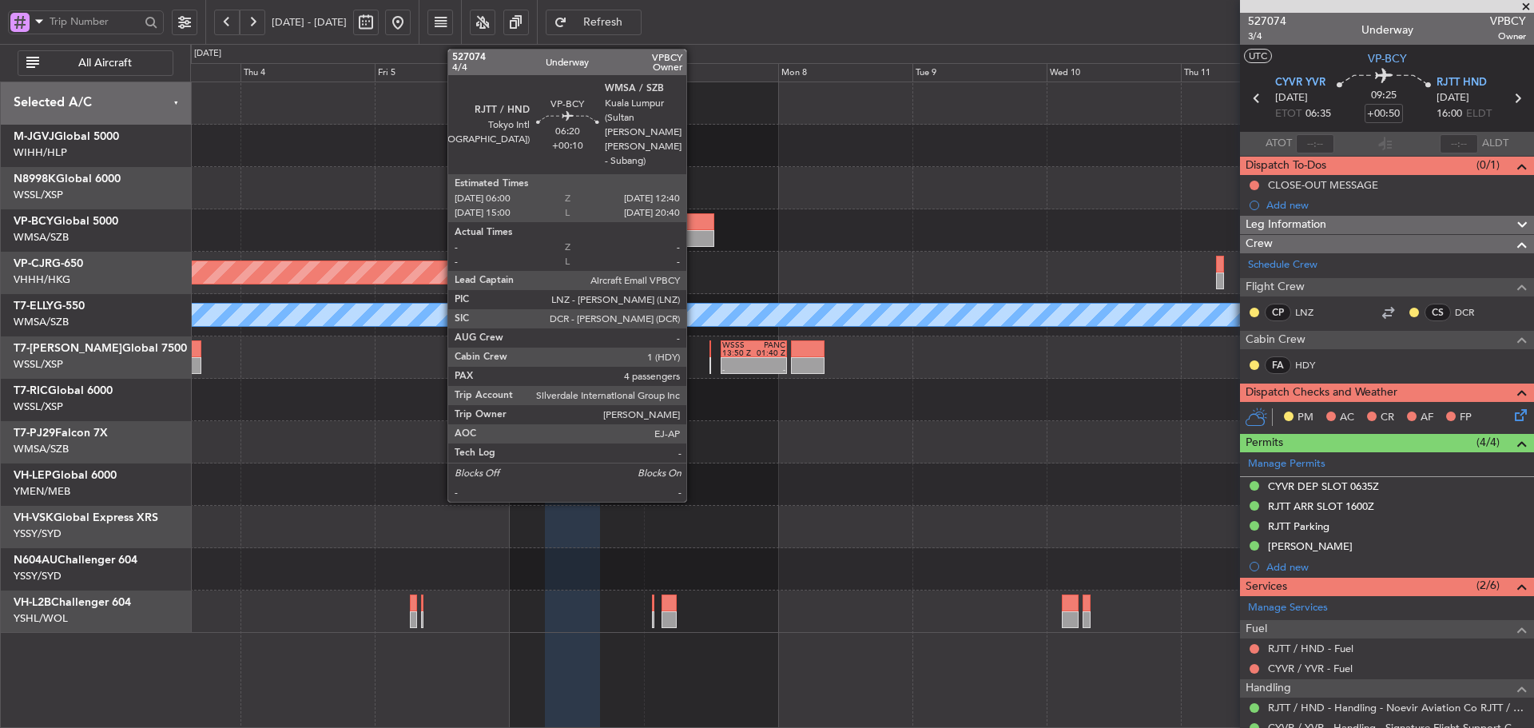
click at [693, 228] on div at bounding box center [696, 221] width 38 height 17
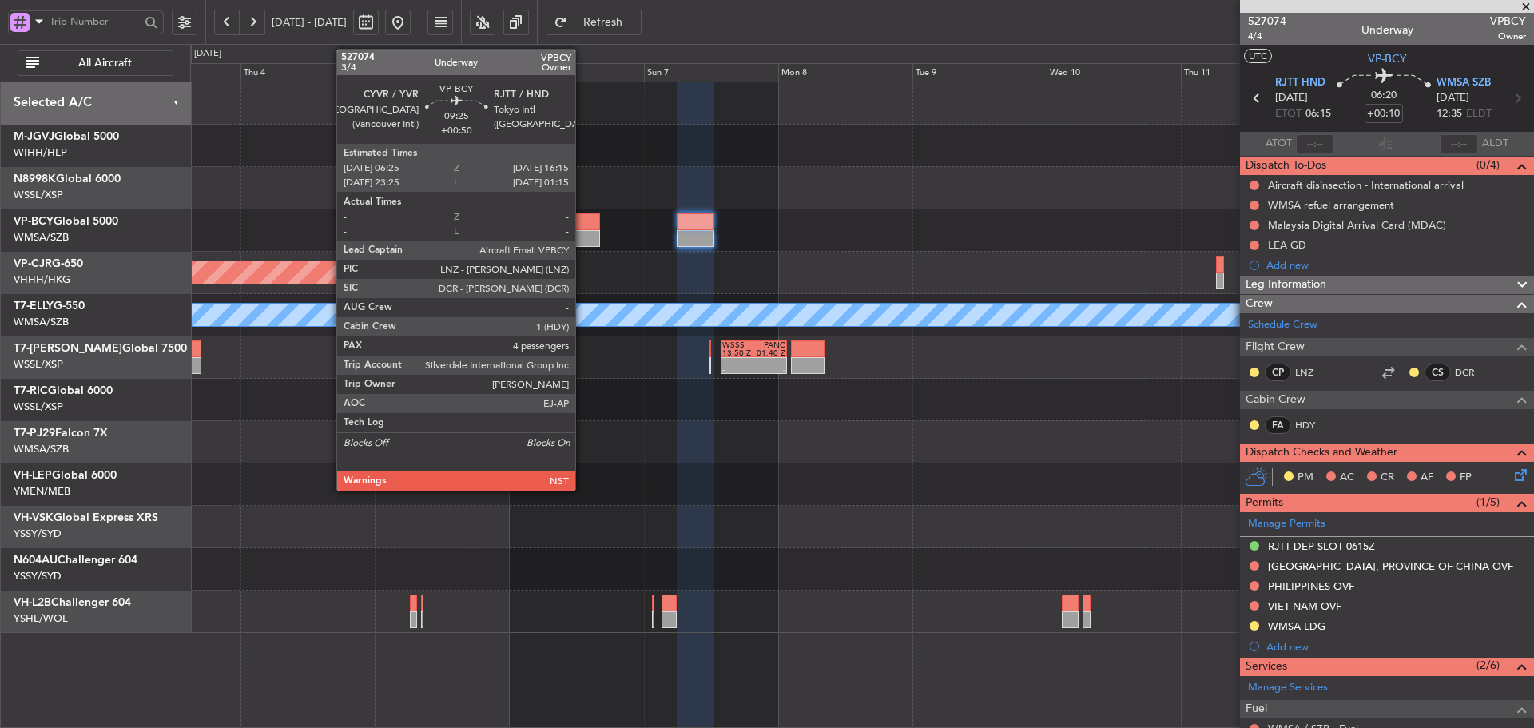
click at [582, 242] on div at bounding box center [572, 238] width 55 height 17
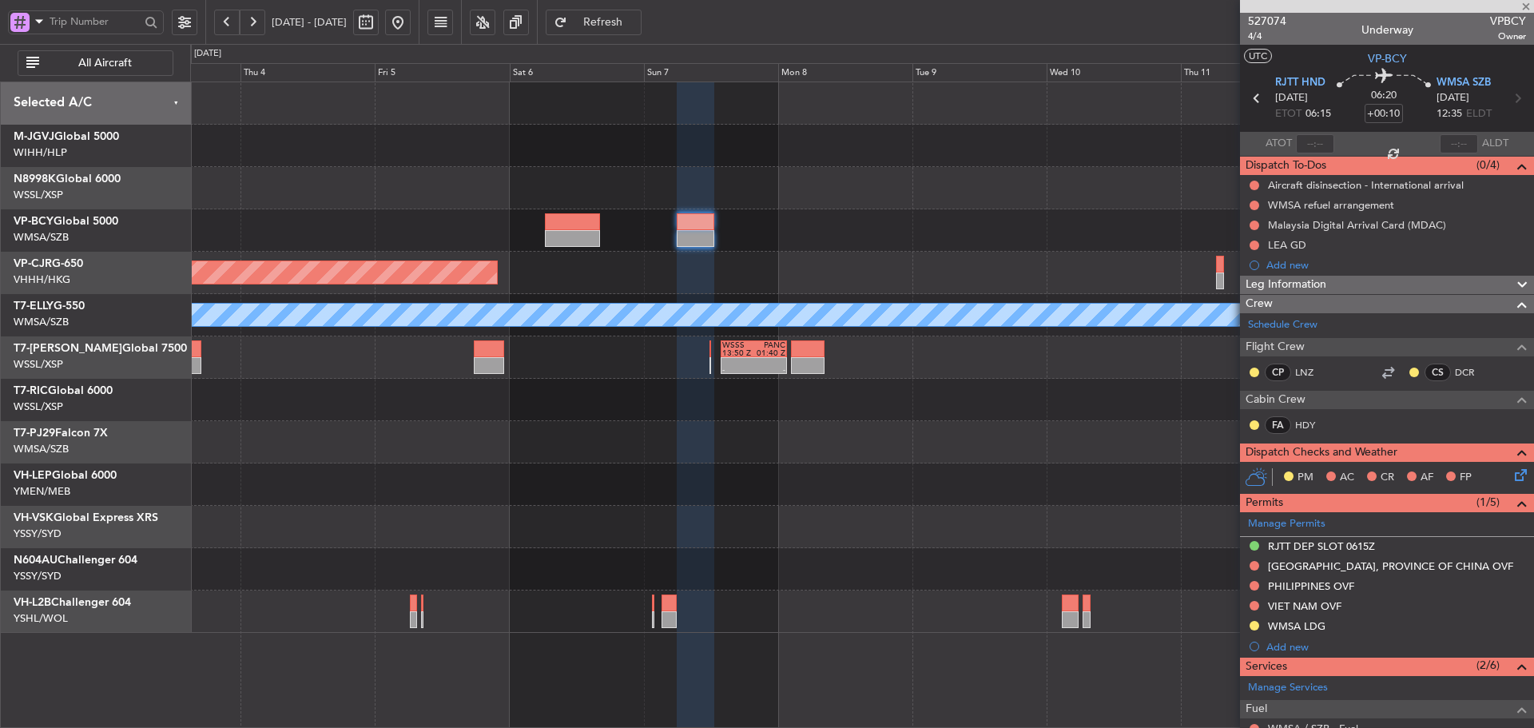
type input "+00:50"
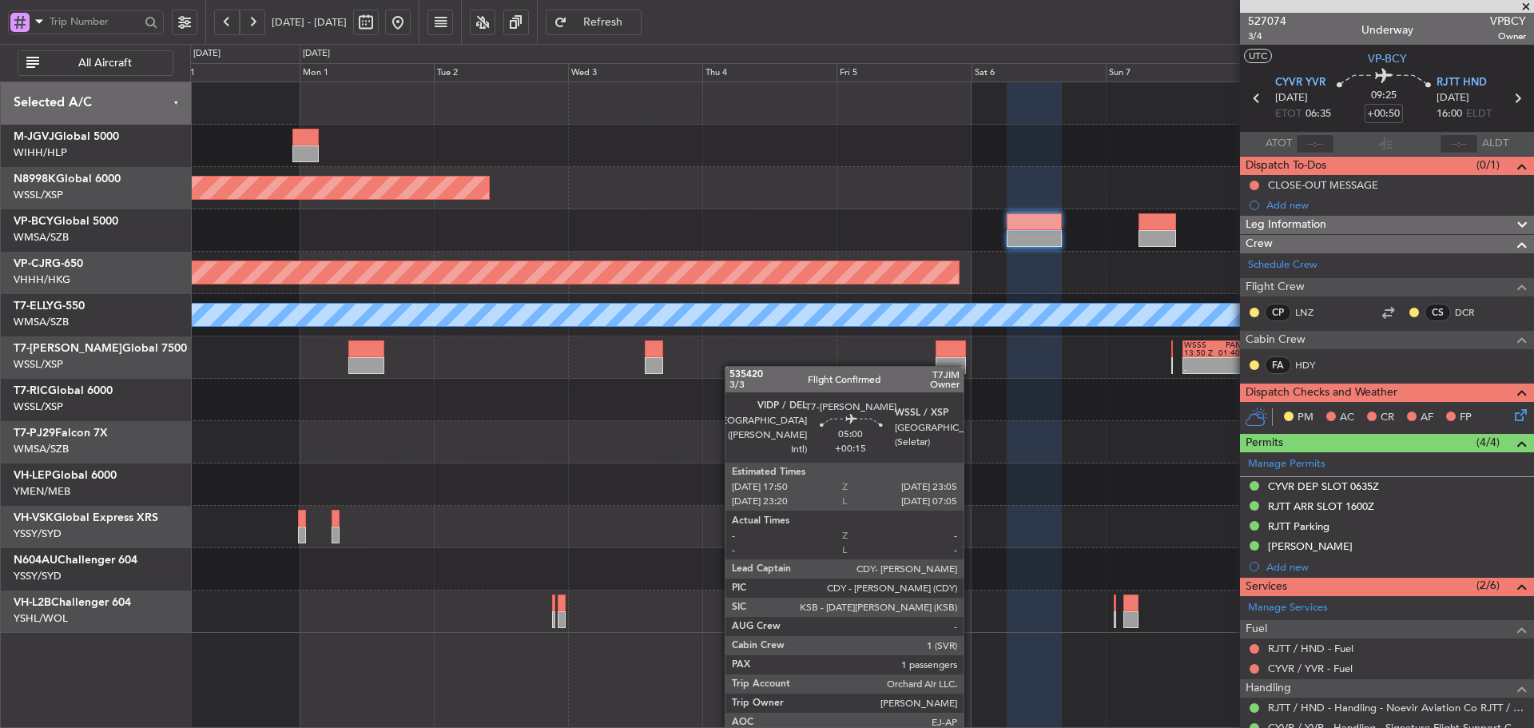
click at [957, 368] on div "Planned Maint [GEOGRAPHIC_DATA] (Seletar) Planned Maint [GEOGRAPHIC_DATA] (Vanc…" at bounding box center [861, 357] width 1343 height 550
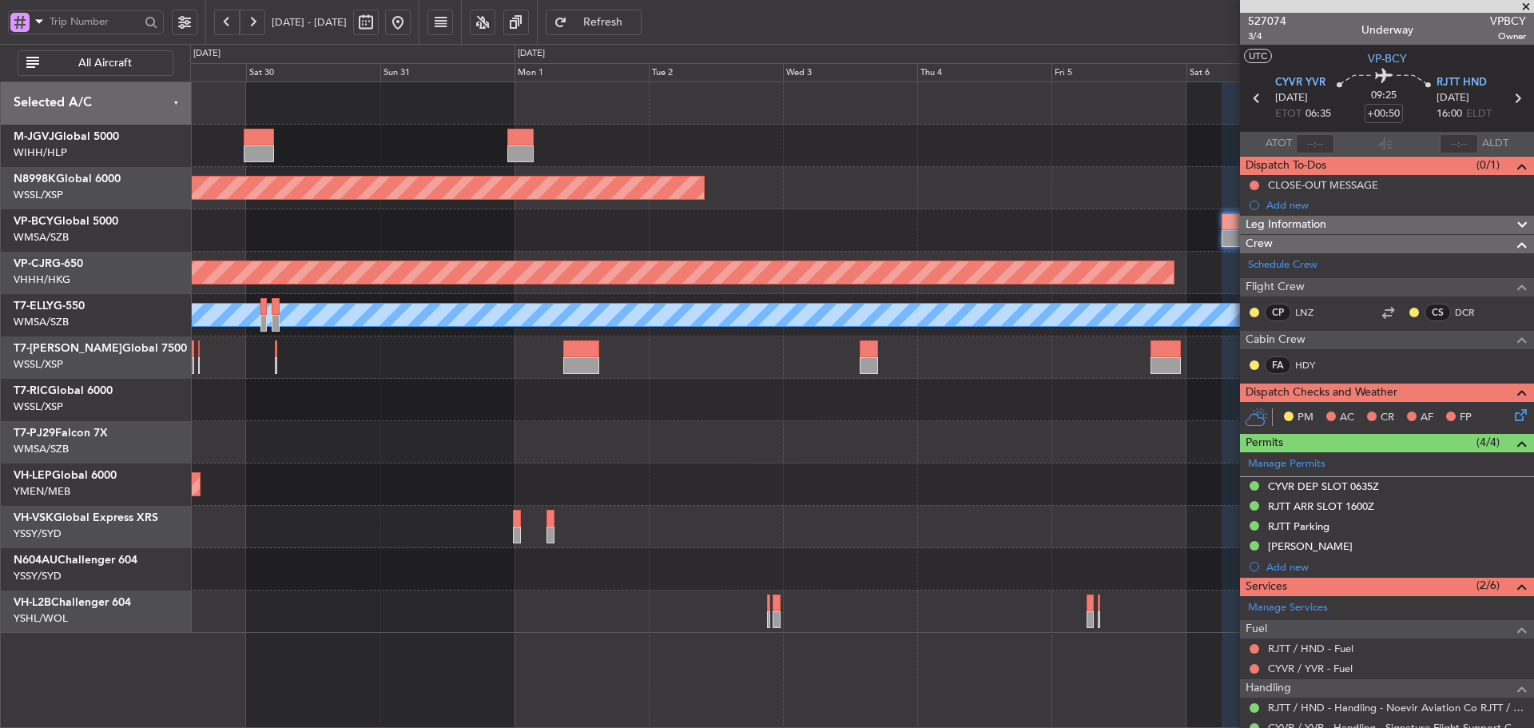
click at [950, 380] on div "Planned Maint [GEOGRAPHIC_DATA] (Seletar) Planned Maint [GEOGRAPHIC_DATA] (Vanc…" at bounding box center [861, 357] width 1343 height 550
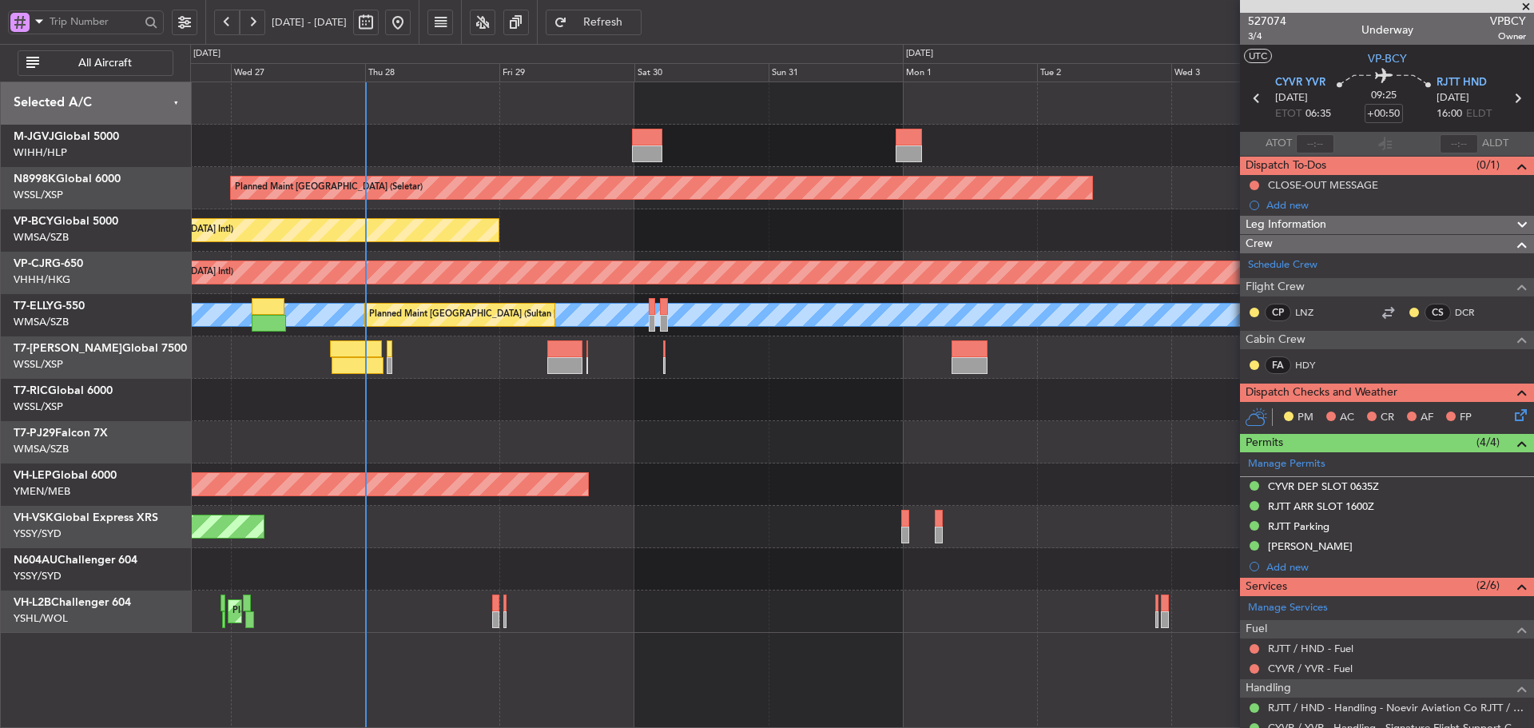
click at [960, 376] on div "- - WSSS 13:50 Z PANC 01:40 Z" at bounding box center [861, 357] width 1343 height 42
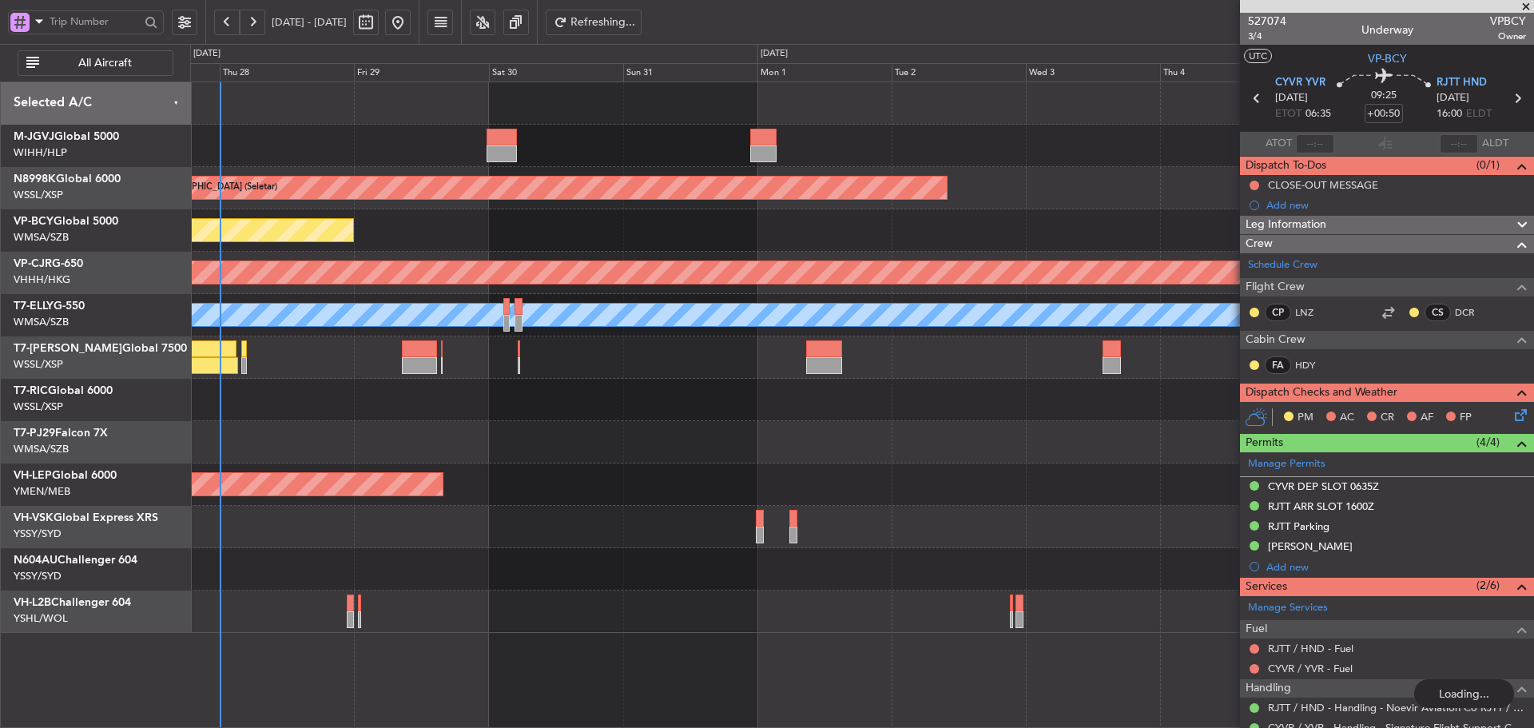
click at [681, 364] on div "- - WSSS 13:50 Z PANC 01:40 Z" at bounding box center [861, 357] width 1343 height 42
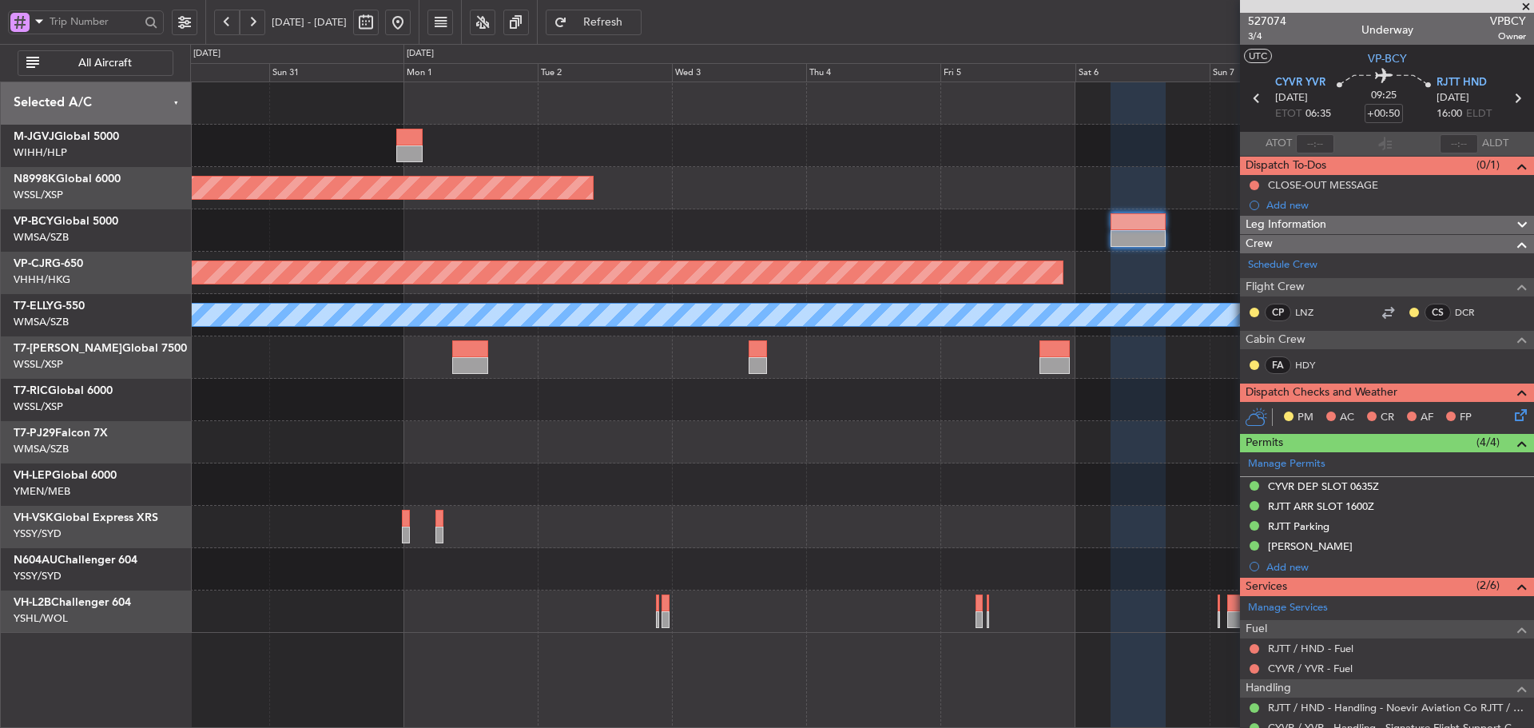
click at [614, 368] on div "- - WSSS 13:50 Z PANC 01:40 Z" at bounding box center [861, 357] width 1343 height 42
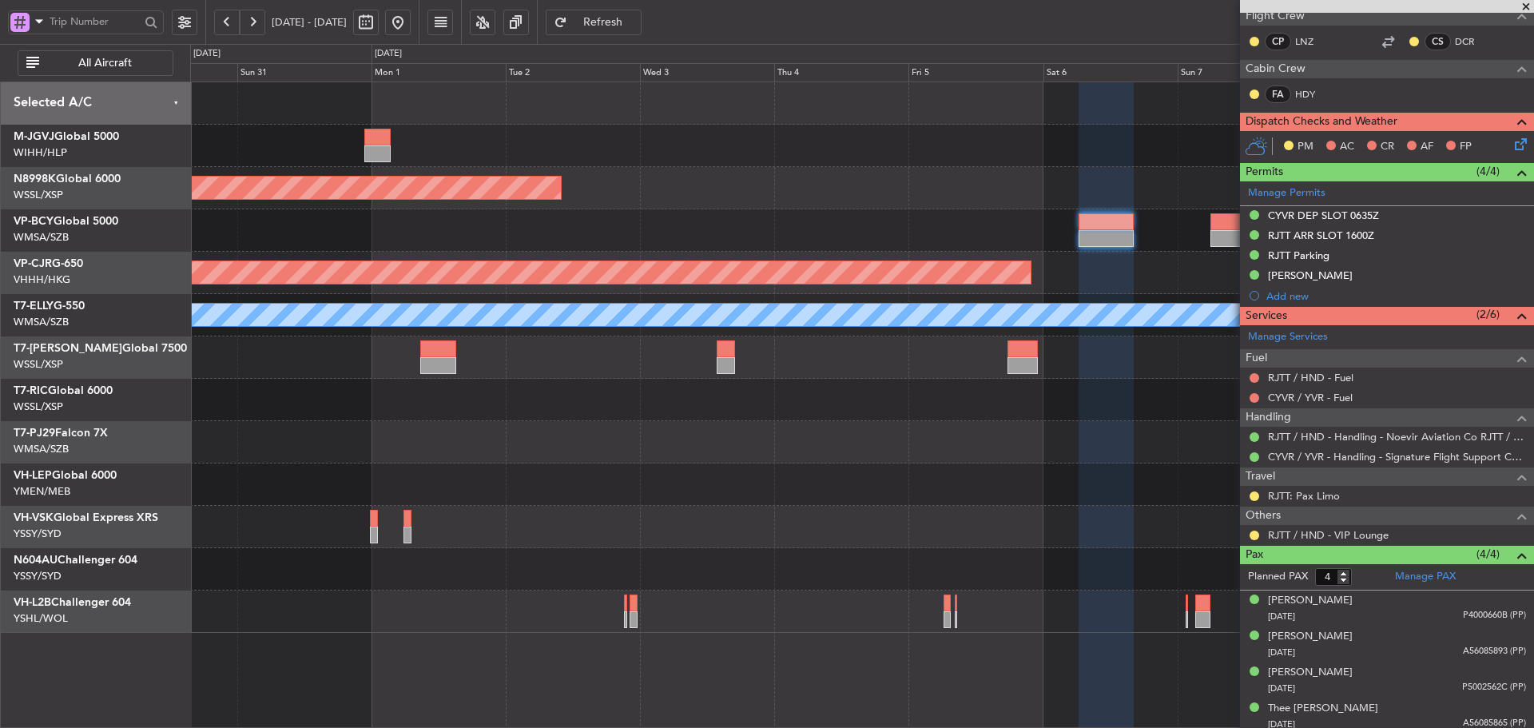
scroll to position [276, 0]
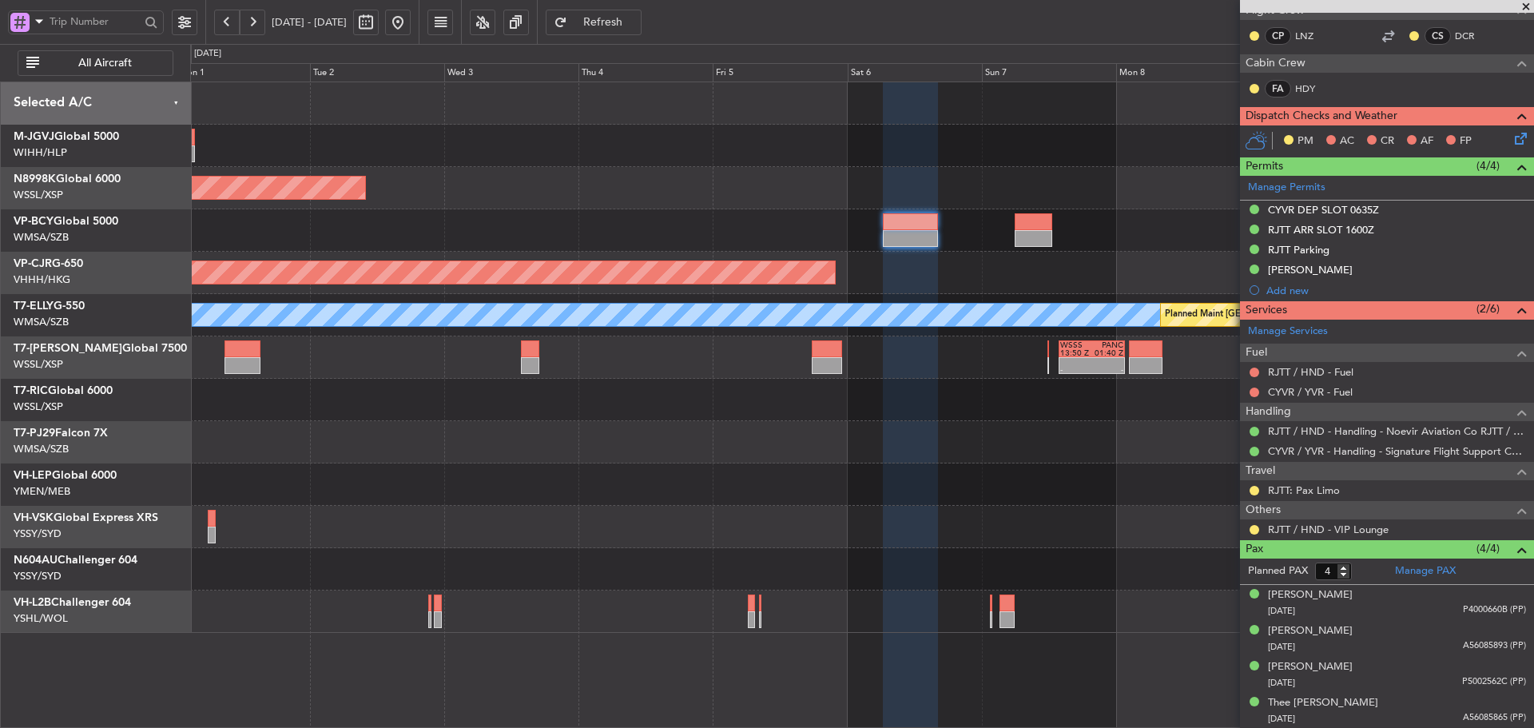
click at [693, 237] on div at bounding box center [861, 230] width 1343 height 42
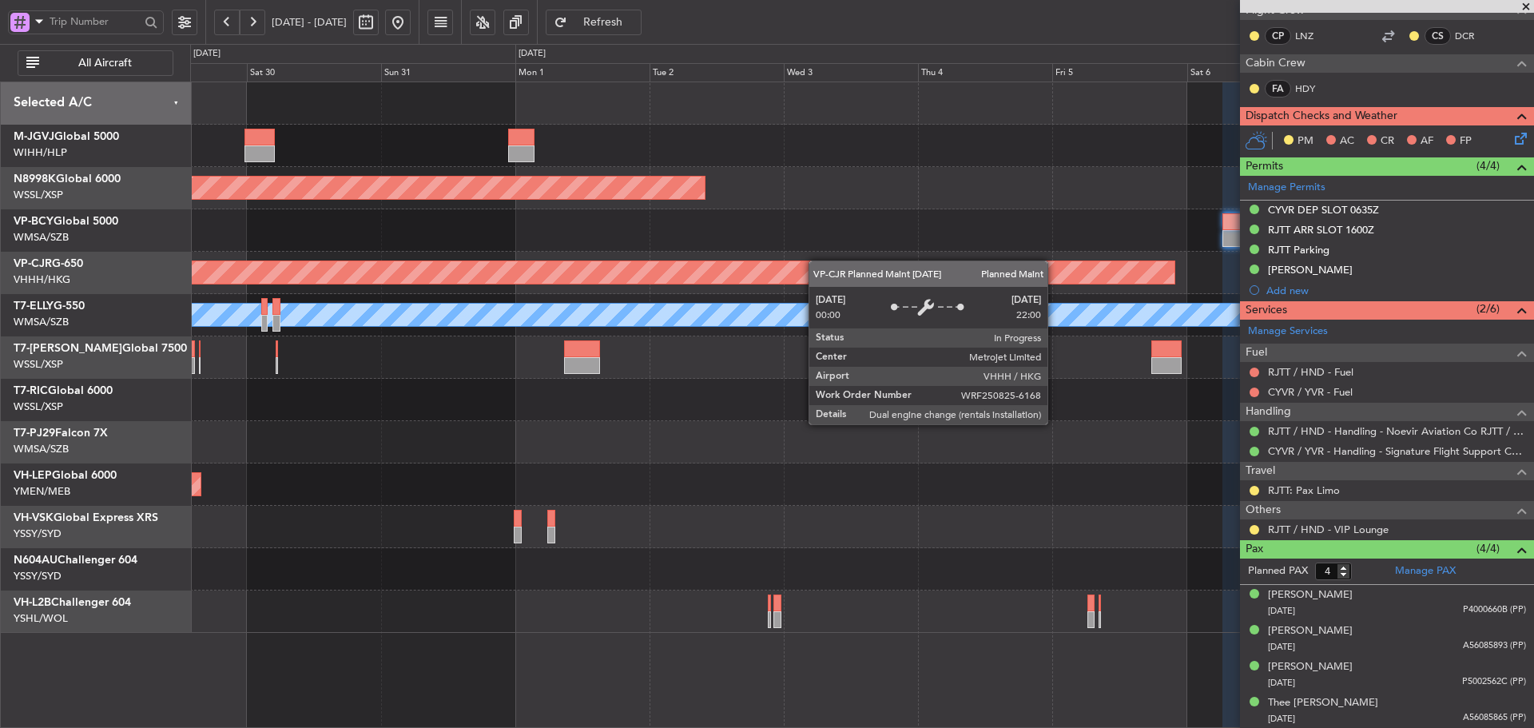
click at [835, 261] on div "Planned Maint [GEOGRAPHIC_DATA] (Seletar) Planned Maint [GEOGRAPHIC_DATA] (Vanc…" at bounding box center [861, 357] width 1343 height 550
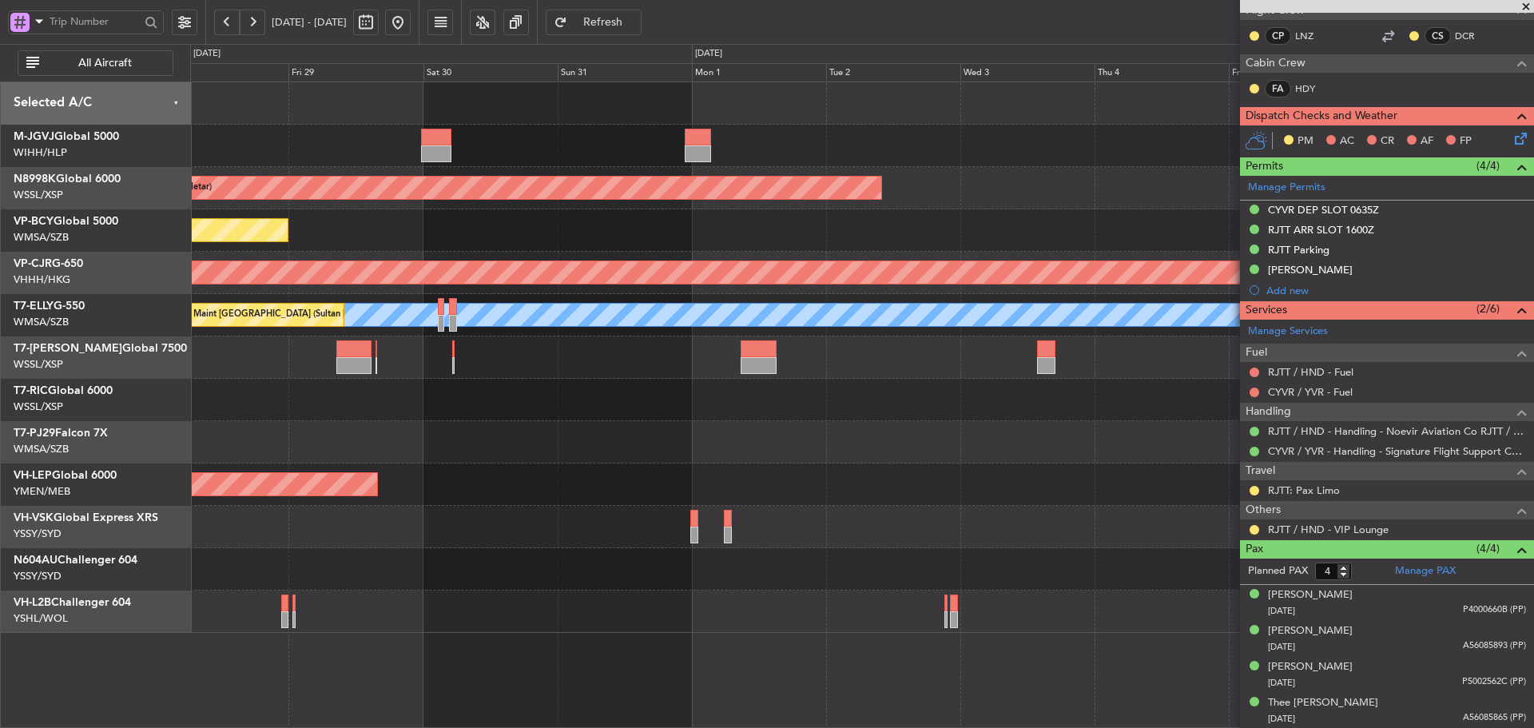
click at [872, 255] on div "Planned Maint [GEOGRAPHIC_DATA] (Halim Intl) Planned Maint [GEOGRAPHIC_DATA] (S…" at bounding box center [861, 357] width 1343 height 550
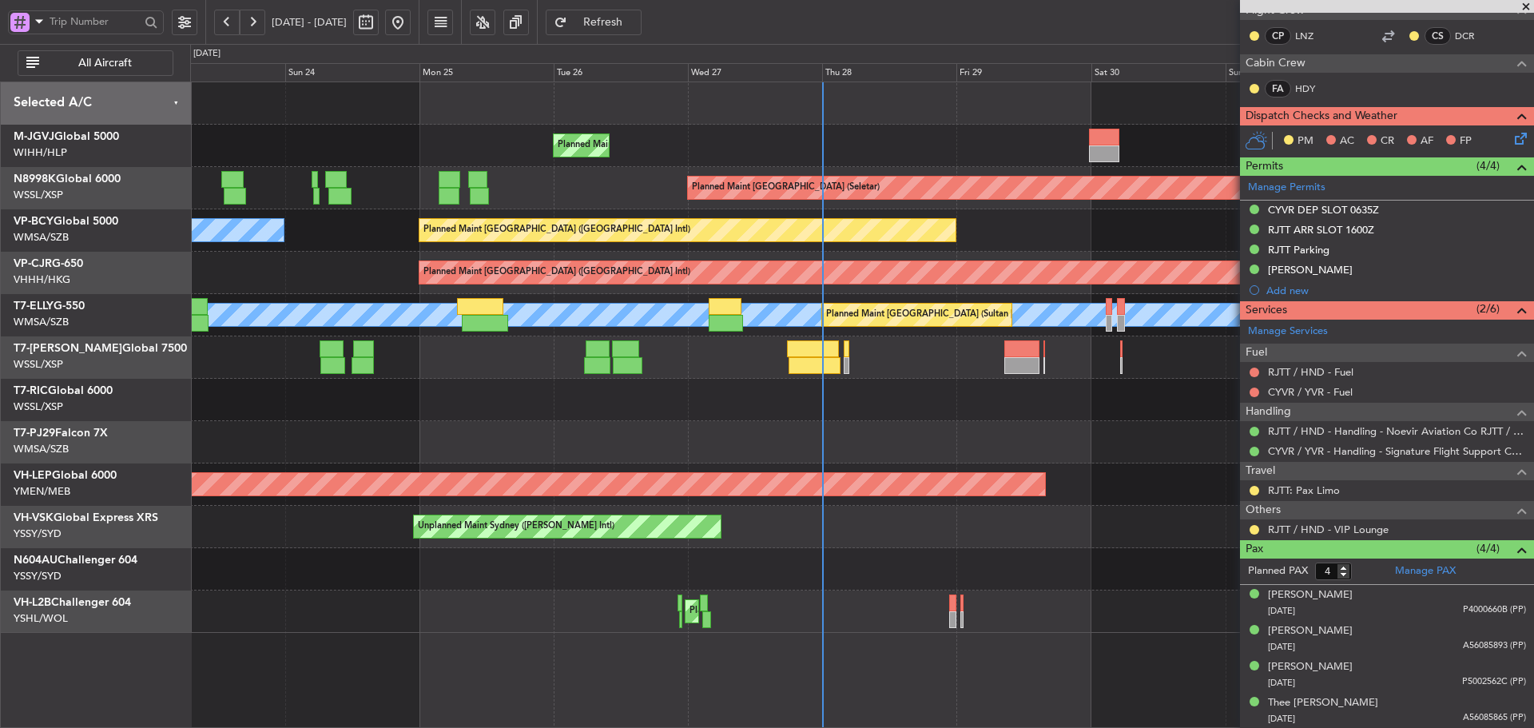
click at [904, 249] on div "Planned Maint [GEOGRAPHIC_DATA] ([GEOGRAPHIC_DATA] Intl) [PERSON_NAME] (Sultan …" at bounding box center [861, 230] width 1343 height 42
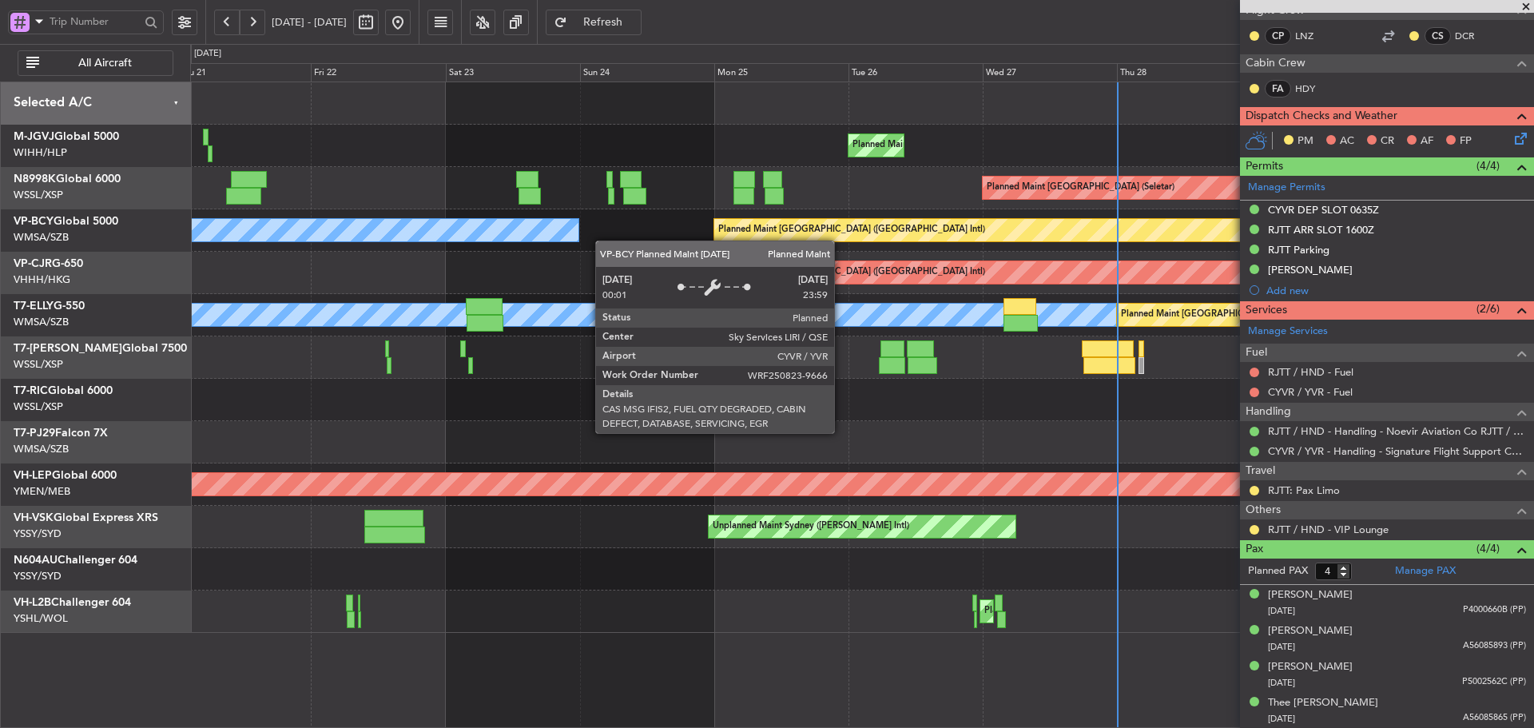
click at [891, 247] on div "Planned Maint [GEOGRAPHIC_DATA] ([GEOGRAPHIC_DATA] Intl) [PERSON_NAME] (Sultan …" at bounding box center [861, 230] width 1343 height 42
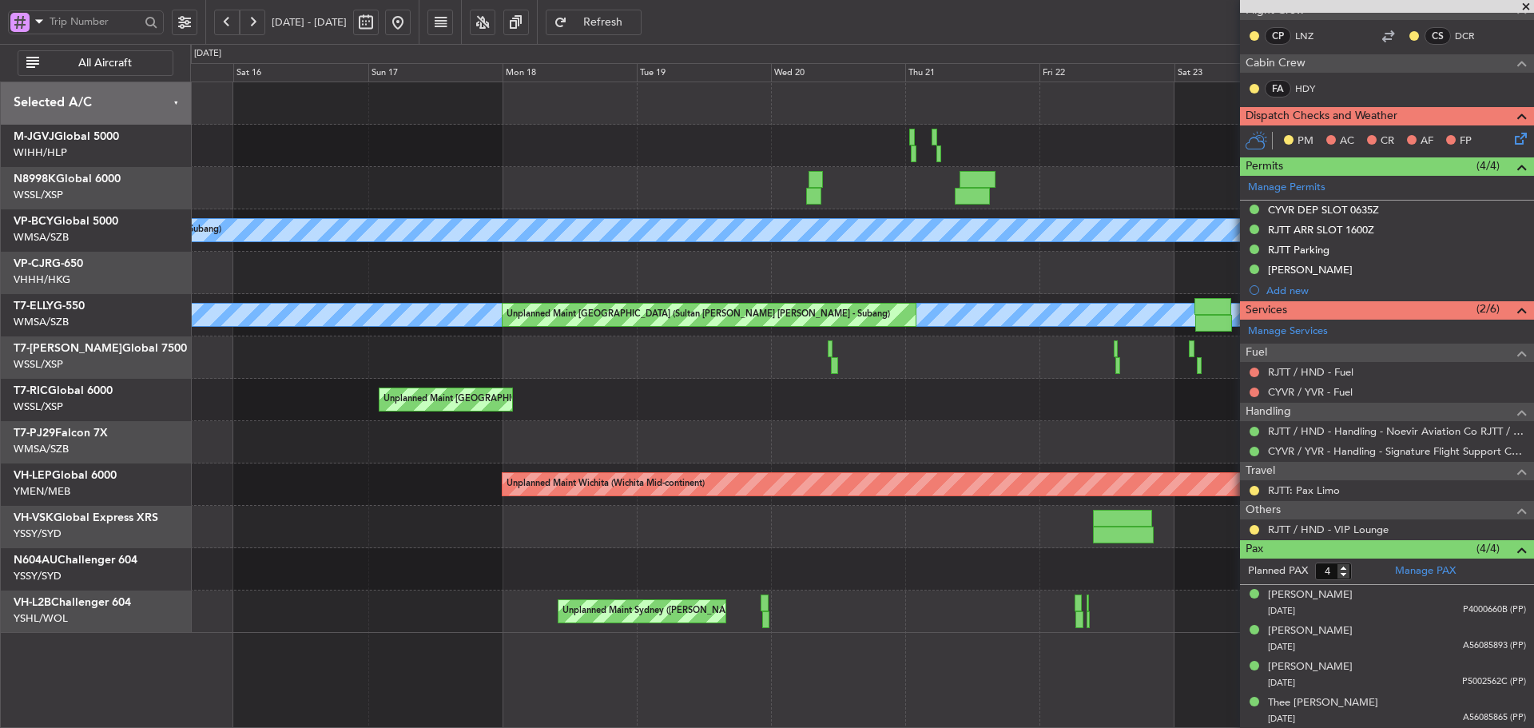
click at [938, 252] on div "Planned Maint [GEOGRAPHIC_DATA] (Halim Intl) Planned Maint [GEOGRAPHIC_DATA] (S…" at bounding box center [861, 357] width 1343 height 550
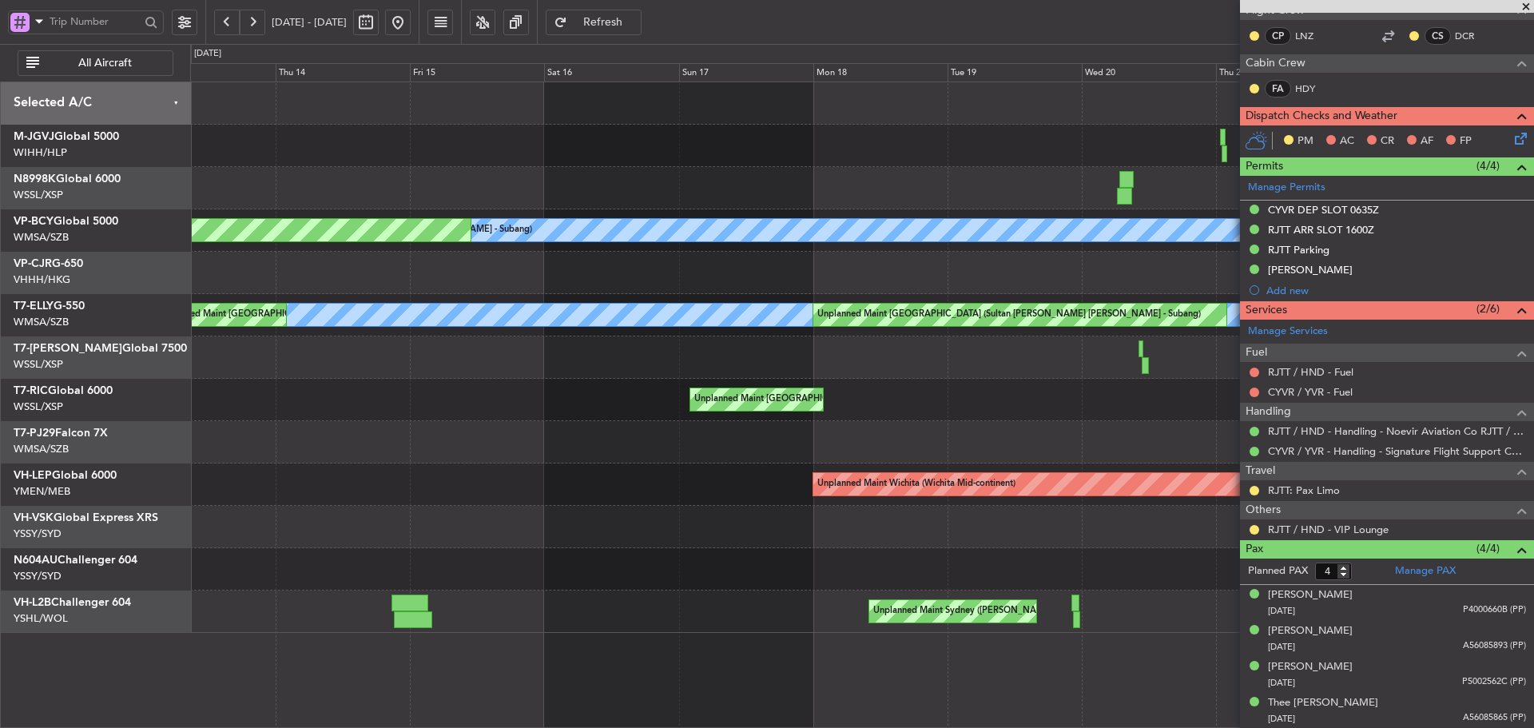
click at [911, 250] on div "[PERSON_NAME] [GEOGRAPHIC_DATA] (Sultan [PERSON_NAME] [PERSON_NAME] - Subang) P…" at bounding box center [861, 230] width 1343 height 42
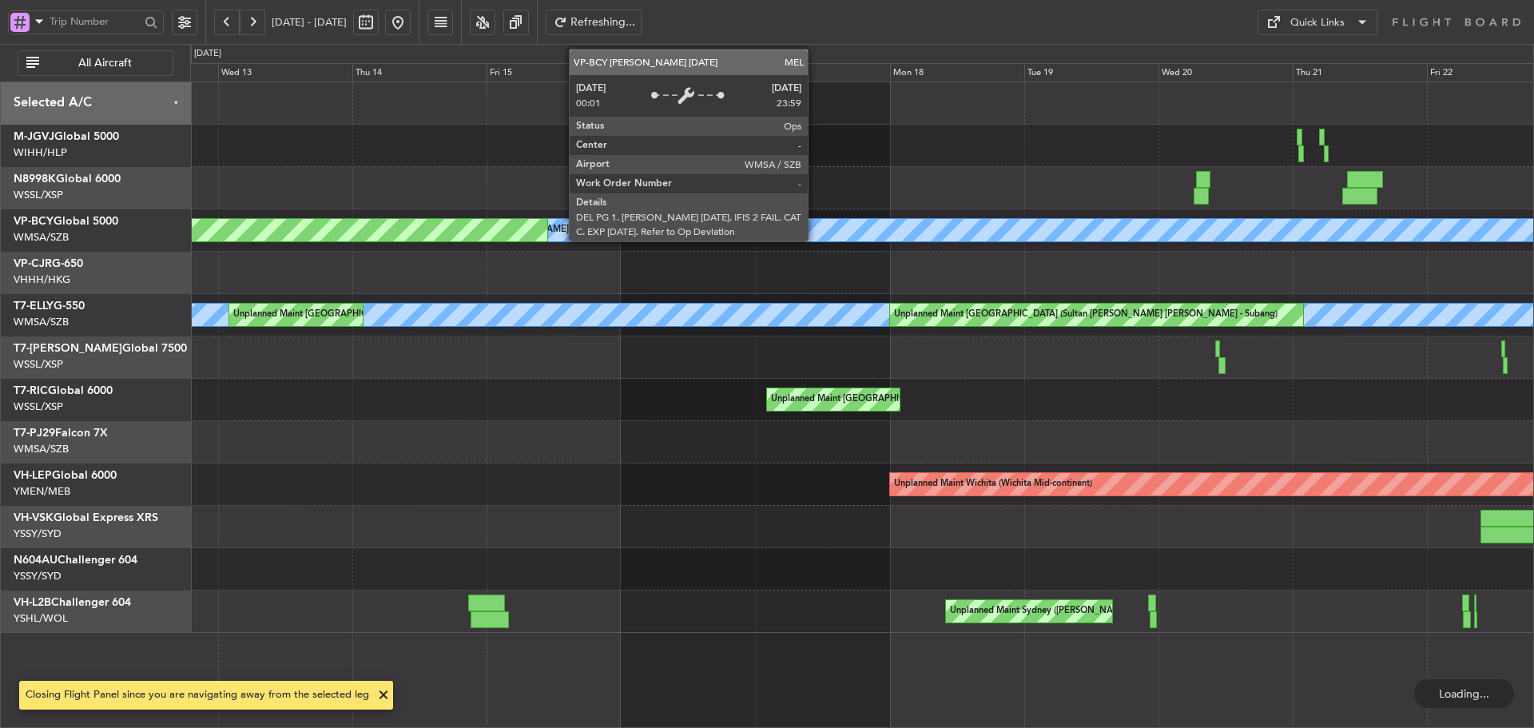
scroll to position [0, 0]
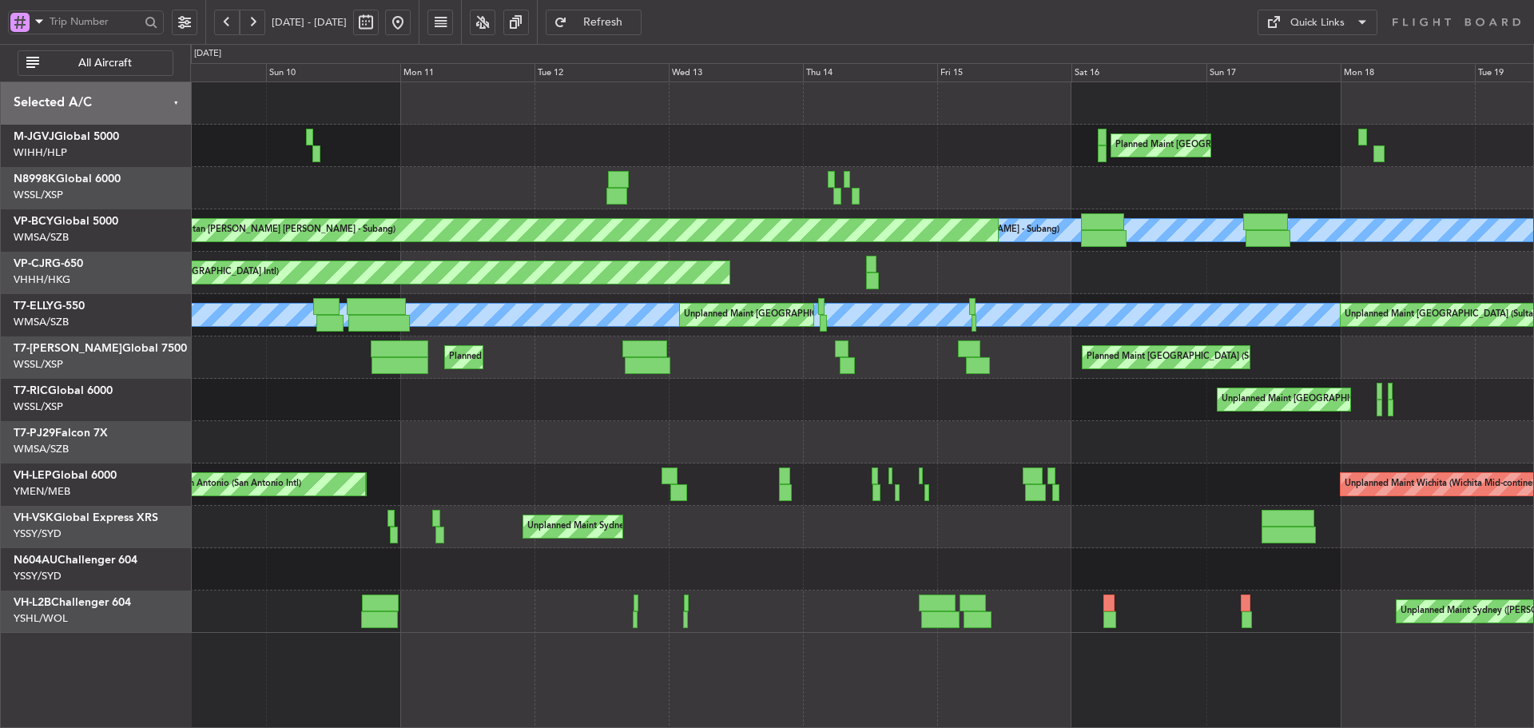
click at [915, 192] on div at bounding box center [861, 188] width 1343 height 42
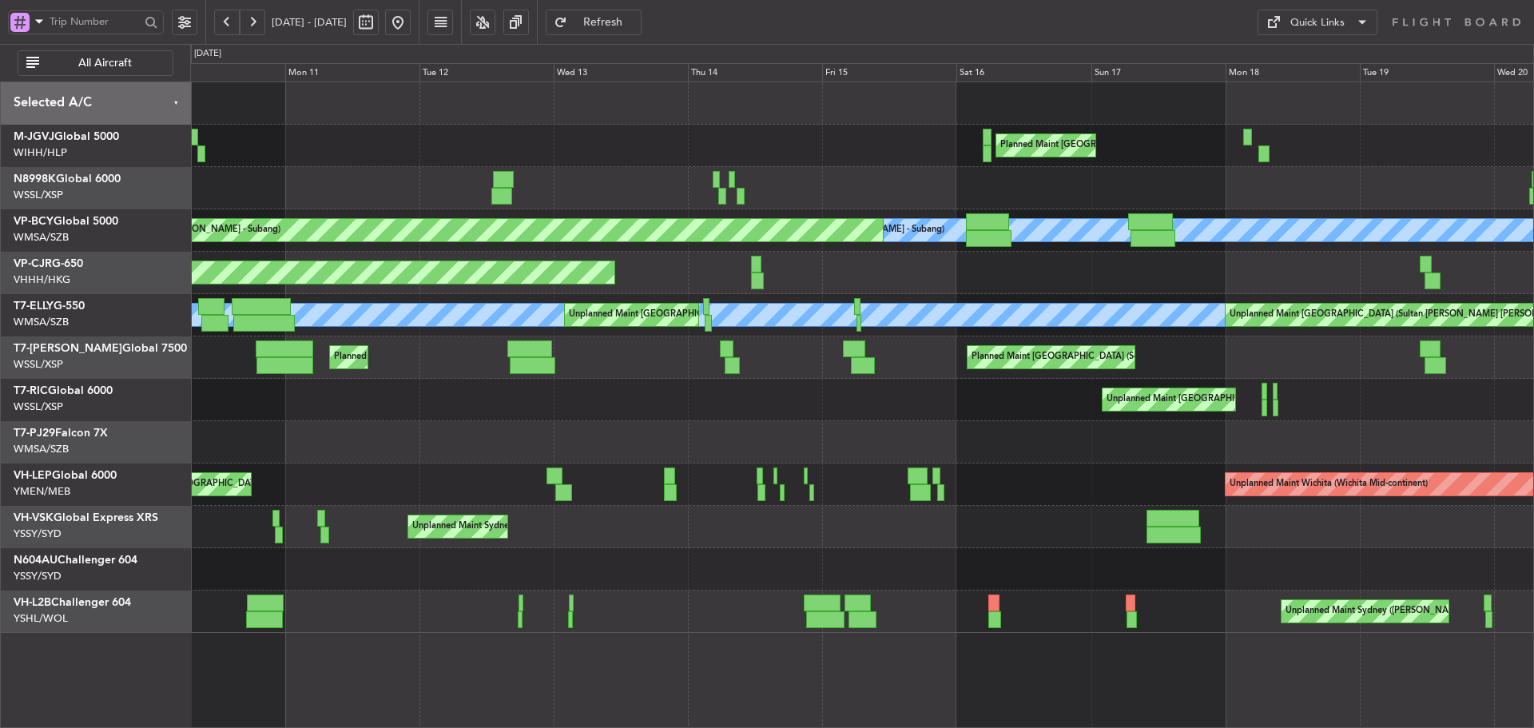
click at [1306, 276] on div "Planned Maint [GEOGRAPHIC_DATA] ([GEOGRAPHIC_DATA] Intl)" at bounding box center [861, 273] width 1343 height 42
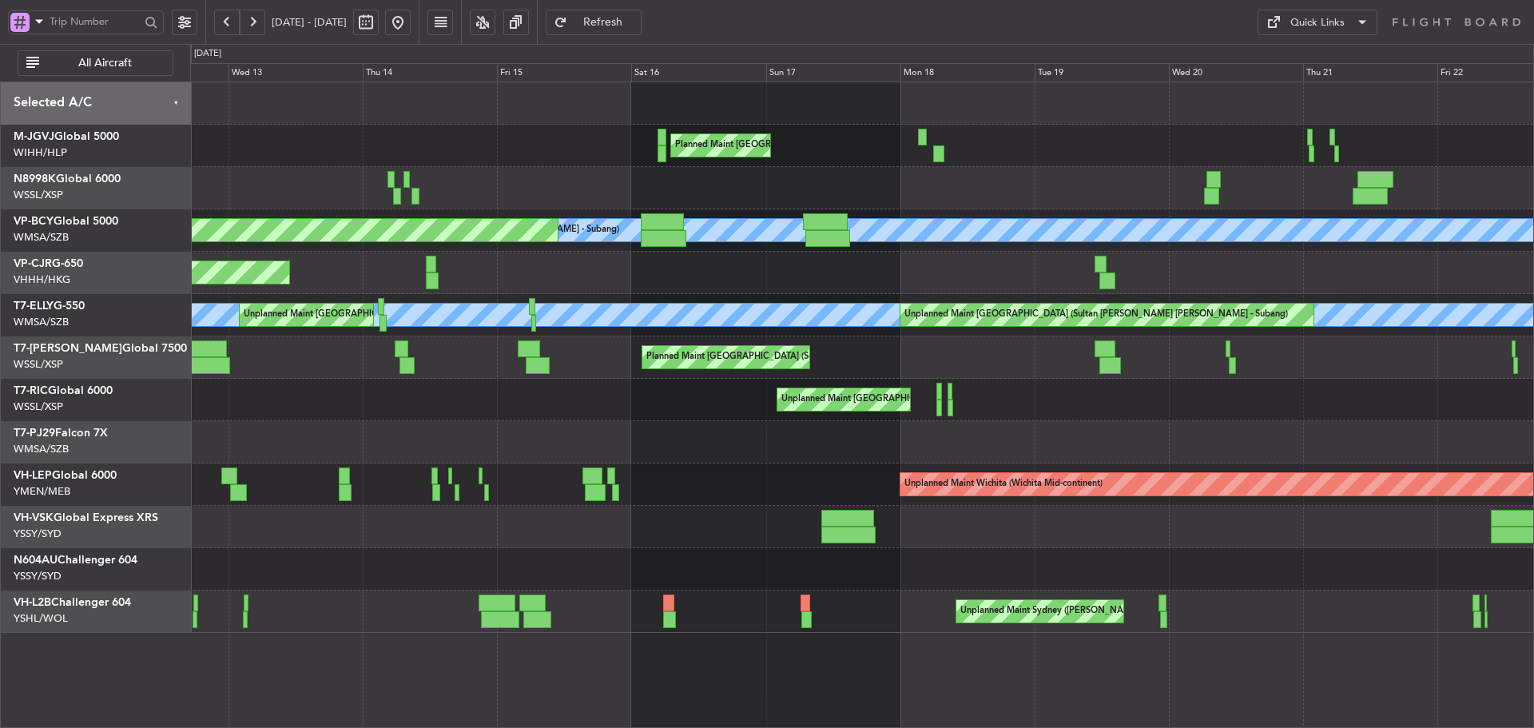
click at [1049, 273] on div "Planned Maint [GEOGRAPHIC_DATA] ([GEOGRAPHIC_DATA] Intl) Planned Maint [GEOGRAP…" at bounding box center [861, 273] width 1343 height 42
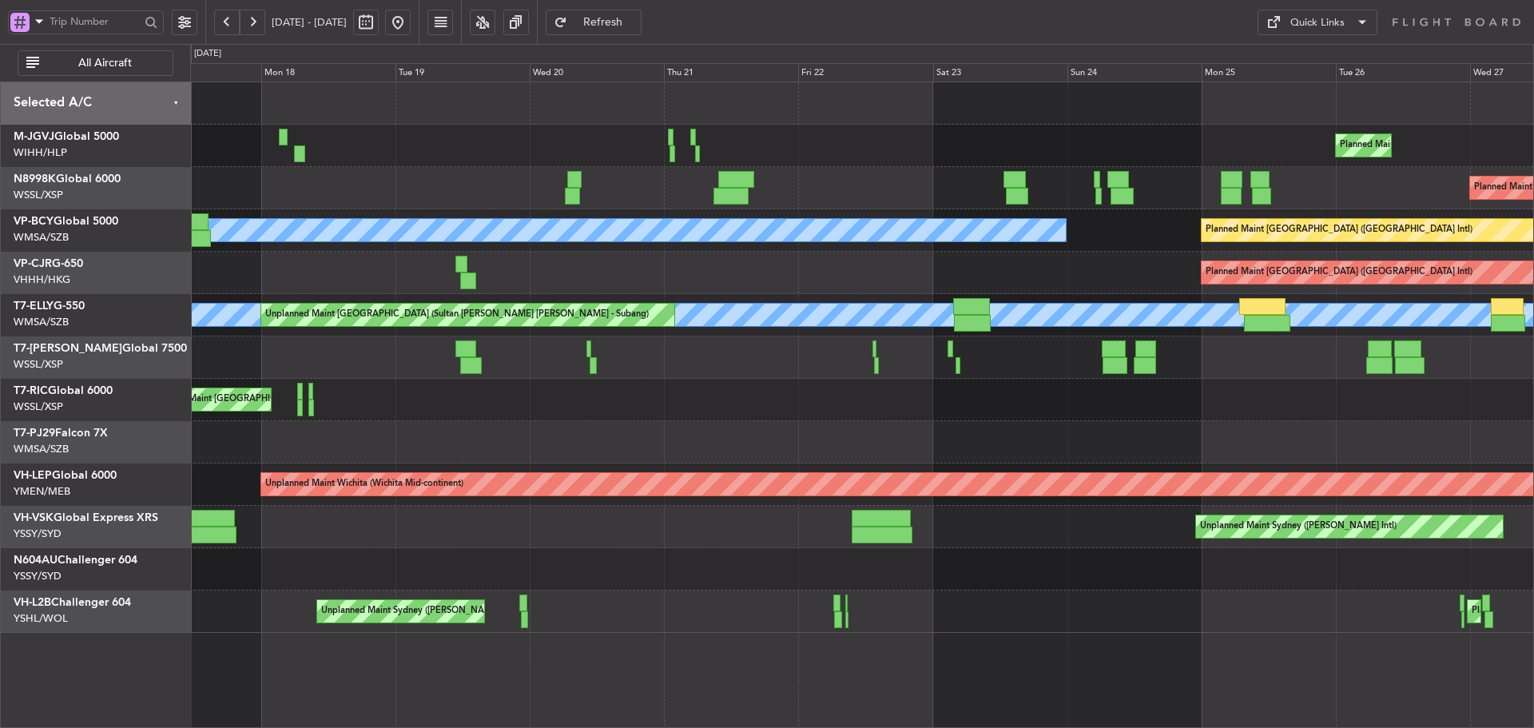
click at [964, 275] on div "Planned Maint [GEOGRAPHIC_DATA] ([GEOGRAPHIC_DATA] Intl)" at bounding box center [861, 273] width 1343 height 42
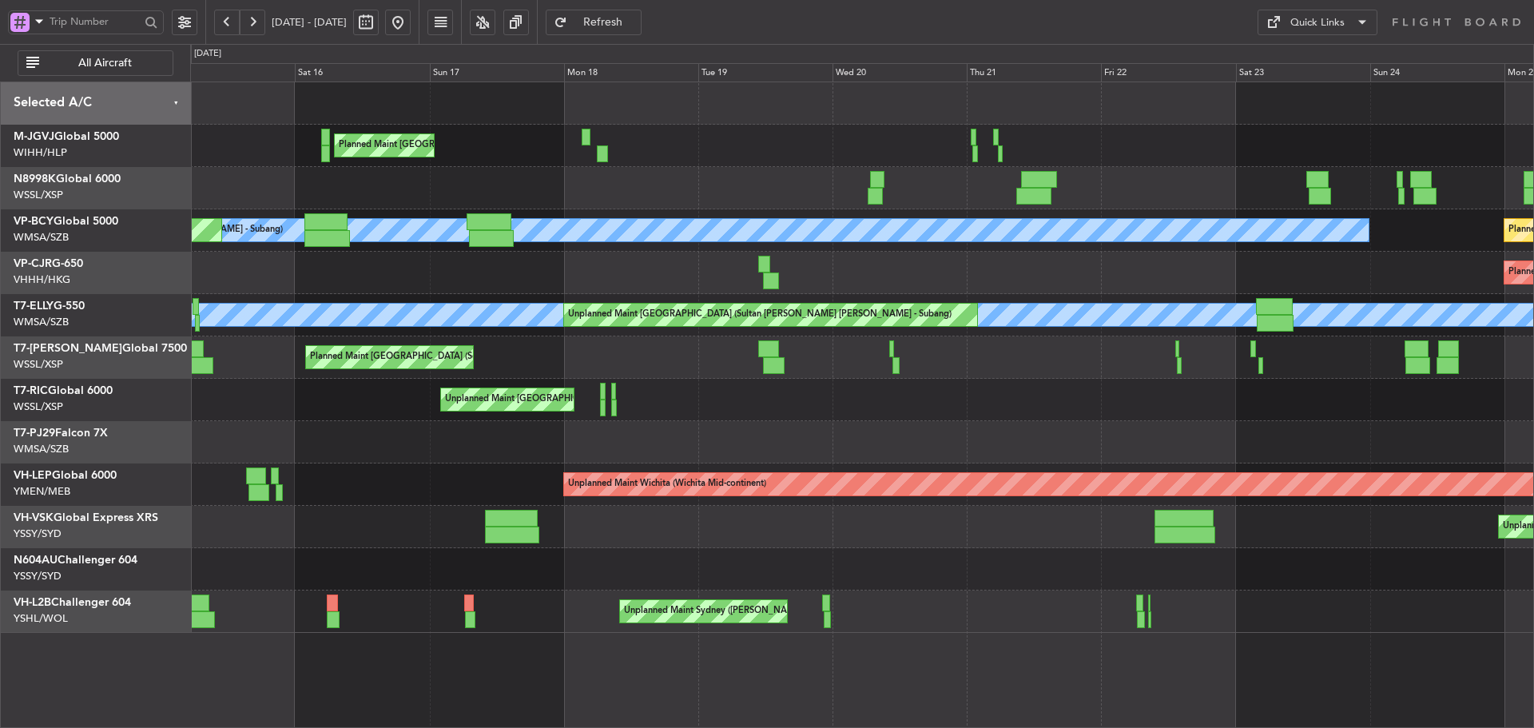
click at [1055, 271] on div "Planned Maint [GEOGRAPHIC_DATA] ([GEOGRAPHIC_DATA] Intl) Planned Maint [GEOGRAP…" at bounding box center [861, 273] width 1343 height 42
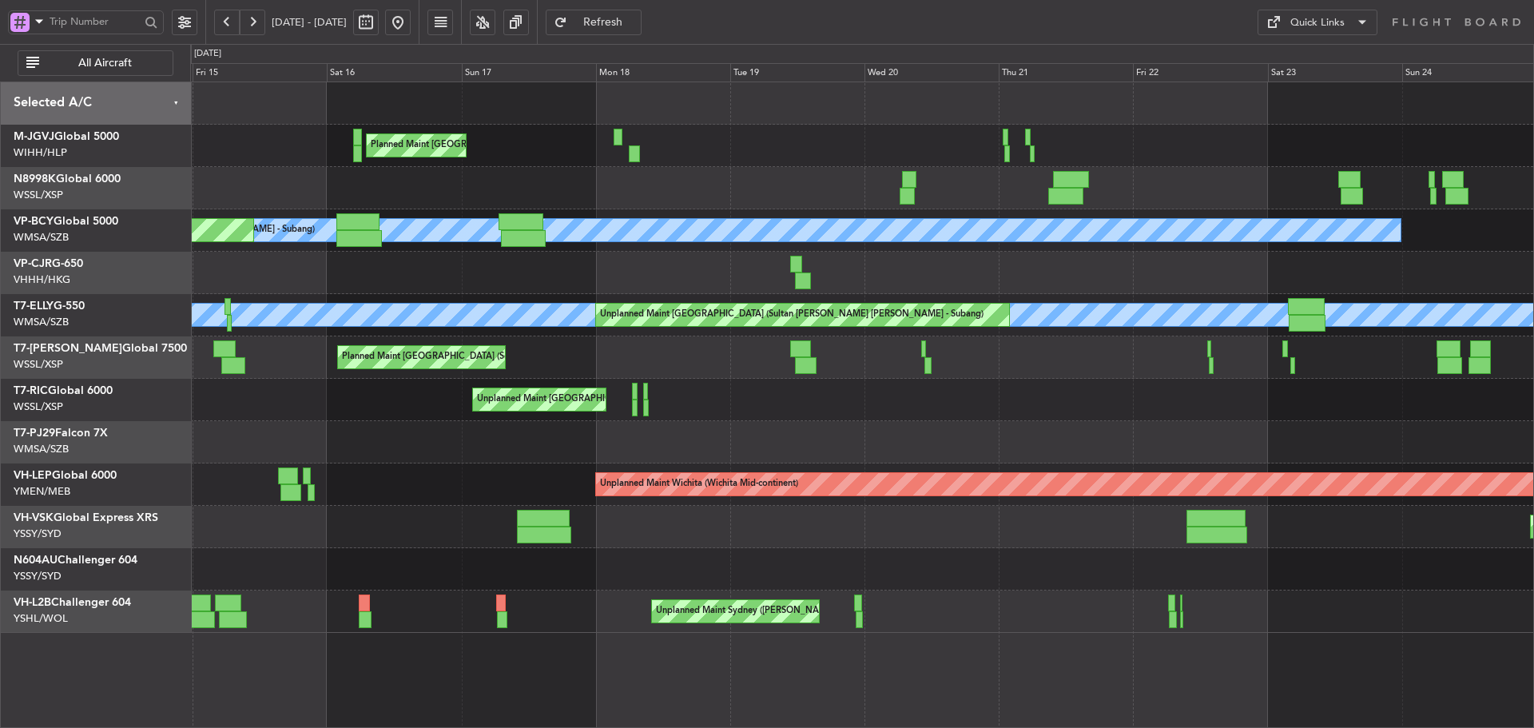
click at [759, 275] on div "Planned Maint [GEOGRAPHIC_DATA] ([GEOGRAPHIC_DATA] Intl) Planned Maint [GEOGRAP…" at bounding box center [861, 273] width 1343 height 42
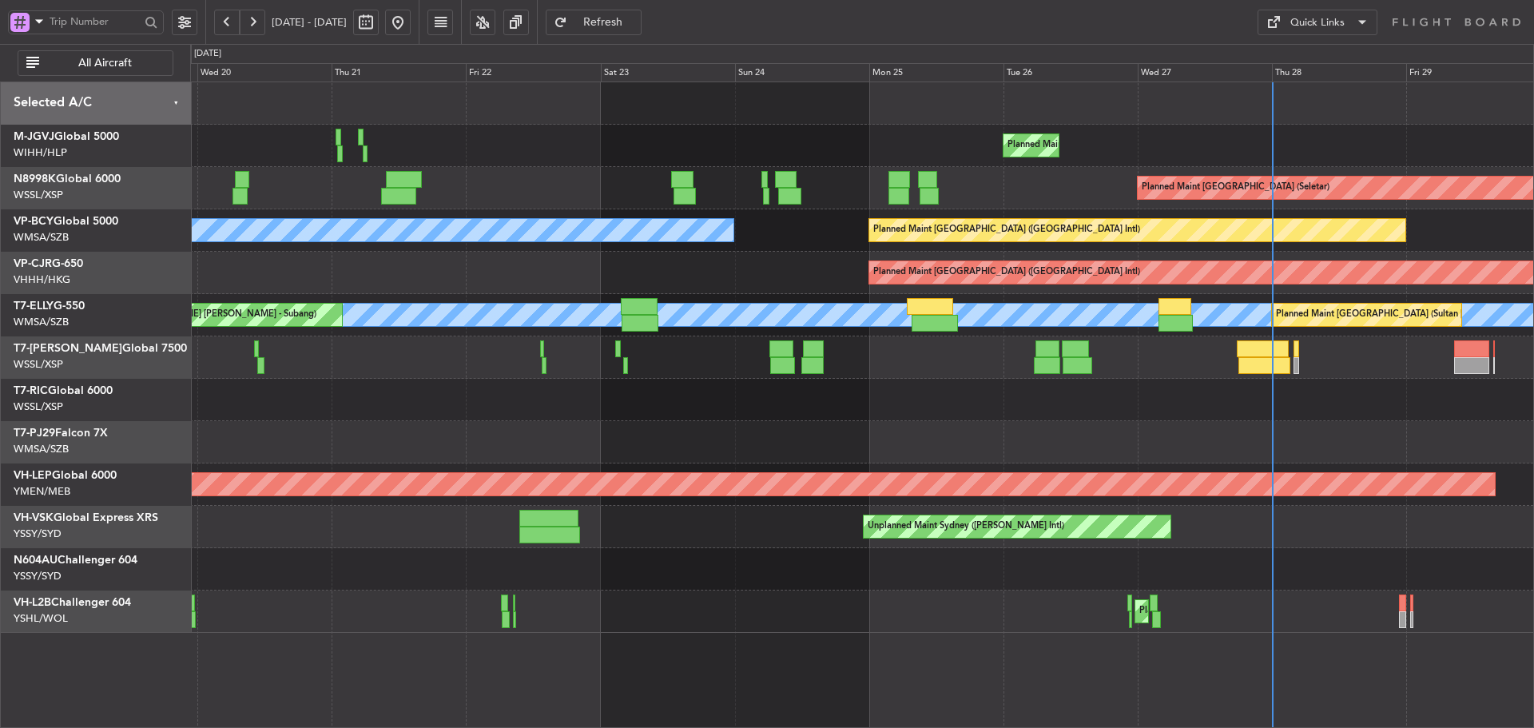
click at [554, 286] on div "Planned Maint [GEOGRAPHIC_DATA] ([GEOGRAPHIC_DATA] Intl)" at bounding box center [861, 273] width 1343 height 42
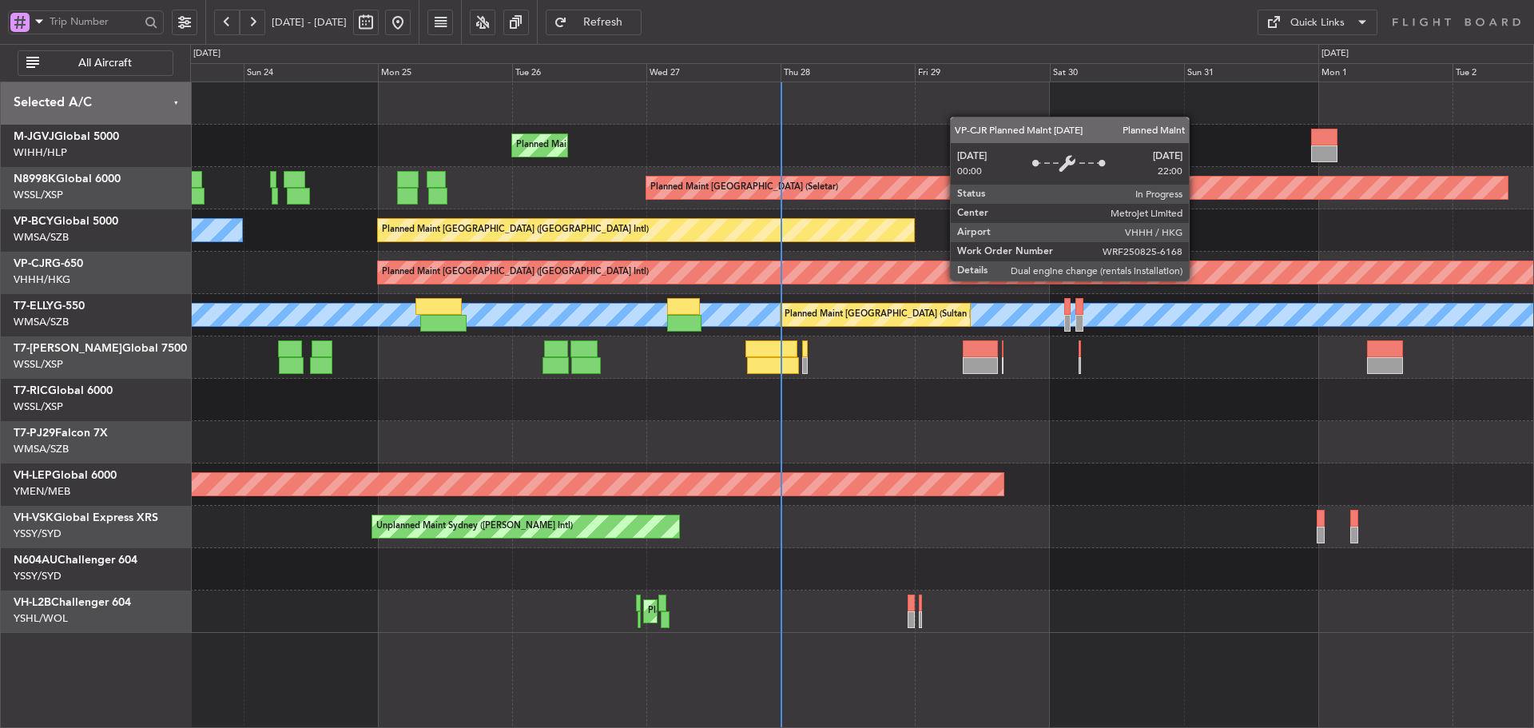
click at [633, 295] on div "Planned Maint [GEOGRAPHIC_DATA] (Halim Intl) Planned Maint [GEOGRAPHIC_DATA] (S…" at bounding box center [861, 357] width 1343 height 550
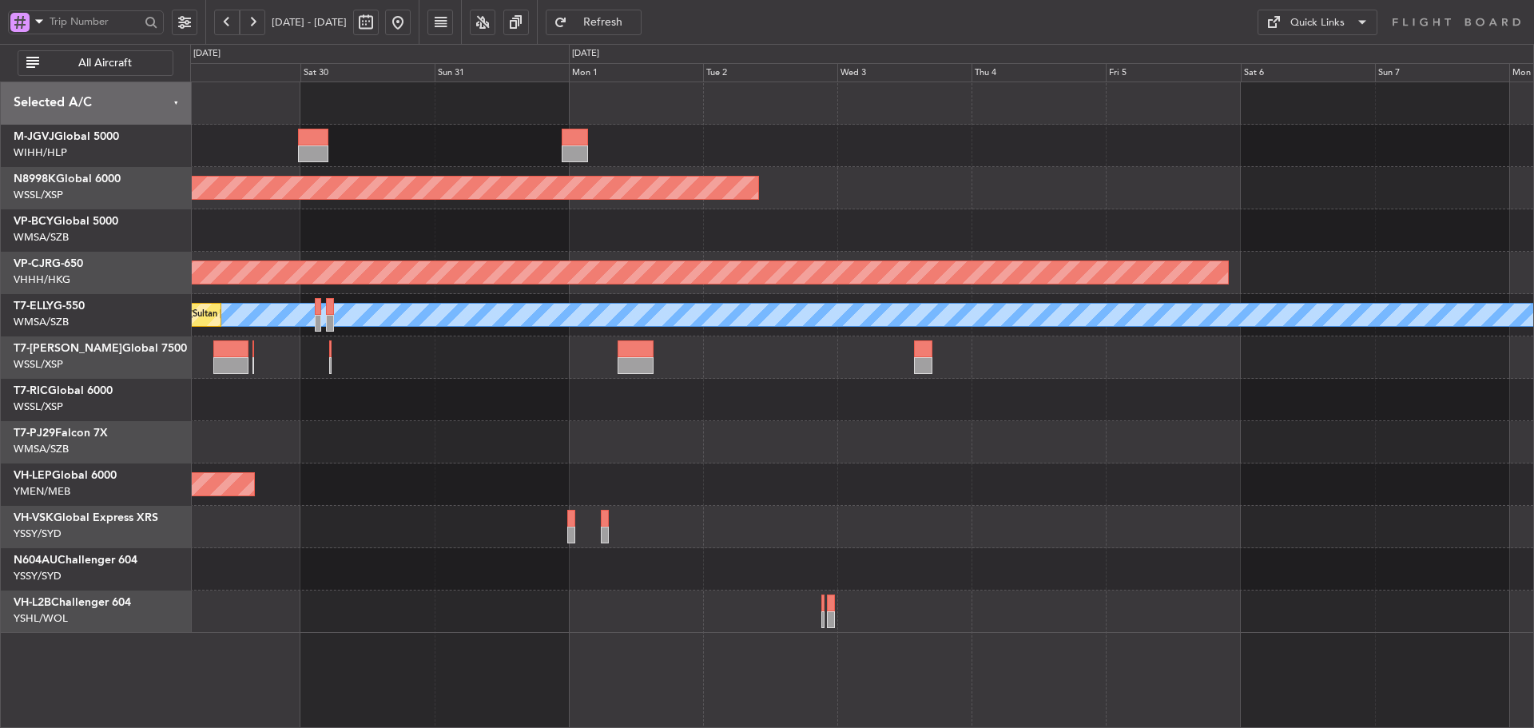
click at [885, 262] on div "Planned Maint [GEOGRAPHIC_DATA] ([GEOGRAPHIC_DATA] Intl)" at bounding box center [861, 273] width 1343 height 42
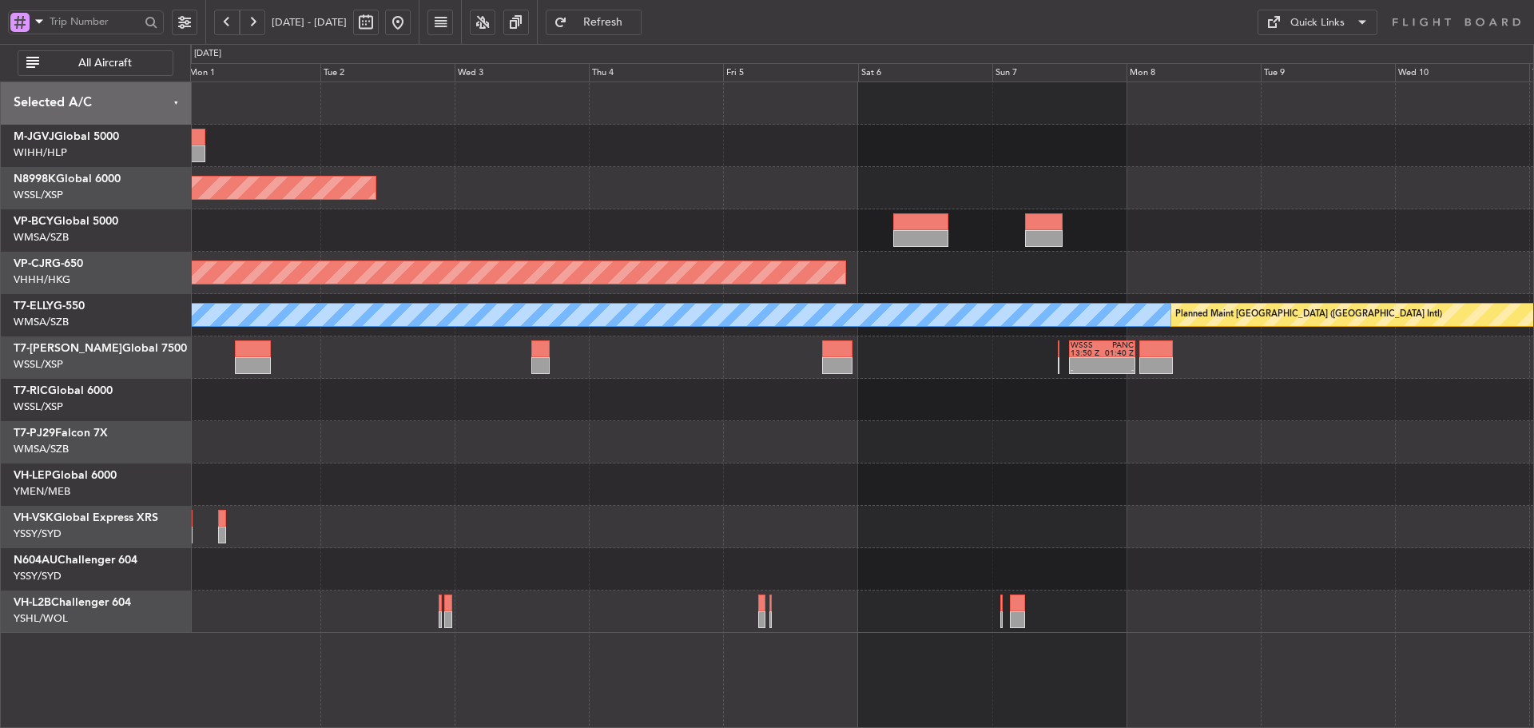
click at [855, 263] on div "Planned Maint [GEOGRAPHIC_DATA] (Seletar) Planned Maint [GEOGRAPHIC_DATA] ([GEO…" at bounding box center [861, 357] width 1343 height 550
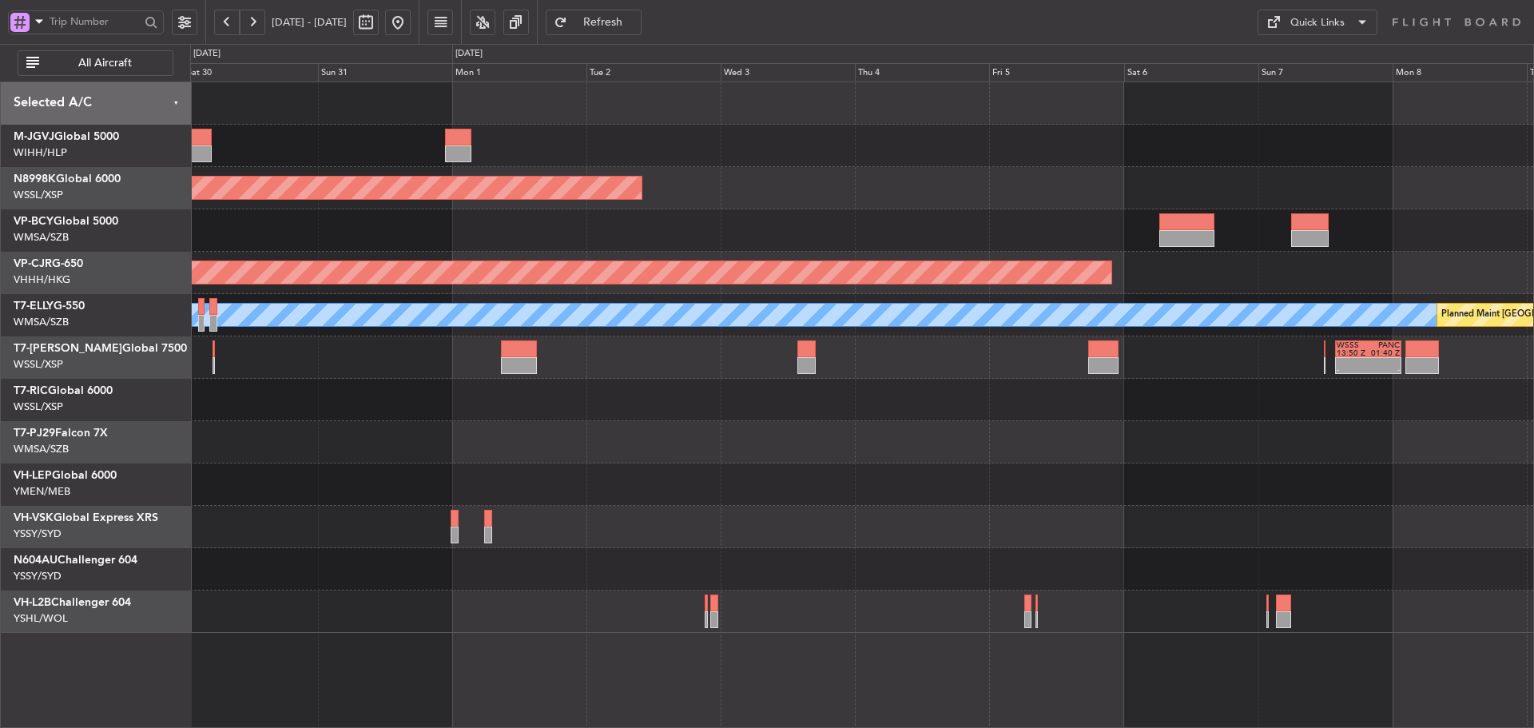
click at [989, 228] on div "Planned Maint [GEOGRAPHIC_DATA] ([GEOGRAPHIC_DATA] Intl)" at bounding box center [861, 230] width 1343 height 42
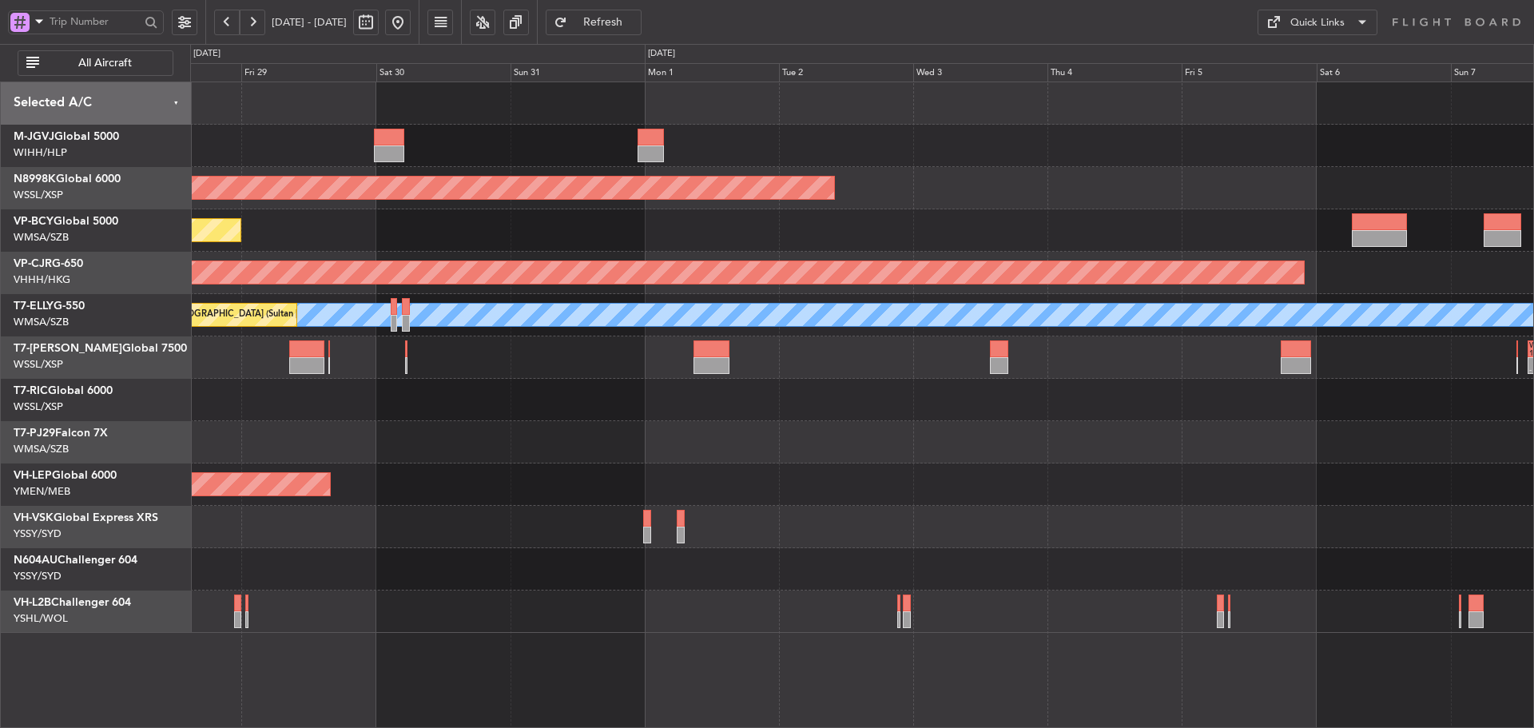
click at [917, 212] on div "Planned Maint [GEOGRAPHIC_DATA] (Halim Intl) Planned Maint [GEOGRAPHIC_DATA] (S…" at bounding box center [861, 357] width 1343 height 550
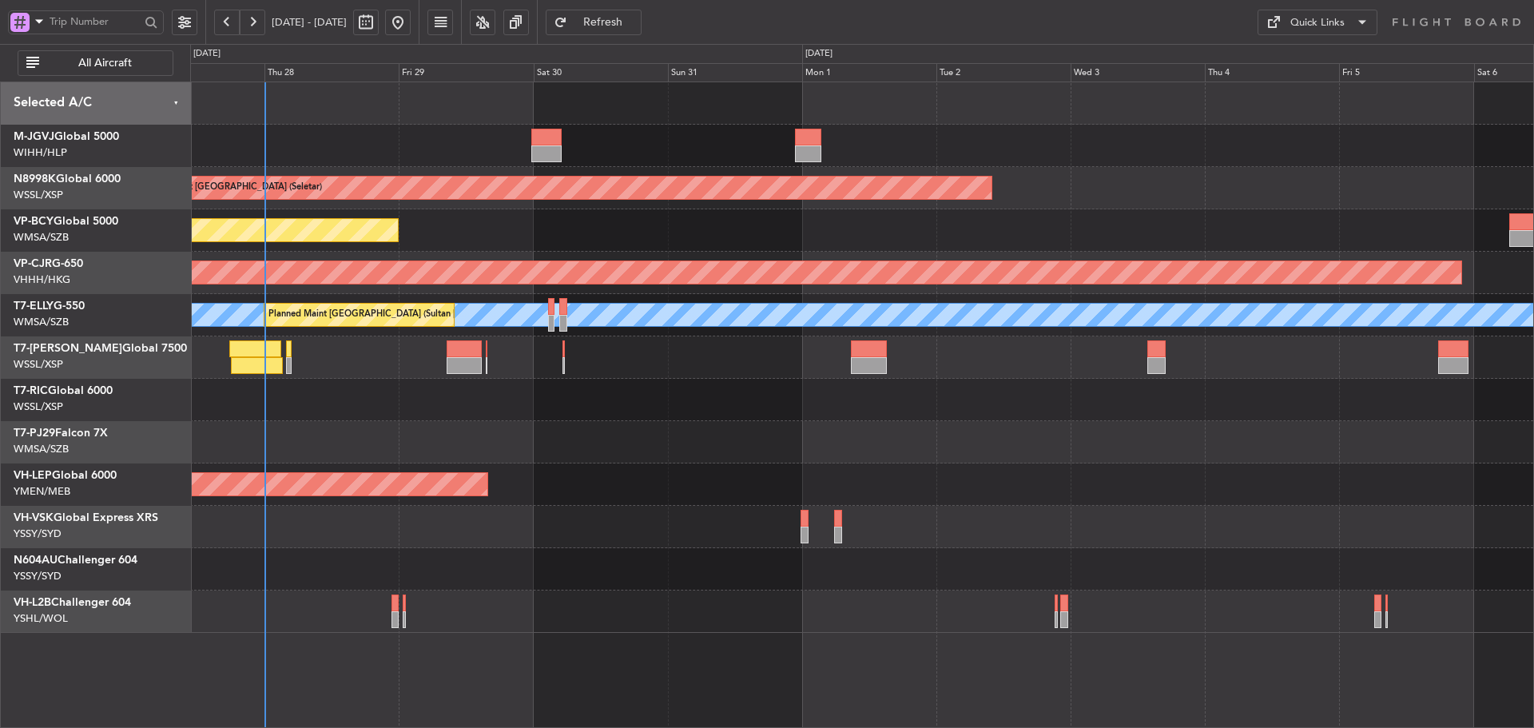
click at [849, 253] on div "Planned Maint [GEOGRAPHIC_DATA] (Halim Intl) Planned Maint [GEOGRAPHIC_DATA] (S…" at bounding box center [861, 357] width 1343 height 550
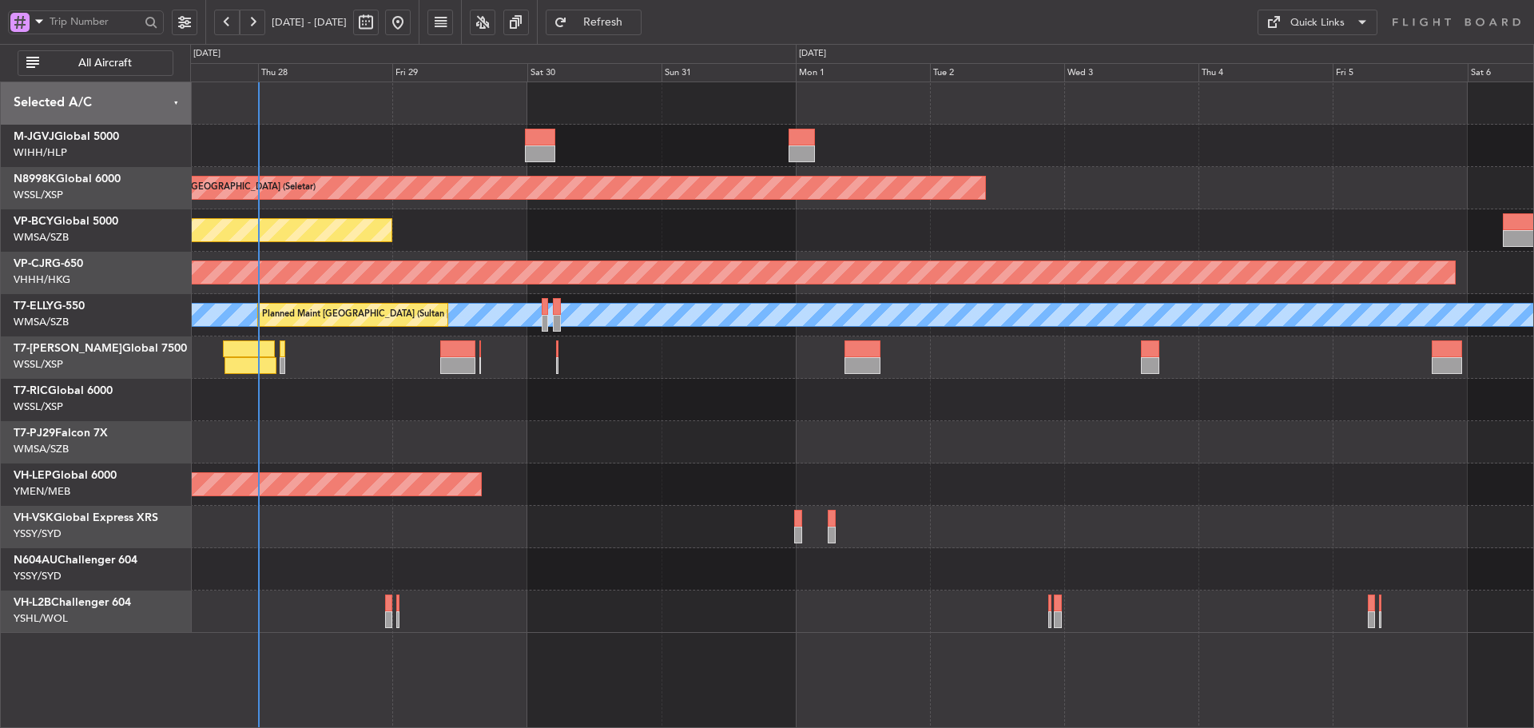
click at [983, 235] on div "Planned Maint [GEOGRAPHIC_DATA] ([GEOGRAPHIC_DATA] Intl)" at bounding box center [861, 230] width 1343 height 42
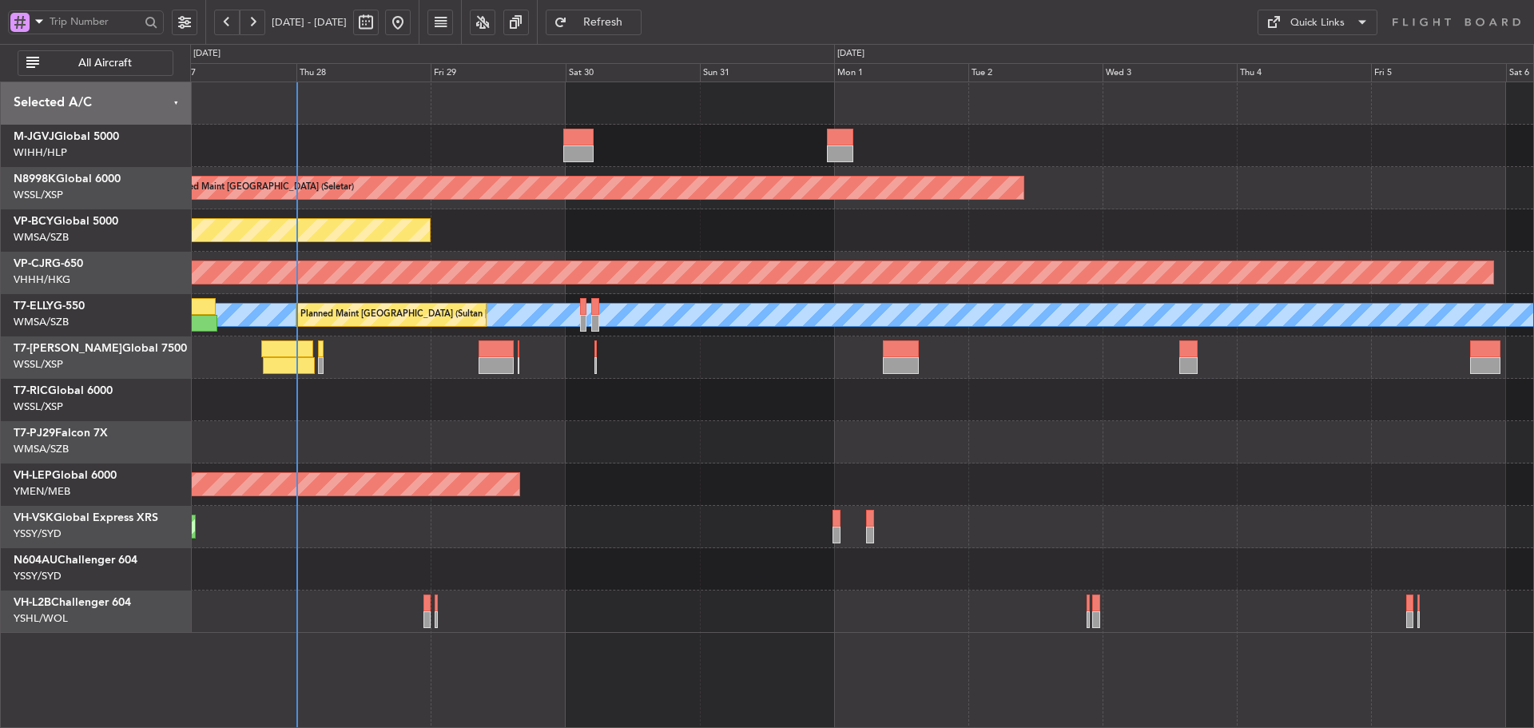
click at [1096, 228] on div "Planned Maint [GEOGRAPHIC_DATA] ([GEOGRAPHIC_DATA] Intl)" at bounding box center [861, 230] width 1343 height 42
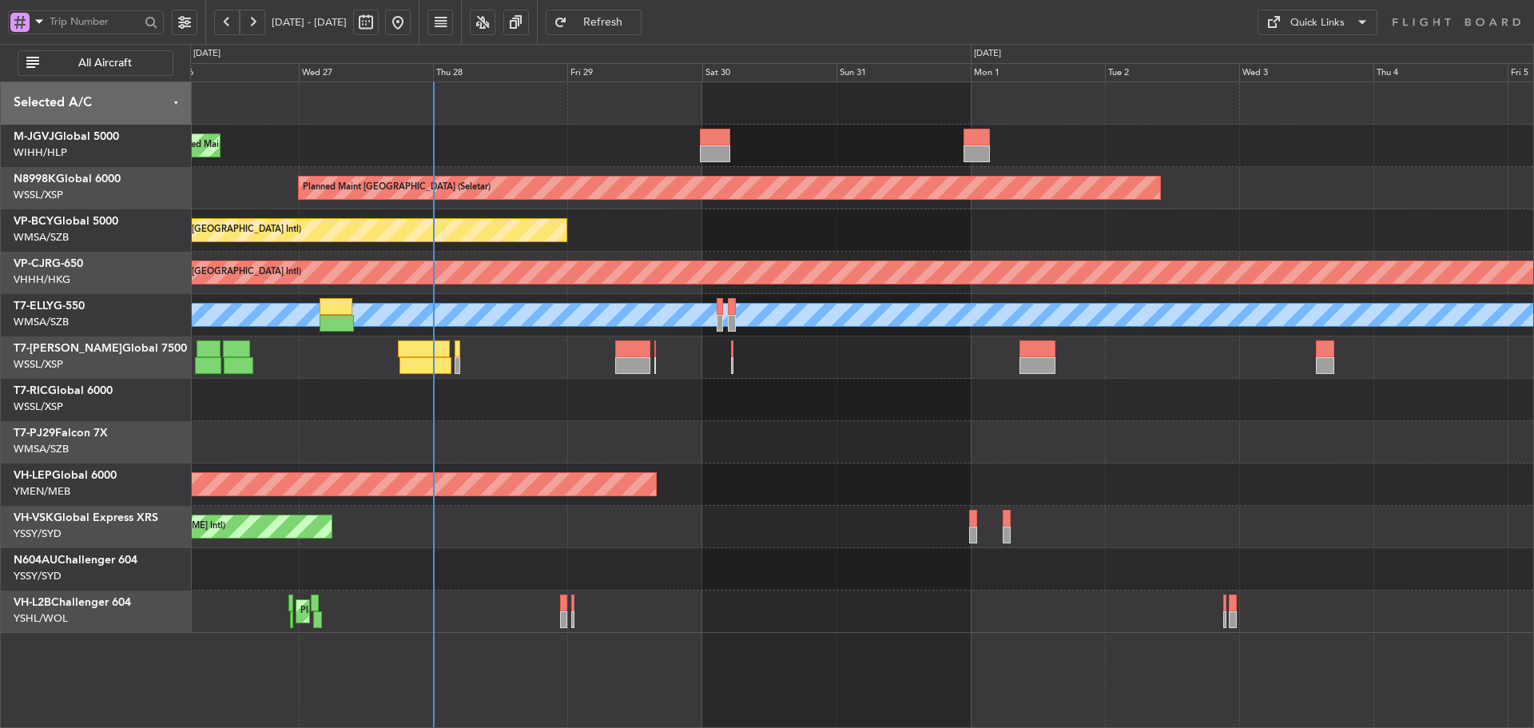
click at [889, 448] on div "Planned Maint [GEOGRAPHIC_DATA] (Halim Intl) Planned Maint [GEOGRAPHIC_DATA] (S…" at bounding box center [861, 357] width 1343 height 550
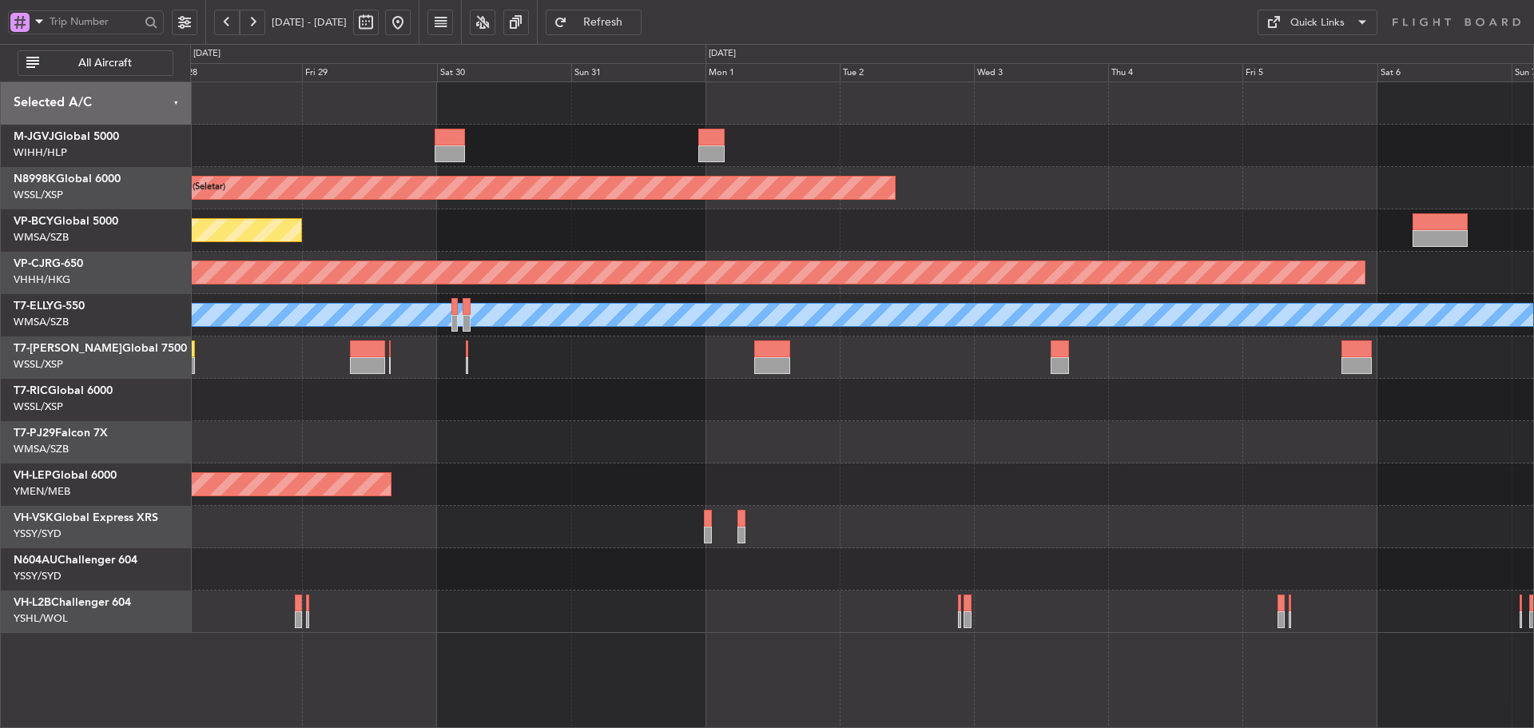
click at [881, 330] on div "Planned Maint [GEOGRAPHIC_DATA] (Sultan [PERSON_NAME] [PERSON_NAME] - Subang) […" at bounding box center [861, 315] width 1343 height 42
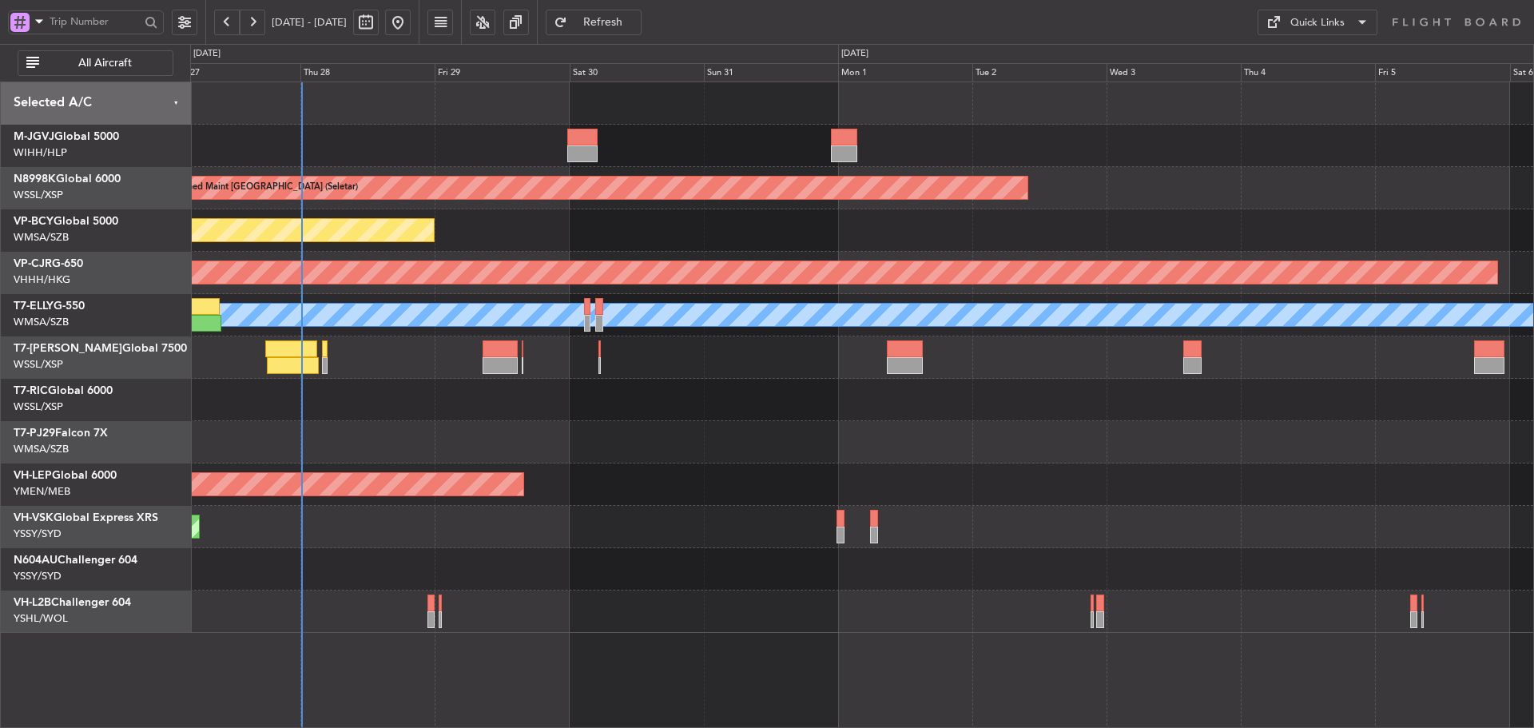
click at [1173, 428] on div "Planned Maint [GEOGRAPHIC_DATA] (Halim Intl) Planned Maint [GEOGRAPHIC_DATA] (S…" at bounding box center [861, 357] width 1343 height 550
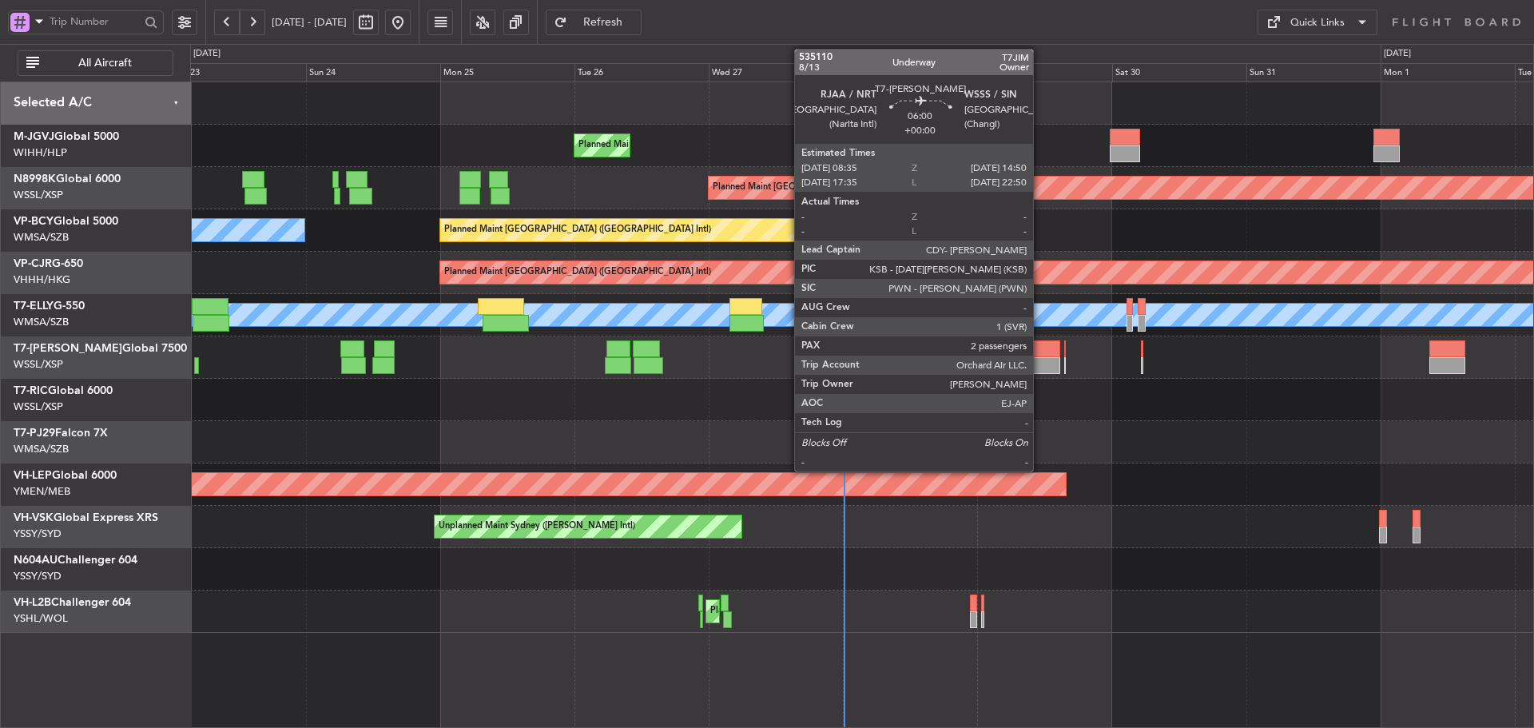
click at [1040, 361] on div at bounding box center [1042, 365] width 35 height 17
